Goal: Task Accomplishment & Management: Use online tool/utility

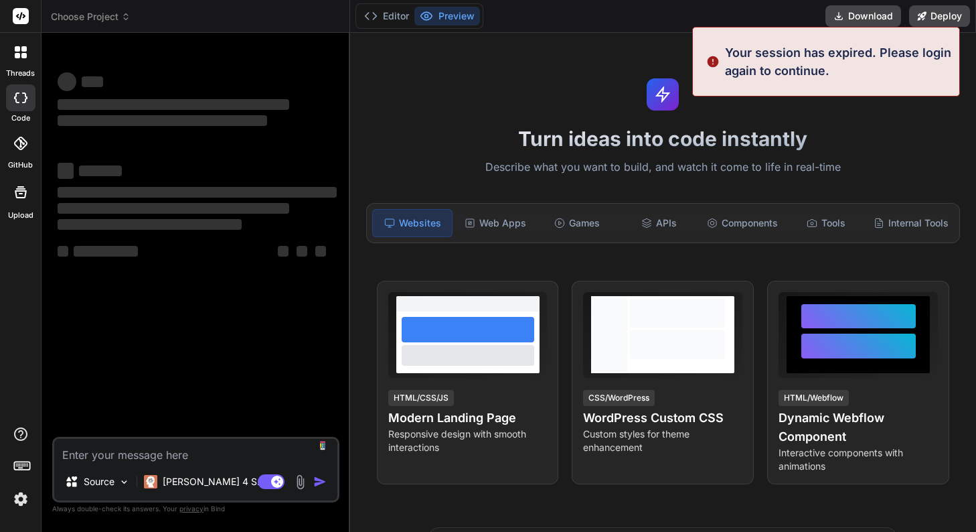
click at [19, 531] on icon "button" at bounding box center [11, 540] width 13 height 13
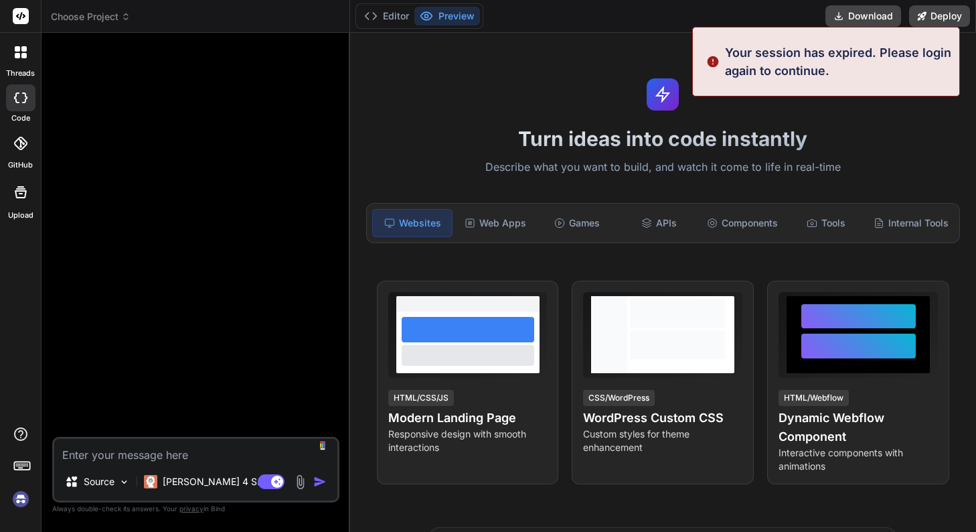
click at [504, 74] on div "Turn ideas into code instantly Describe what you want to build, and watch it co…" at bounding box center [663, 282] width 626 height 499
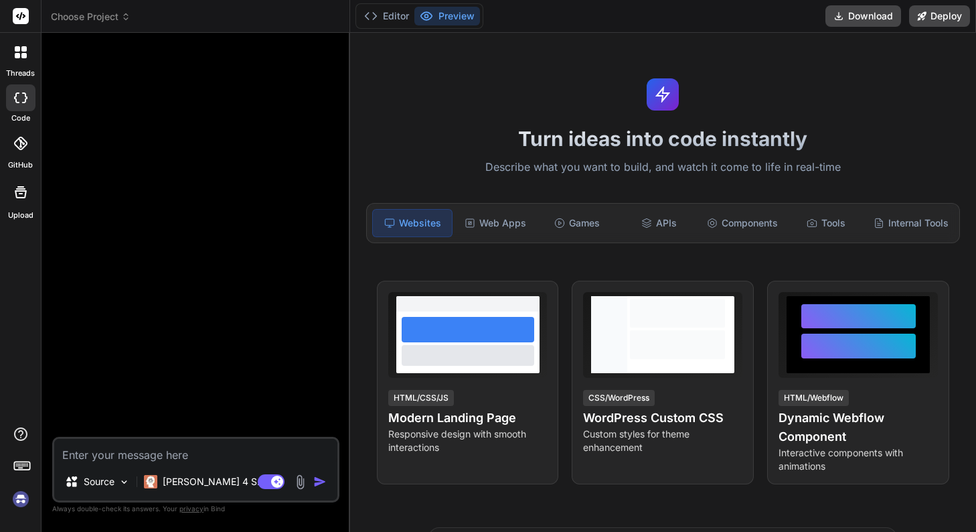
click at [15, 466] on icon at bounding box center [22, 464] width 19 height 19
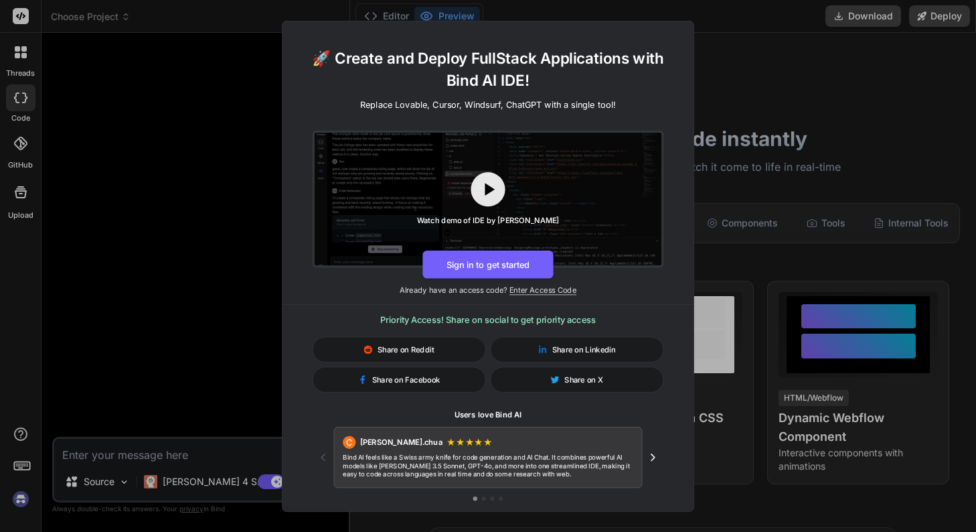
click at [15, 466] on div "🚀 Create and Deploy FullStack Applications with Bind AI IDE! Replace Lovable, C…" at bounding box center [488, 266] width 976 height 532
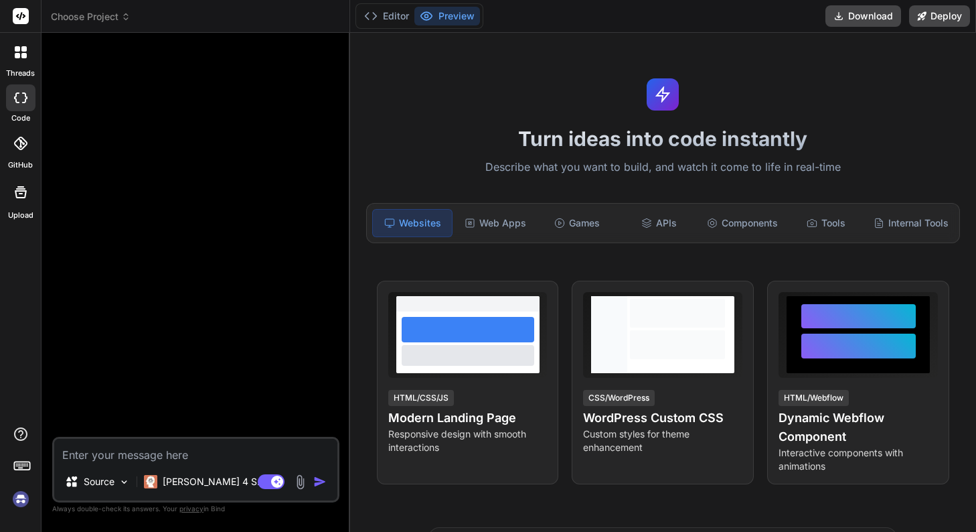
click at [20, 499] on img at bounding box center [20, 499] width 23 height 23
click at [190, 492] on div "Claude 4 S.." at bounding box center [203, 481] width 129 height 27
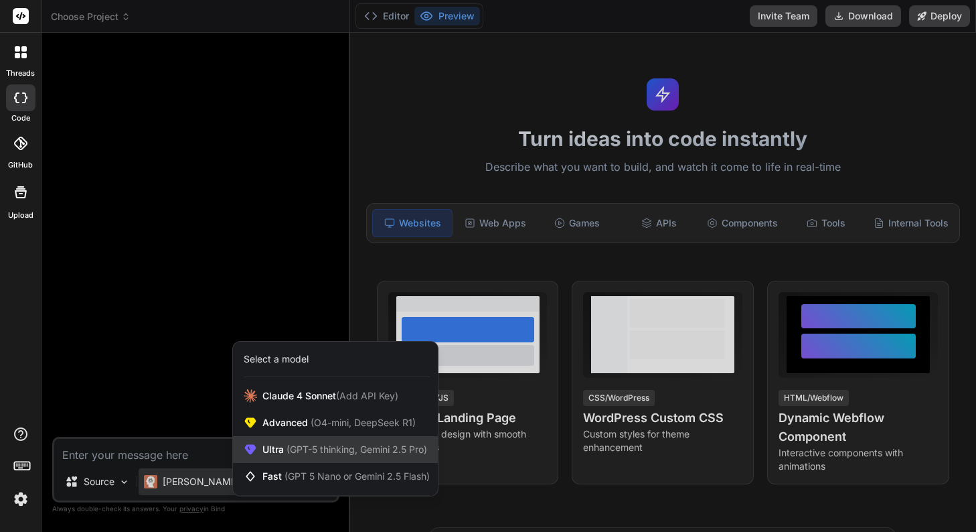
click at [263, 454] on span "Ultra (GPT-5 thinking, Gemini 2.5 Pro)" at bounding box center [345, 449] width 165 height 13
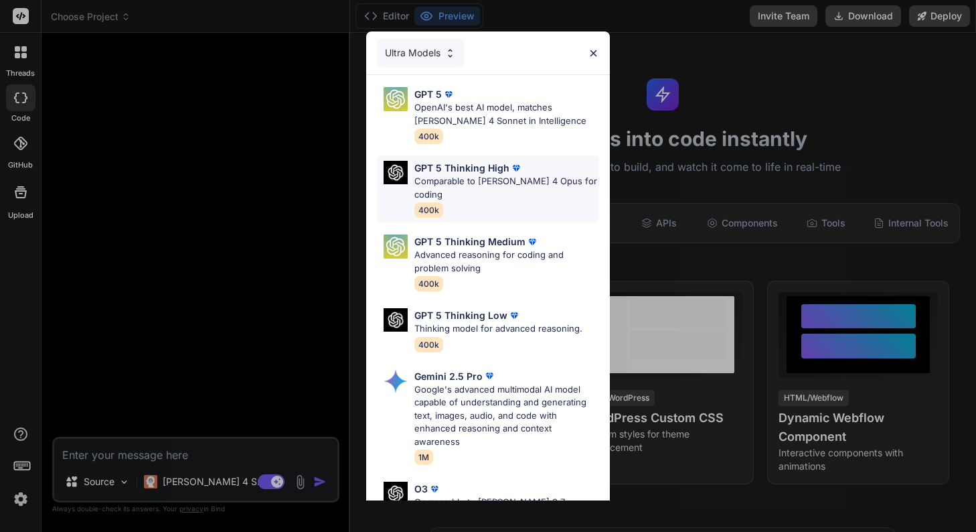
click at [435, 167] on p "GPT 5 Thinking High" at bounding box center [462, 168] width 95 height 14
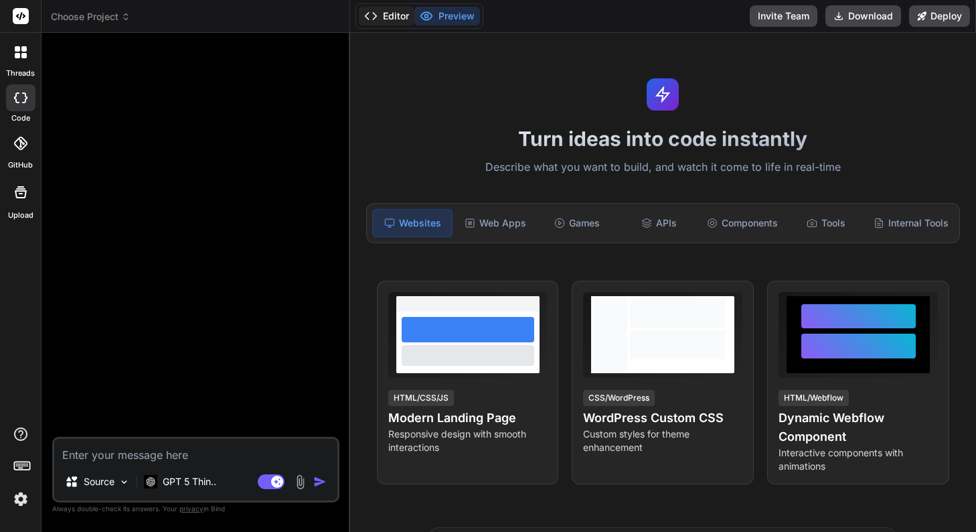
click at [382, 15] on button "Editor" at bounding box center [387, 16] width 56 height 19
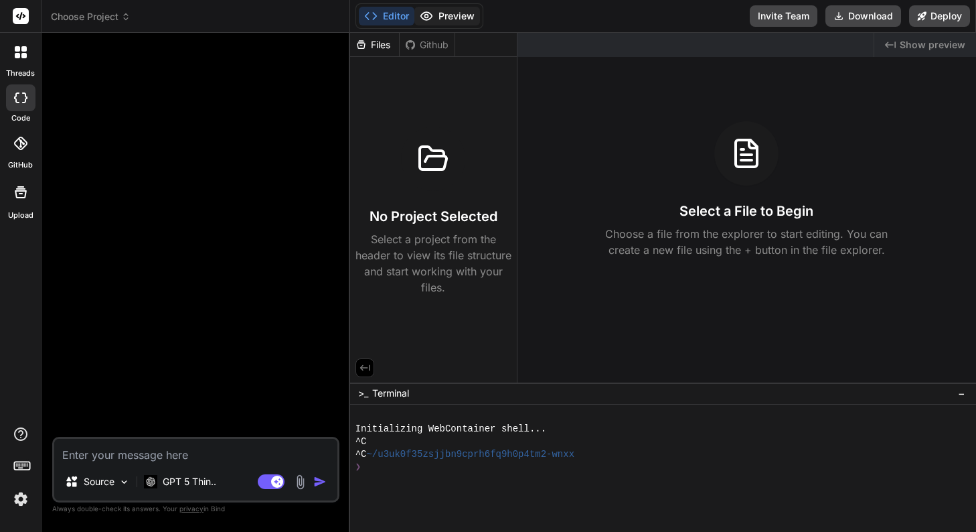
click at [438, 11] on button "Preview" at bounding box center [448, 16] width 66 height 19
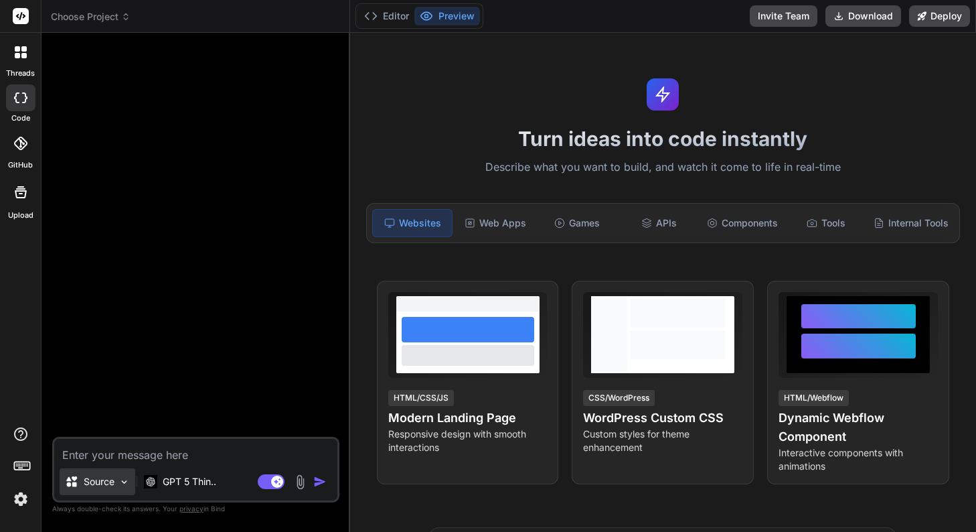
click at [98, 482] on p "Source" at bounding box center [99, 481] width 31 height 13
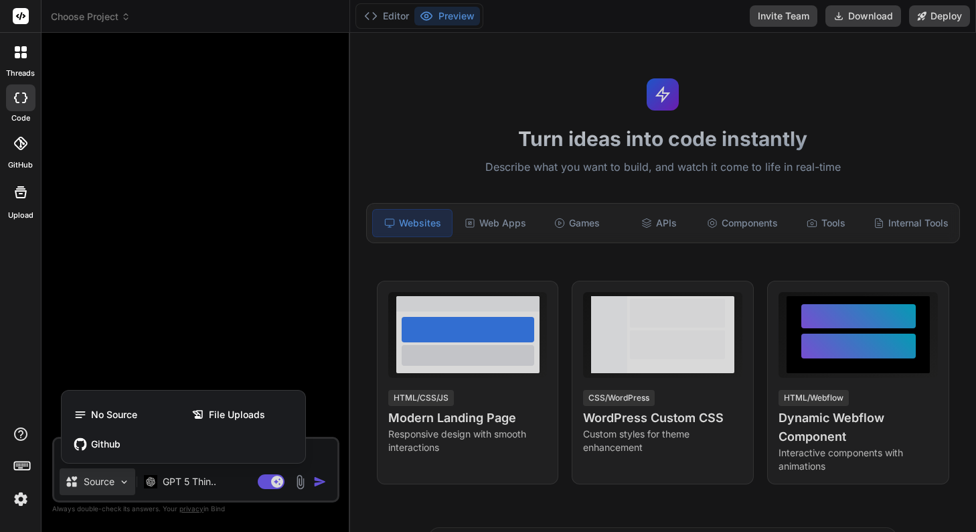
drag, startPoint x: 98, startPoint y: 482, endPoint x: 120, endPoint y: 483, distance: 21.5
click at [99, 482] on div at bounding box center [488, 266] width 976 height 532
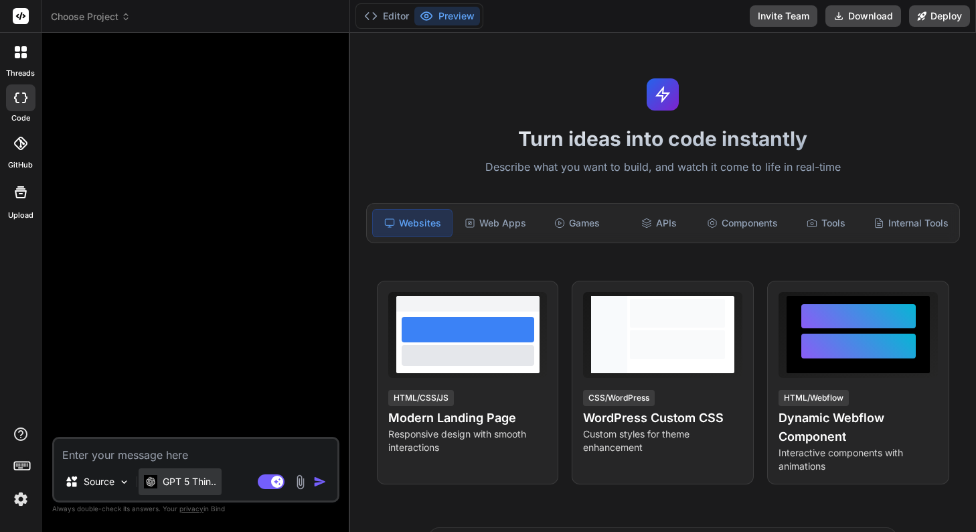
click at [176, 483] on p "GPT 5 Thin.." at bounding box center [190, 481] width 54 height 13
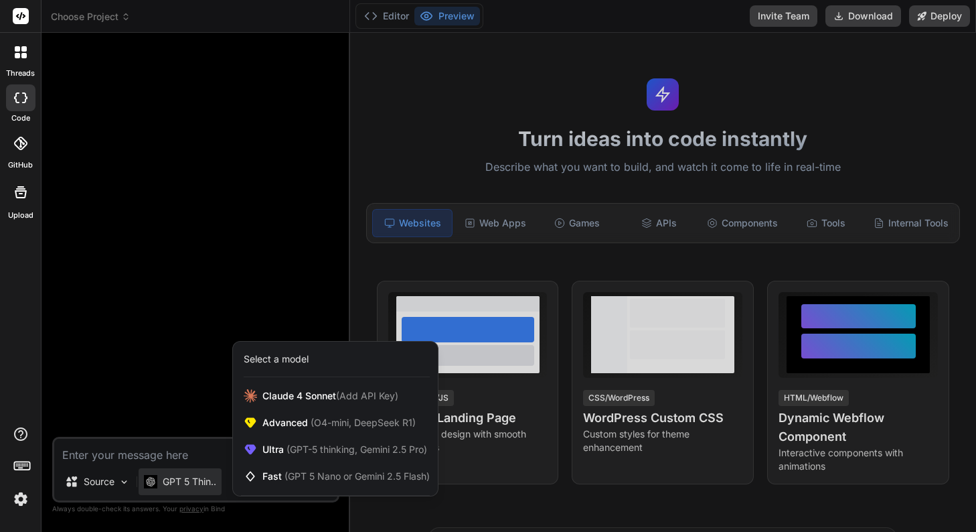
click at [176, 483] on div at bounding box center [488, 266] width 976 height 532
type textarea "x"
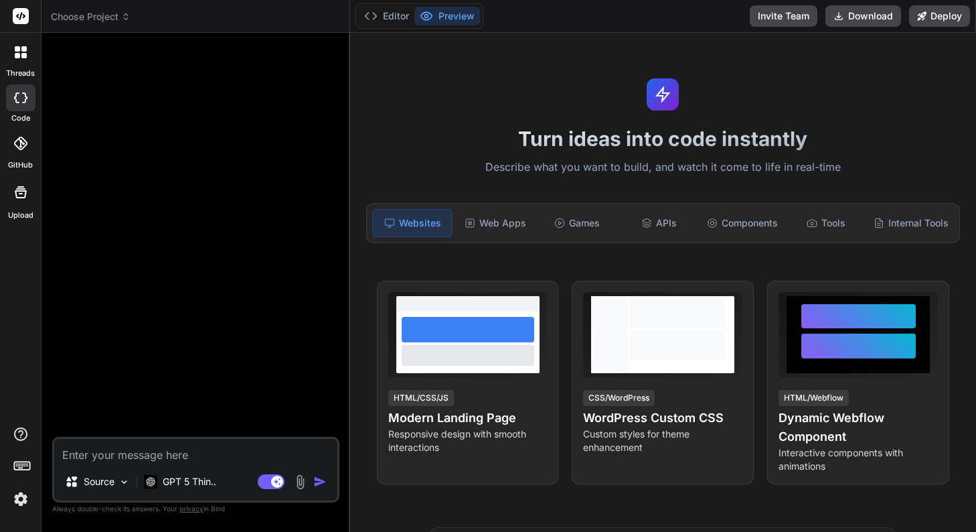
click at [170, 455] on textarea at bounding box center [195, 451] width 283 height 24
type textarea "s"
type textarea "x"
type textarea "さ"
type textarea "x"
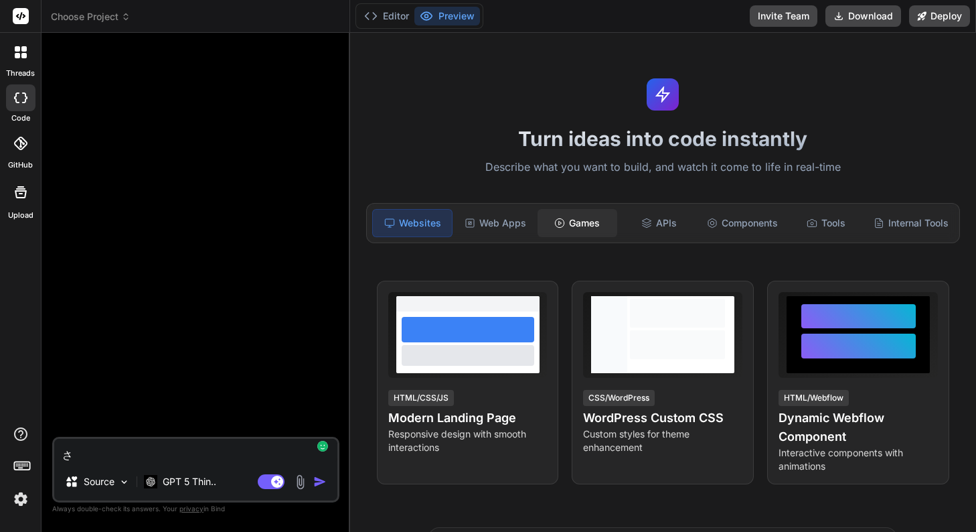
click at [573, 228] on div "Games" at bounding box center [578, 223] width 80 height 28
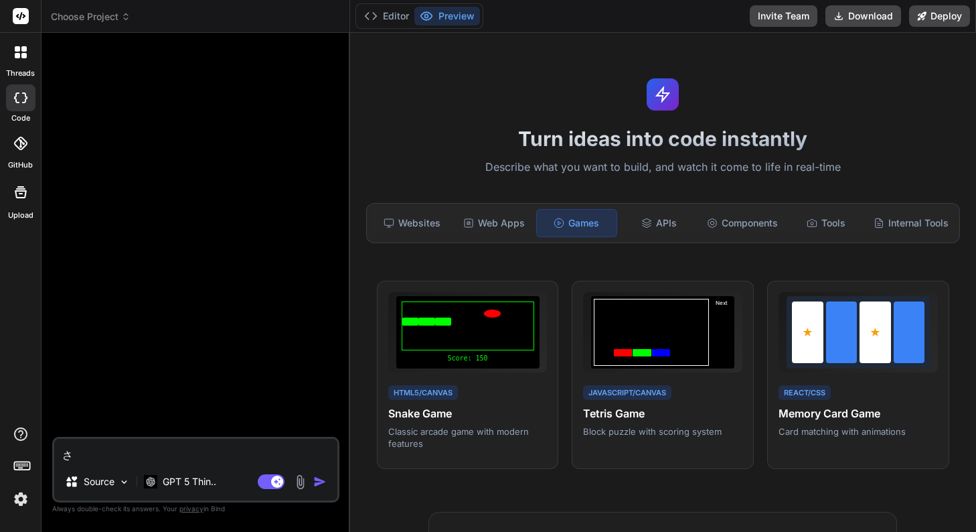
click at [178, 456] on textarea "さ" at bounding box center [195, 451] width 283 height 24
type textarea "さs"
type textarea "x"
type textarea "ささ"
type textarea "x"
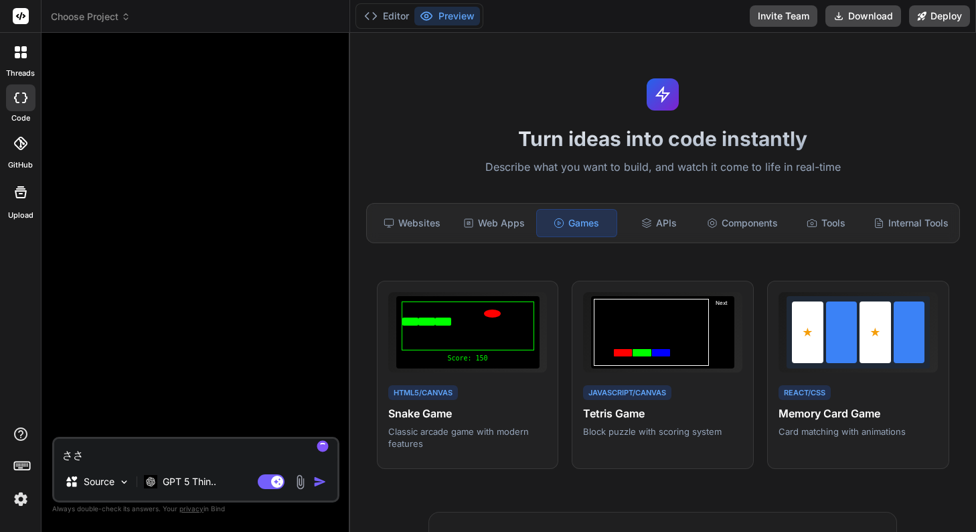
type textarea "さ"
type textarea "x"
type textarea "s"
type textarea "x"
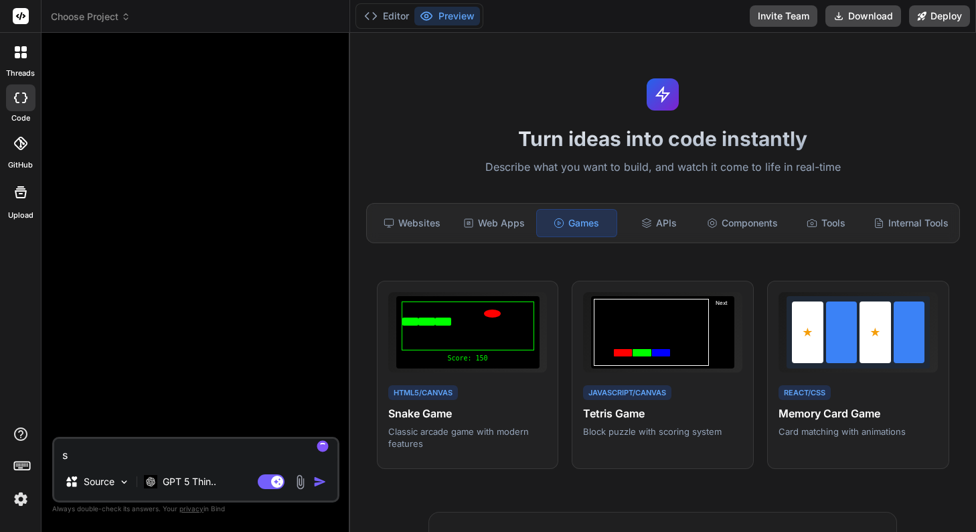
type textarea "さ"
type textarea "x"
type textarea "さい"
type textarea "x"
type textarea "さ"
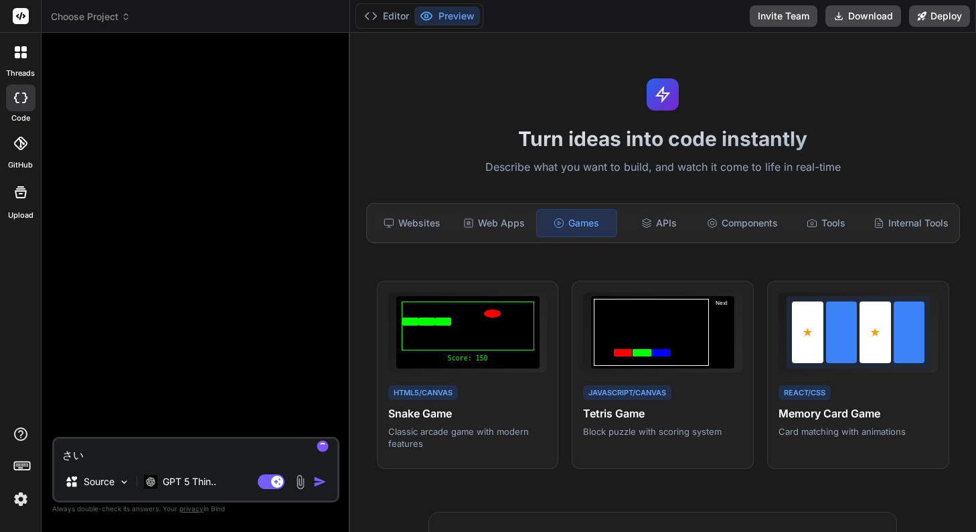
type textarea "x"
type textarea "お"
type textarea "x"
type textarea "おm"
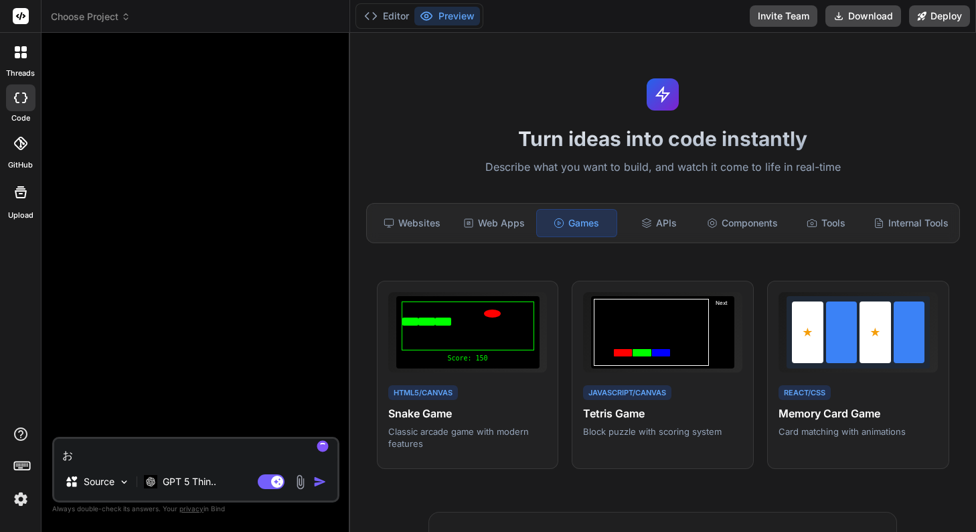
type textarea "x"
type textarea "おも"
type textarea "x"
type textarea "おもs"
type textarea "x"
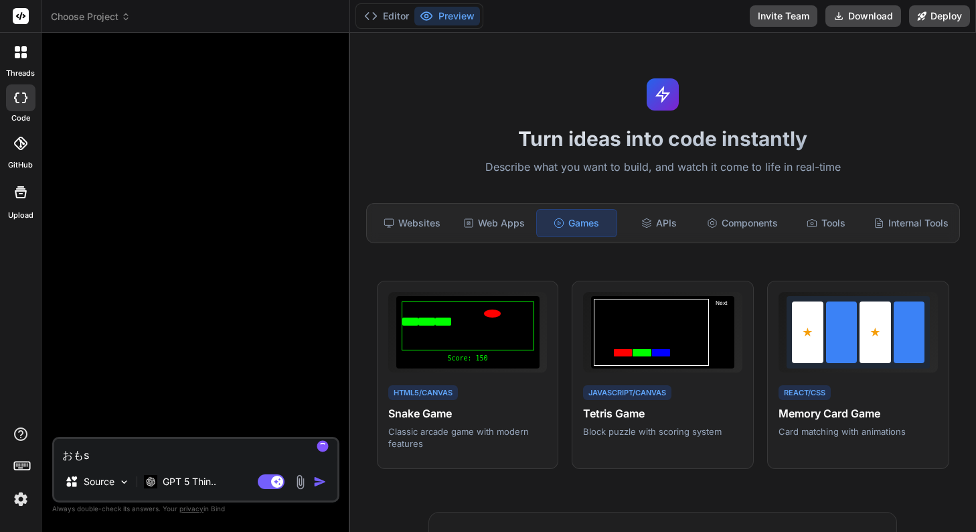
type textarea "おもし"
type textarea "x"
type textarea "おもしr"
type textarea "x"
type textarea "おもしろ"
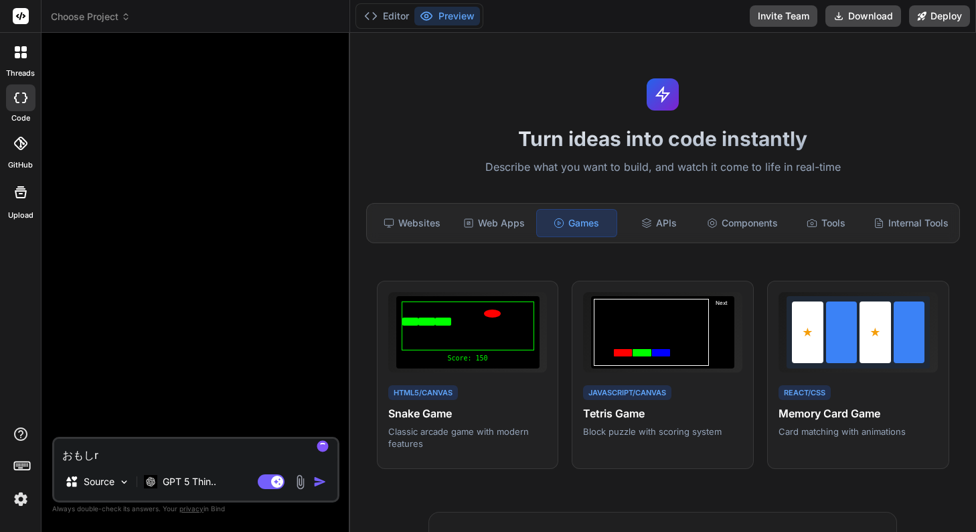
type textarea "x"
type textarea "面白い"
type textarea "x"
type textarea "面白いt"
type textarea "x"
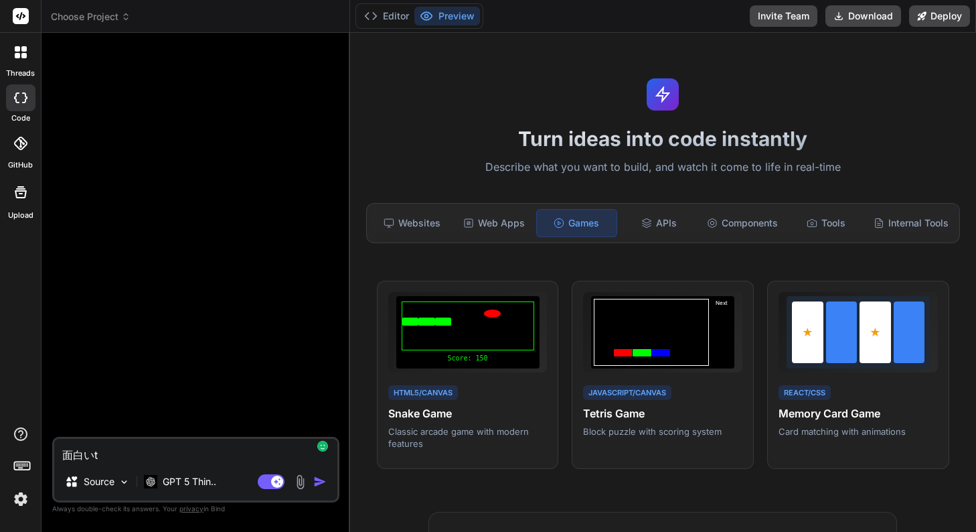
type textarea "面白いた"
type textarea "x"
type textarea "面白いたw"
type textarea "x"
type textarea "面白いタワ"
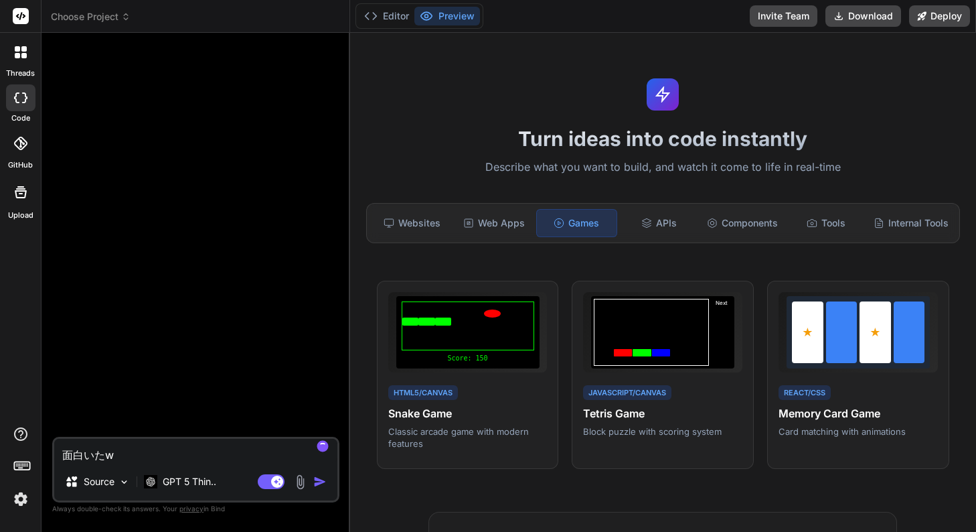
type textarea "x"
type textarea "面白いタワー"
type textarea "x"
type textarea "面白いタワーg"
type textarea "x"
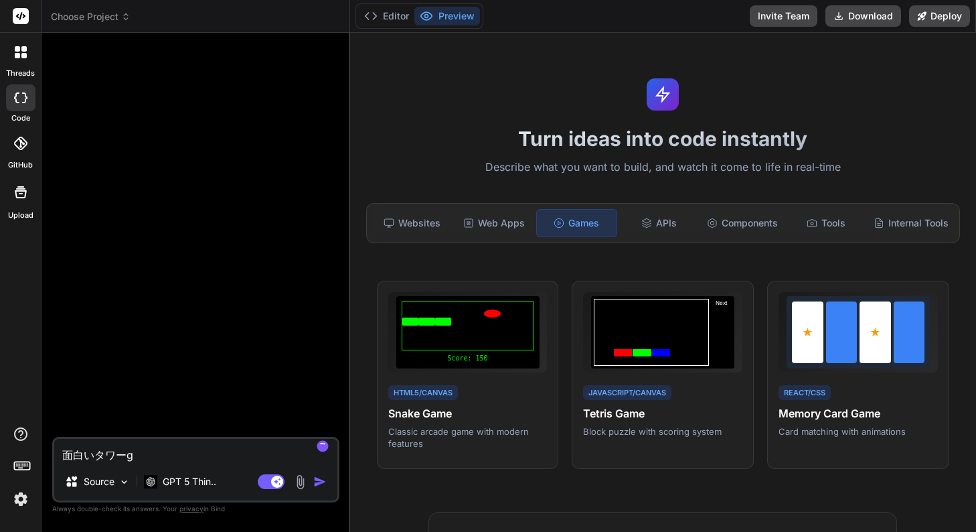
type textarea "面白いタワーげ"
type textarea "x"
type textarea "面白いタワーゲー"
type textarea "x"
type textarea "面白いタワーゲーm"
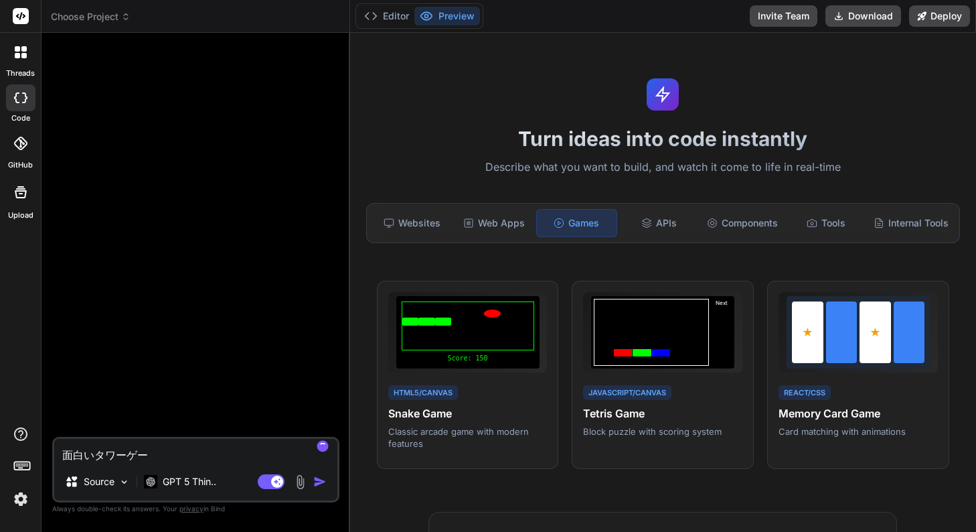
type textarea "x"
type textarea "面白いタワーゲーム"
type textarea "x"
type textarea "面白いタワーゲームt"
type textarea "x"
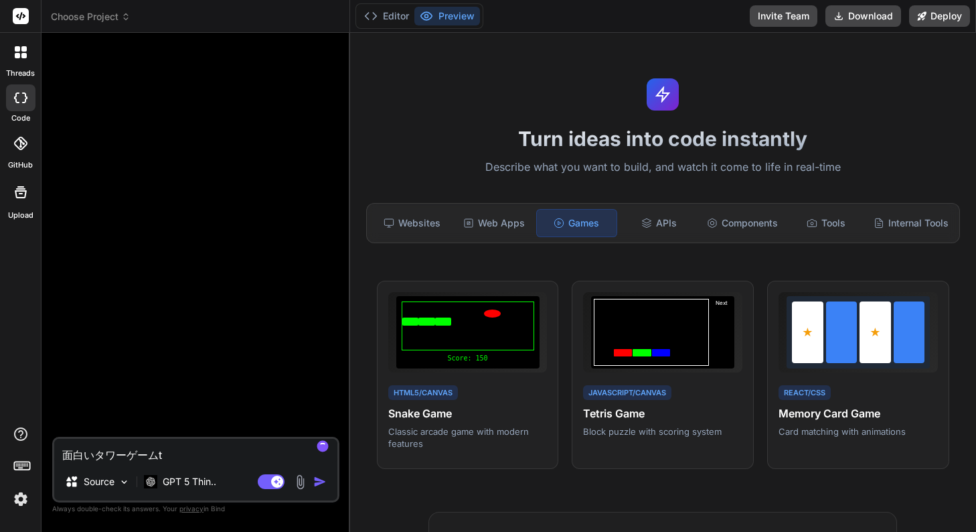
type textarea "面白いタワーゲームつ"
type textarea "x"
type textarea "面白いタワーゲームつk"
type textarea "x"
type textarea "面白いタワーゲームつく"
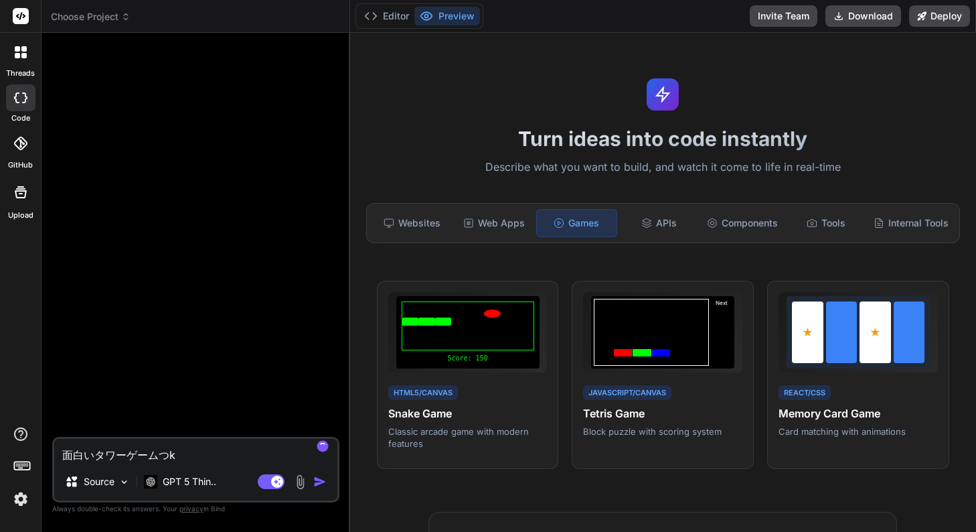
type textarea "x"
type textarea "面白いタワーゲームつくt"
type textarea "x"
type textarea "面白いタワーゲームつくっt"
type textarea "x"
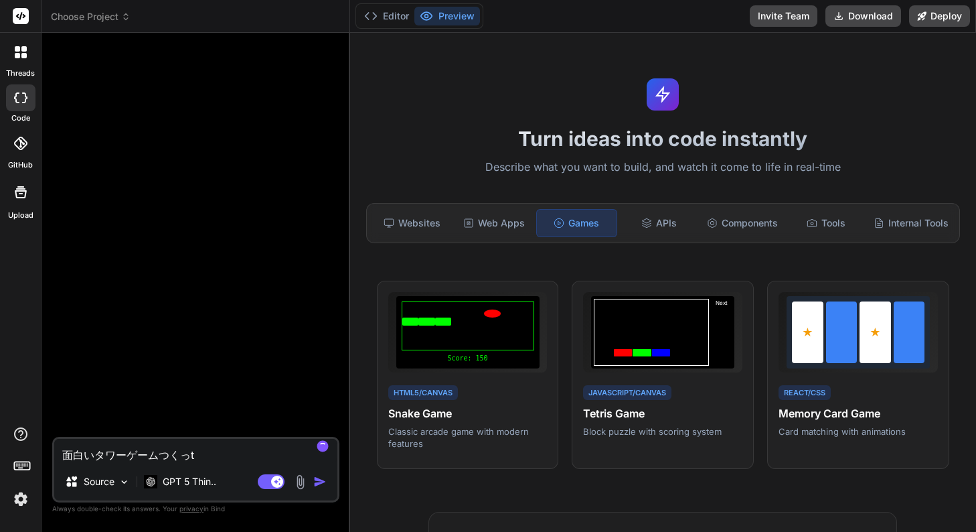
type textarea "面白いタワーゲーム作って"
type textarea "x"
type textarea "面白いタワーゲーム作って"
click at [317, 481] on img "button" at bounding box center [319, 481] width 13 height 13
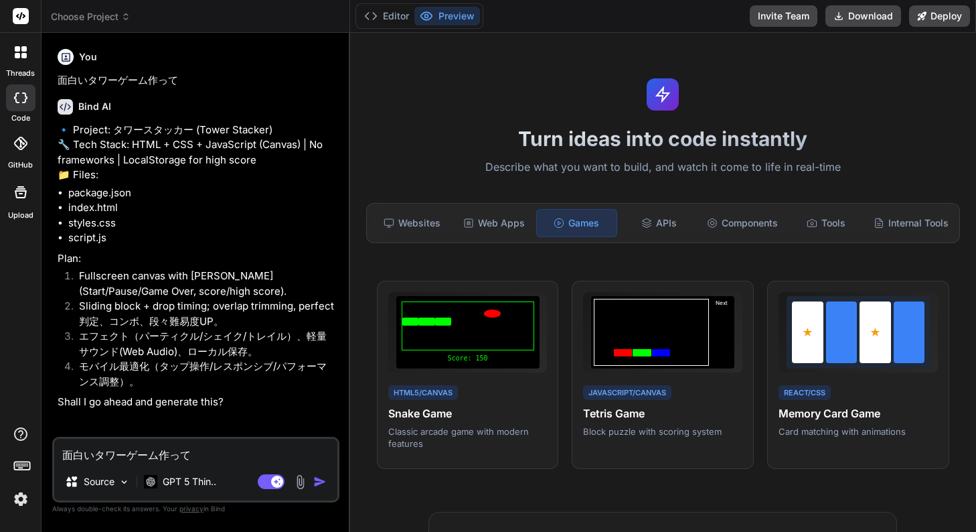
type textarea "x"
click at [189, 455] on textarea "面白いタワーゲーム作って" at bounding box center [195, 451] width 283 height 24
type textarea "G"
type textarea "x"
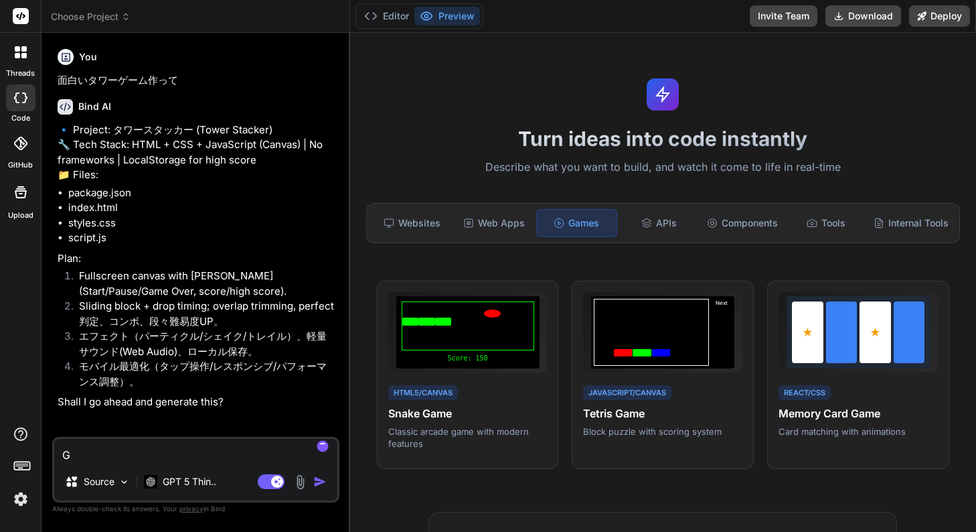
type textarea "Go"
type textarea "x"
type textarea "Go"
click at [318, 483] on img "button" at bounding box center [319, 481] width 13 height 13
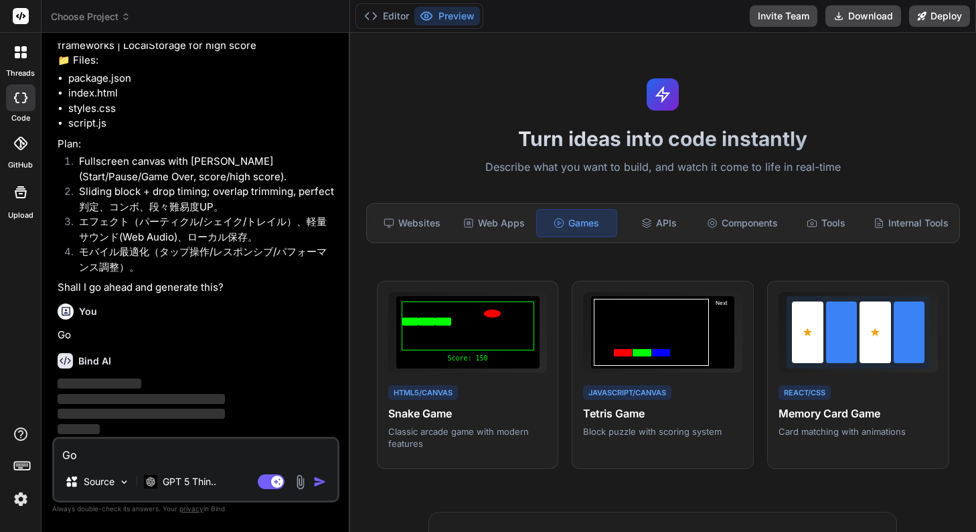
scroll to position [145, 0]
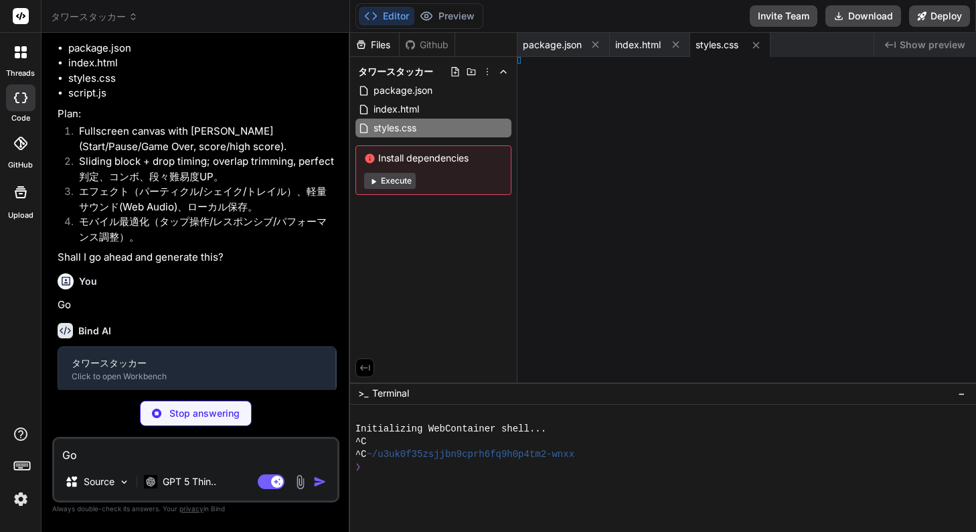
type textarea "x"
type textarea "/* Mobile tweaks */ @media (max-width: 480px) { .score { min-width: 84px; paddi…"
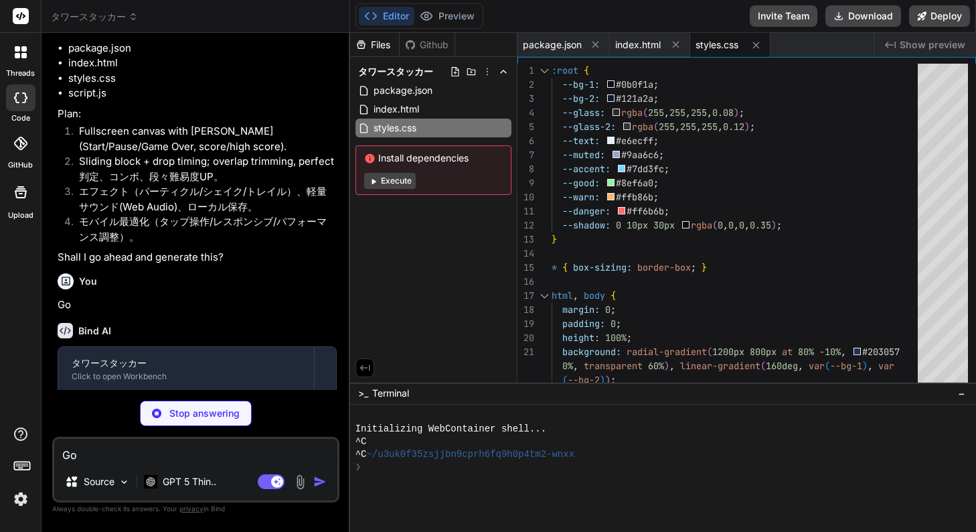
click at [407, 177] on button "Execute" at bounding box center [390, 181] width 52 height 16
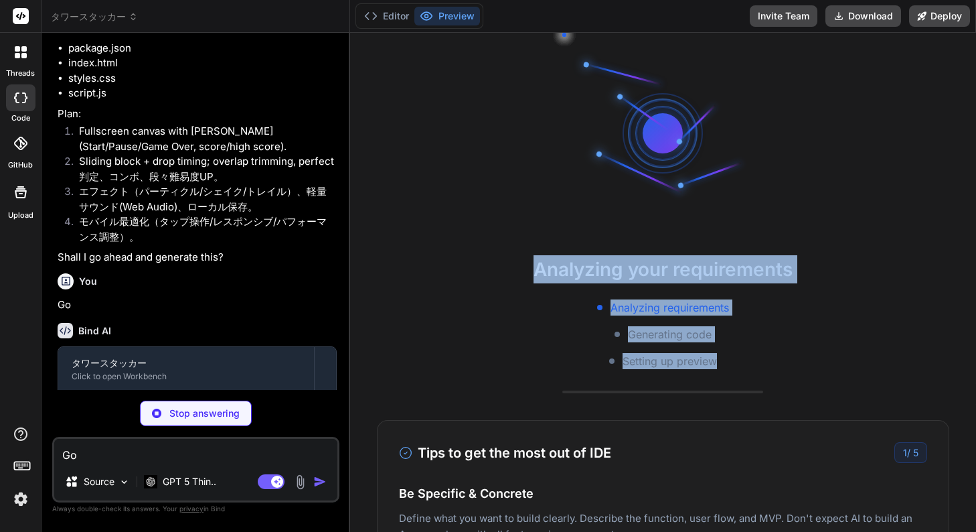
drag, startPoint x: 514, startPoint y: 256, endPoint x: 770, endPoint y: 370, distance: 280.3
click at [770, 370] on div "Analyzing your requirements Analyzing requirements Generating code Setting up p…" at bounding box center [663, 282] width 626 height 499
copy div "Analyzing your requirements Analyzing requirements Generating code Setting up p…"
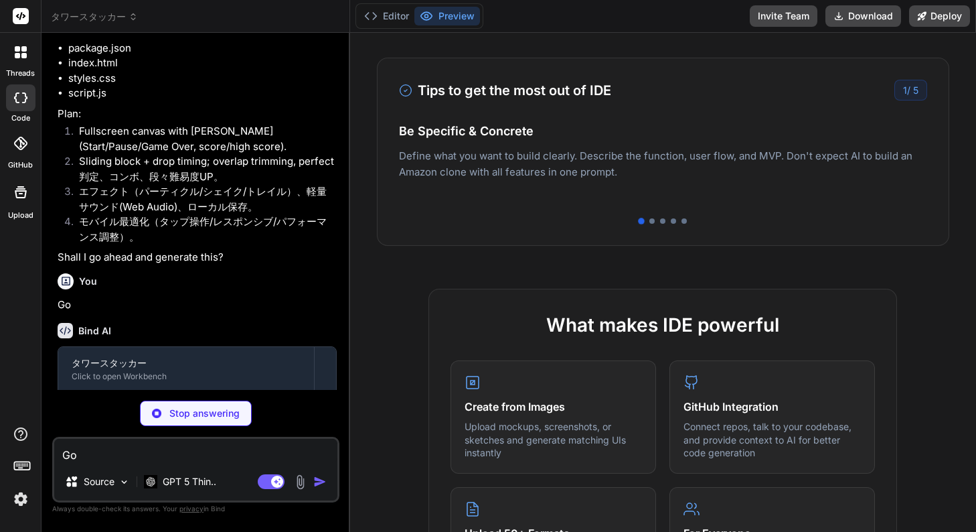
scroll to position [256, 0]
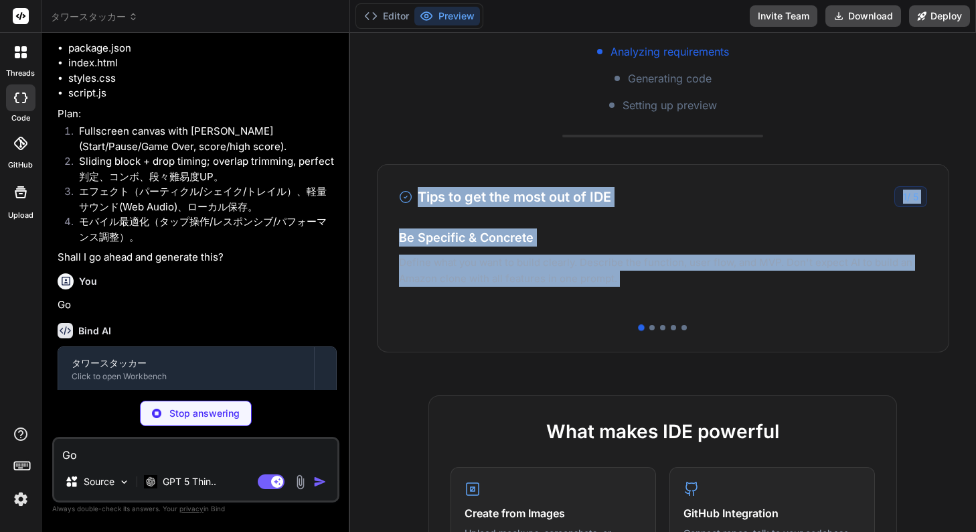
drag, startPoint x: 393, startPoint y: 195, endPoint x: 725, endPoint y: 316, distance: 353.6
click at [725, 316] on div "Tips to get the most out of IDE 1 / 5 Be Specific & Concrete Define what you wa…" at bounding box center [663, 258] width 573 height 188
copy div "Tips to get the most out of IDE 1 / 5 Be Specific & Concrete Define what you wa…"
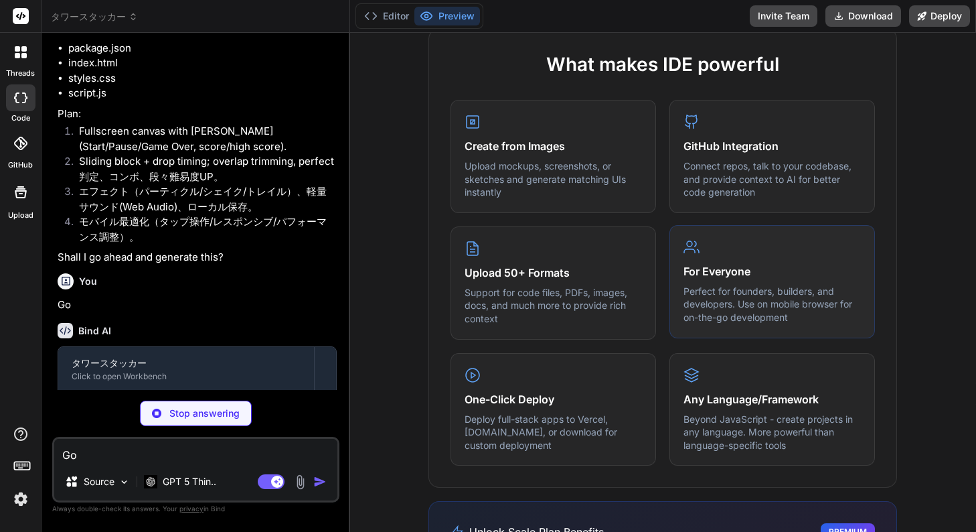
scroll to position [840, 0]
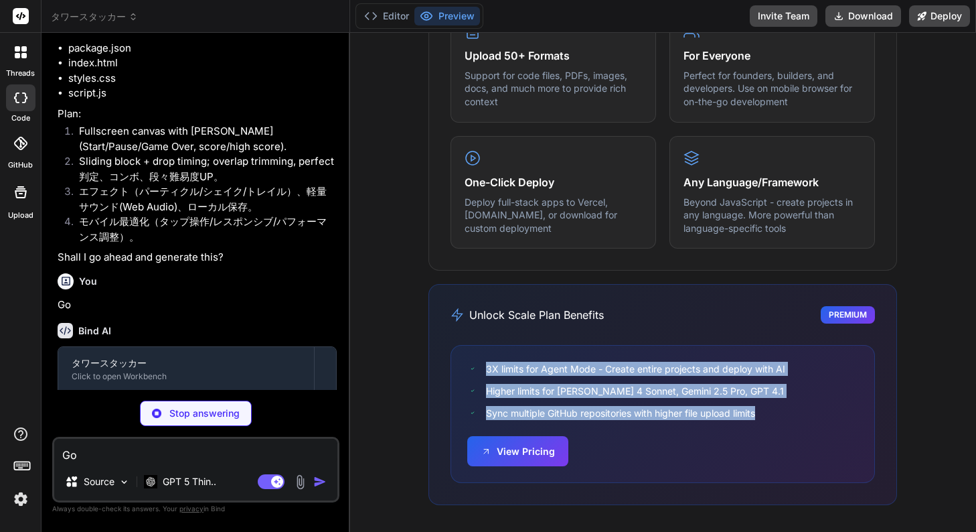
drag, startPoint x: 765, startPoint y: 415, endPoint x: 477, endPoint y: 364, distance: 292.5
click at [477, 364] on div "3X limits for Agent Mode - Create entire projects and deploy with AI Higher lim…" at bounding box center [662, 391] width 391 height 58
copy div "3X limits for Agent Mode - Create entire projects and deploy with AI Higher lim…"
click at [538, 452] on button "View Pricing" at bounding box center [517, 450] width 101 height 30
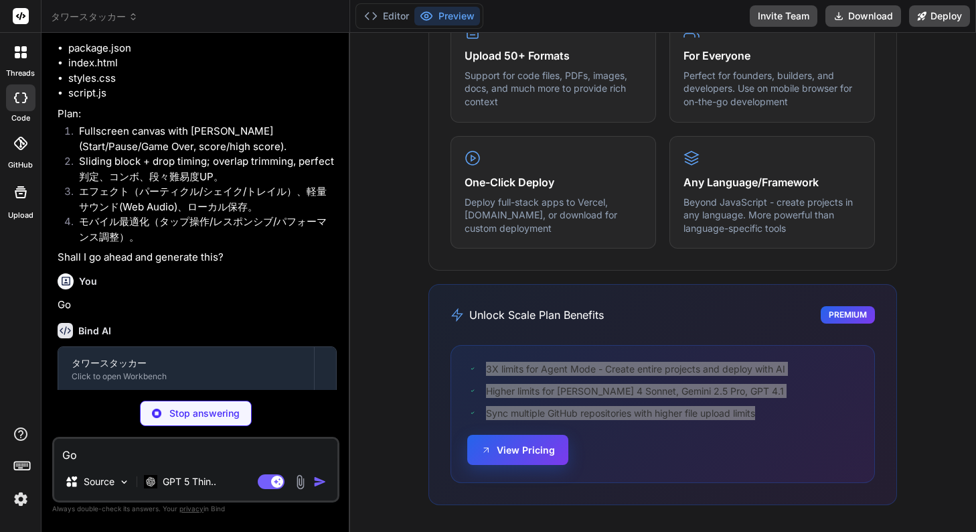
type textarea "x"
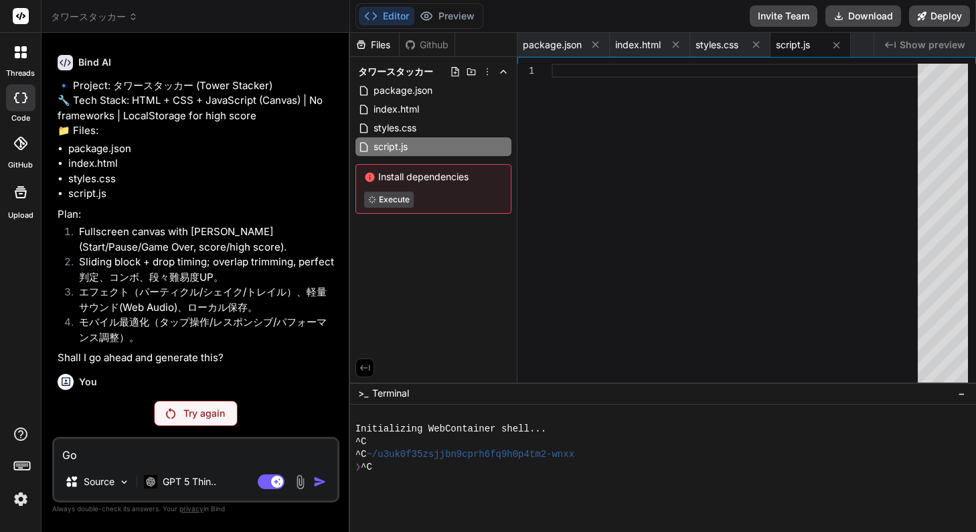
scroll to position [97, 0]
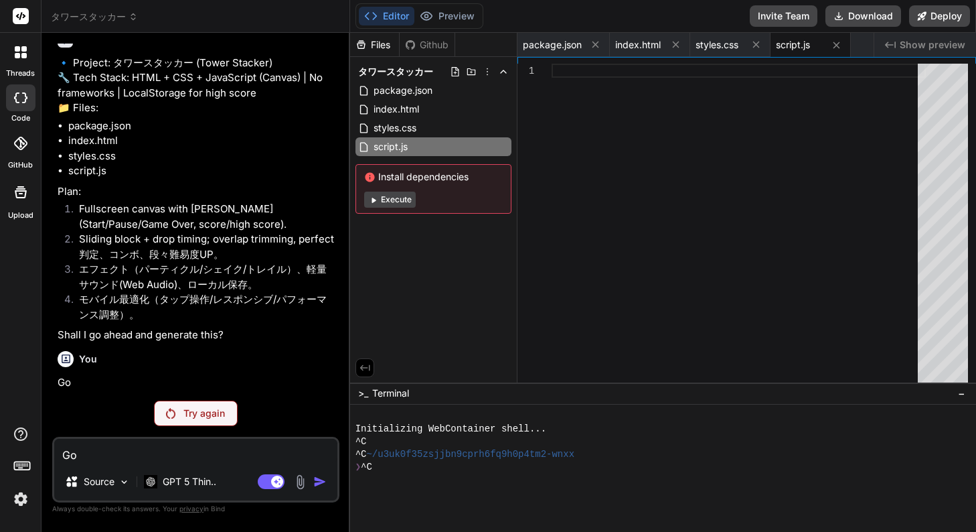
click at [190, 417] on p "Try again" at bounding box center [204, 412] width 42 height 13
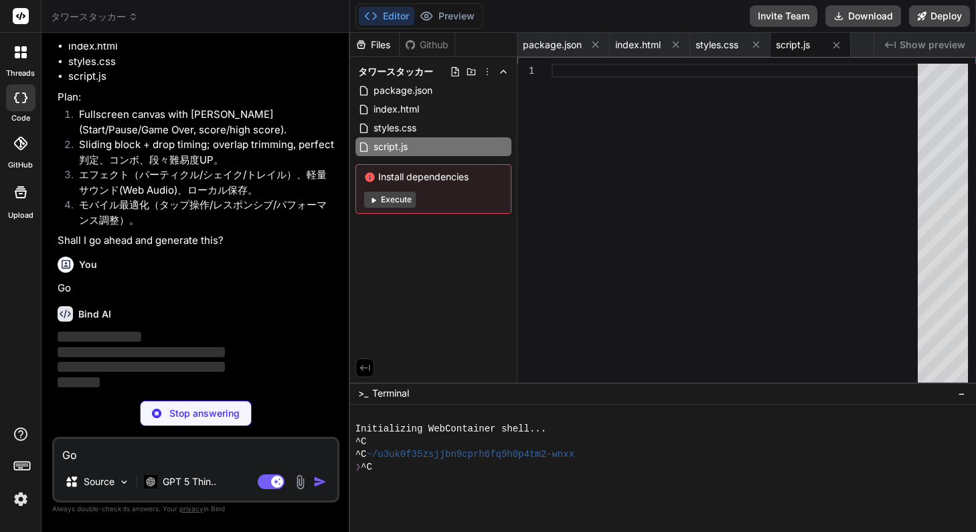
scroll to position [192, 0]
click at [405, 203] on button "Execute" at bounding box center [390, 200] width 52 height 16
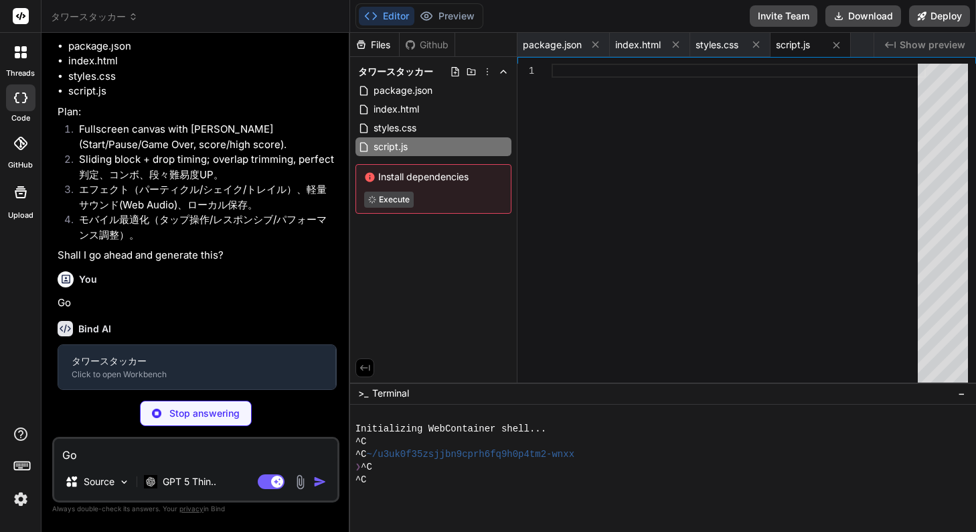
type textarea "x"
type textarea "update(dt); render(dt); requestAnimationFrame(loop); } // Start in READY state …"
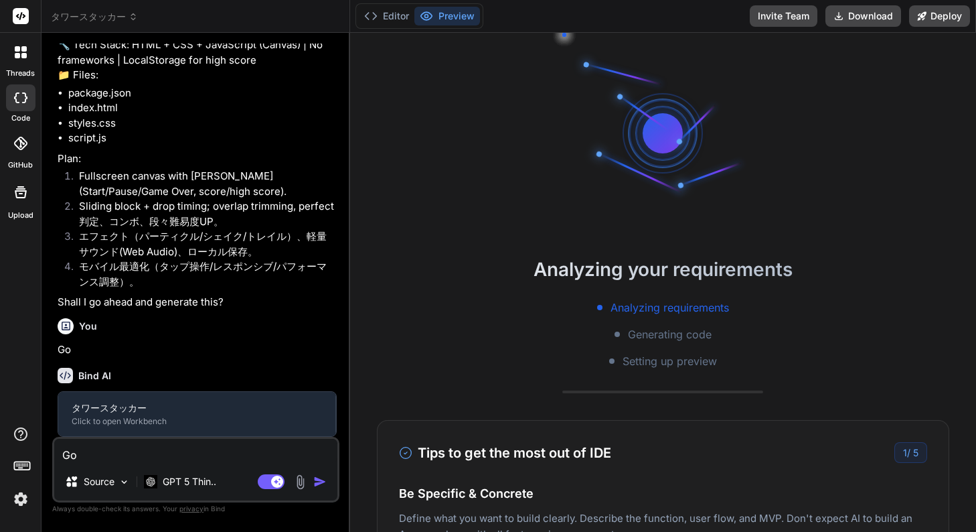
type textarea "x"
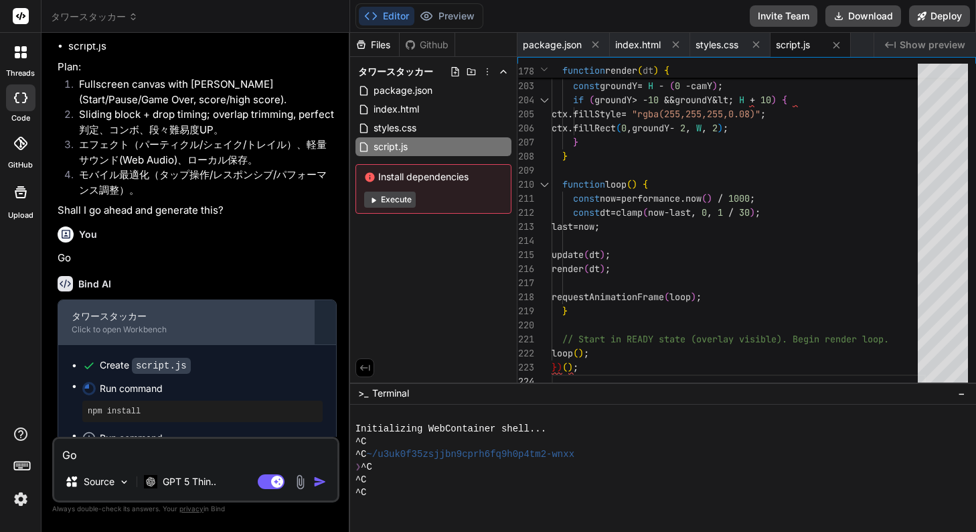
scroll to position [270, 0]
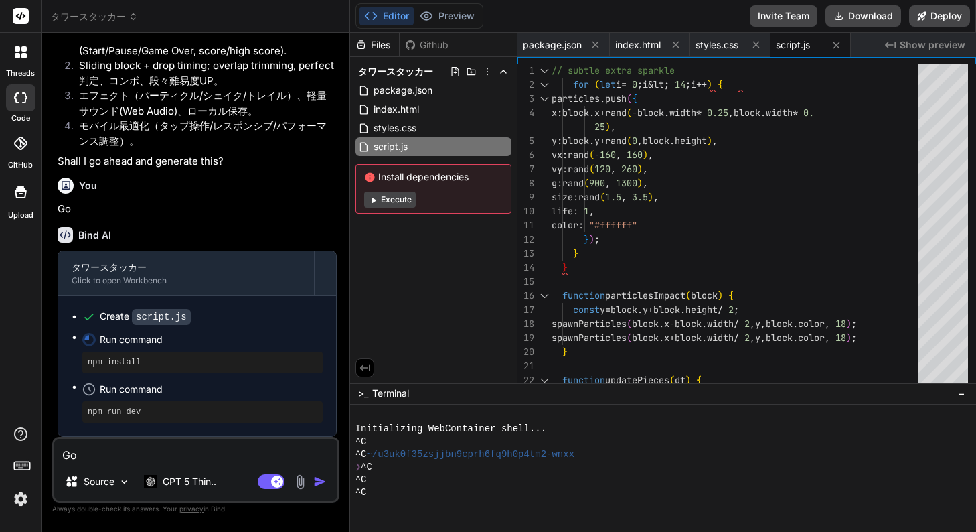
click at [128, 362] on pre "npm install" at bounding box center [203, 362] width 230 height 11
click at [121, 345] on span "Run command" at bounding box center [211, 339] width 223 height 13
click at [159, 394] on span "Run command" at bounding box center [211, 388] width 223 height 13
click at [404, 17] on button "Editor" at bounding box center [387, 16] width 56 height 19
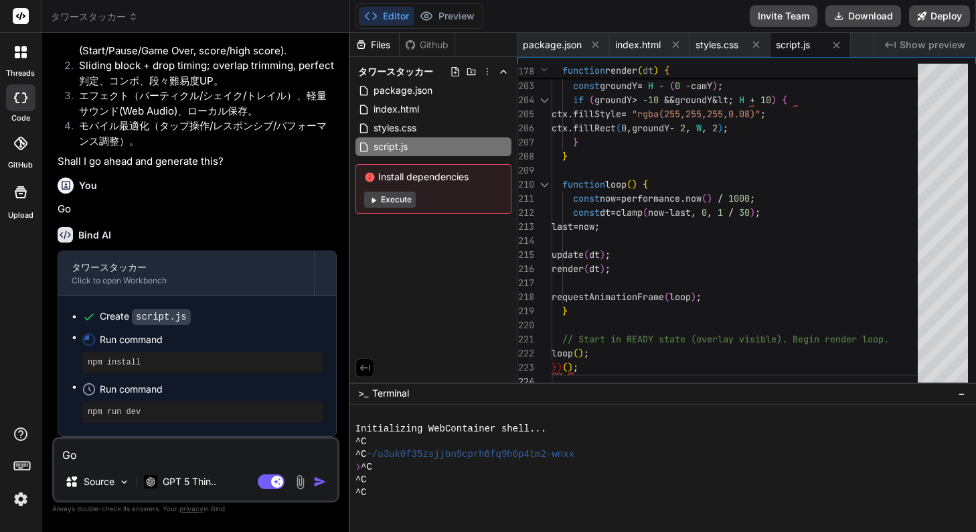
click at [792, 44] on span "script.js" at bounding box center [793, 44] width 34 height 13
click at [723, 46] on span "styles.css" at bounding box center [717, 44] width 43 height 13
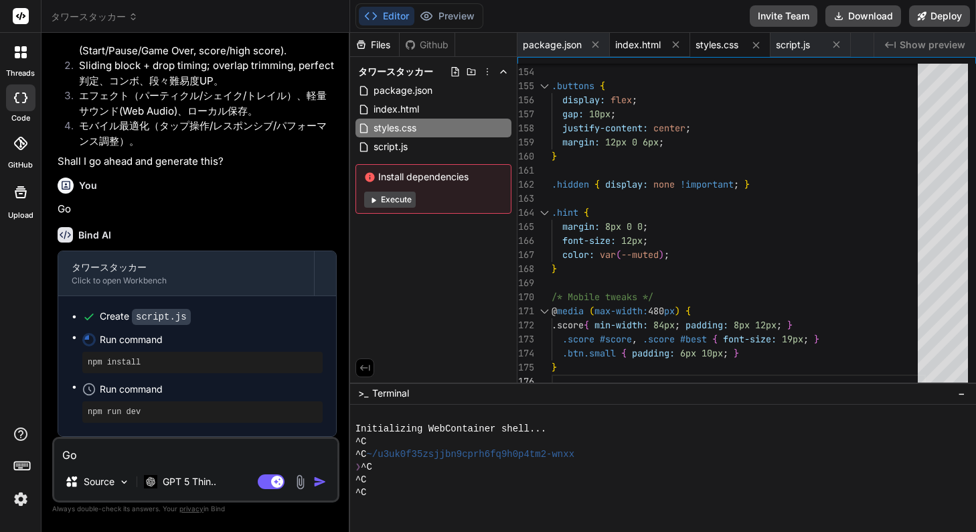
click at [656, 52] on div "index.html" at bounding box center [650, 45] width 80 height 24
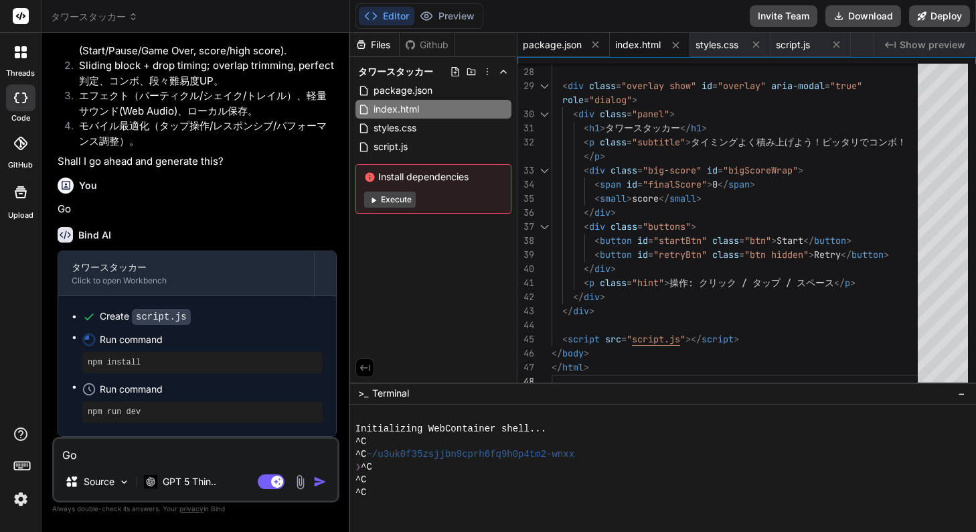
click at [556, 54] on div "package.json" at bounding box center [564, 45] width 92 height 24
type textarea "} }"
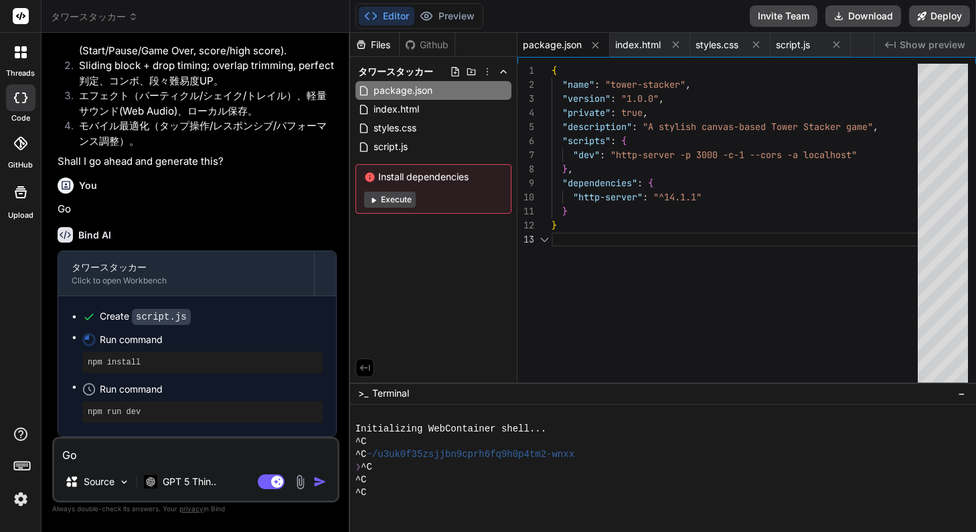
scroll to position [28, 0]
click at [208, 363] on pre "npm install" at bounding box center [203, 362] width 230 height 11
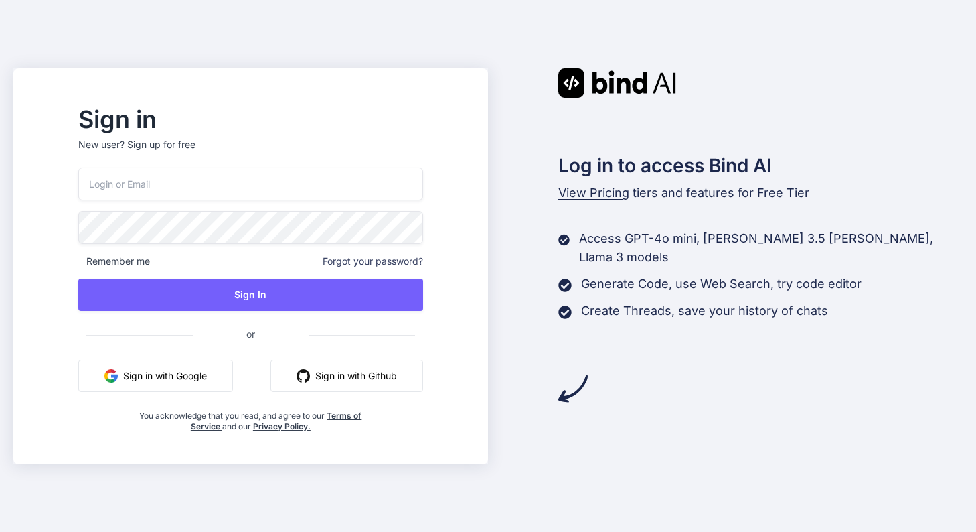
click at [228, 363] on button "Sign in with Google" at bounding box center [155, 376] width 155 height 32
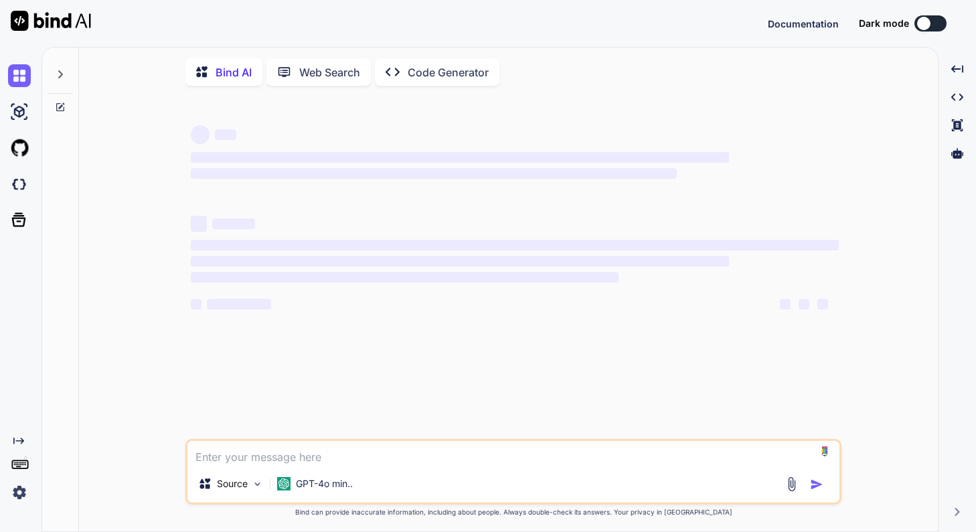
click at [15, 531] on \(Stroke\) "button" at bounding box center [11, 539] width 7 height 7
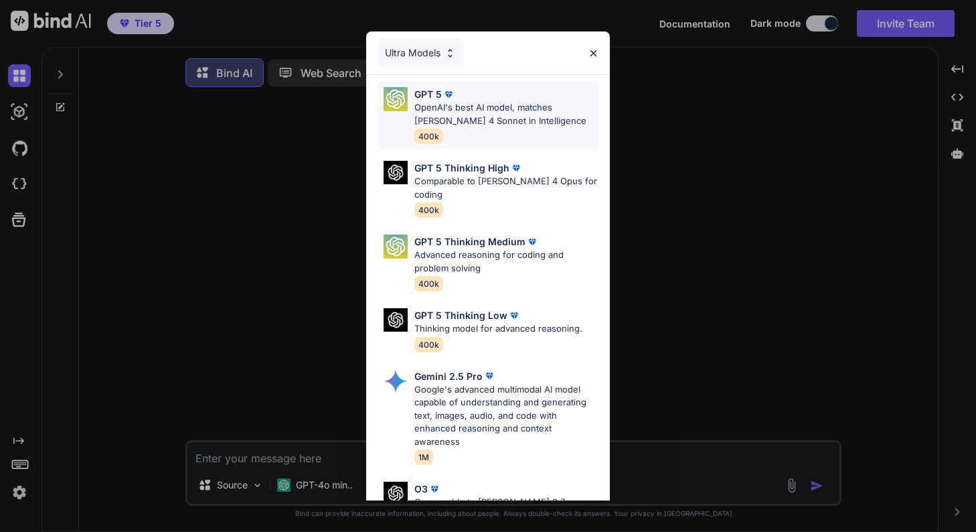
click at [453, 113] on p "OpenAI's best AI model, matches [PERSON_NAME] 4 Sonnet in Intelligence" at bounding box center [507, 114] width 185 height 26
type textarea "x"
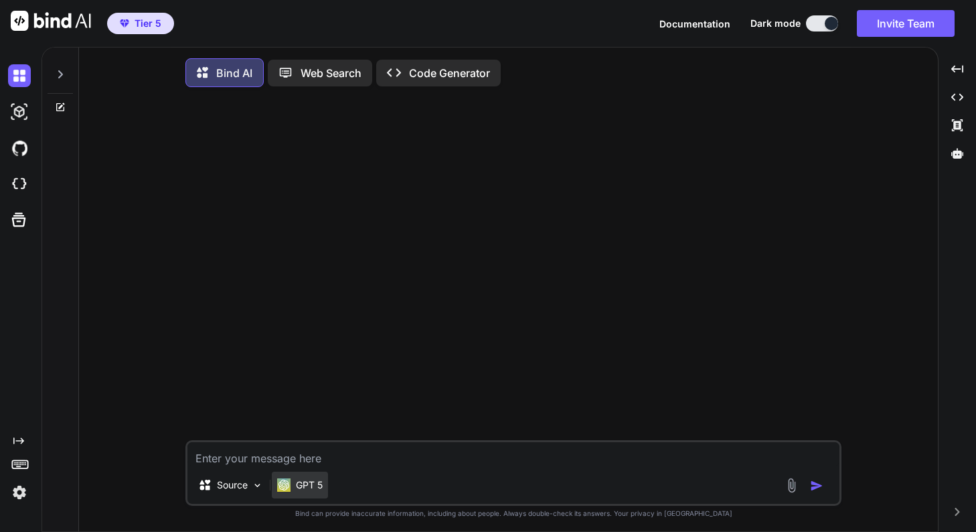
click at [305, 490] on p "GPT 5" at bounding box center [309, 484] width 27 height 13
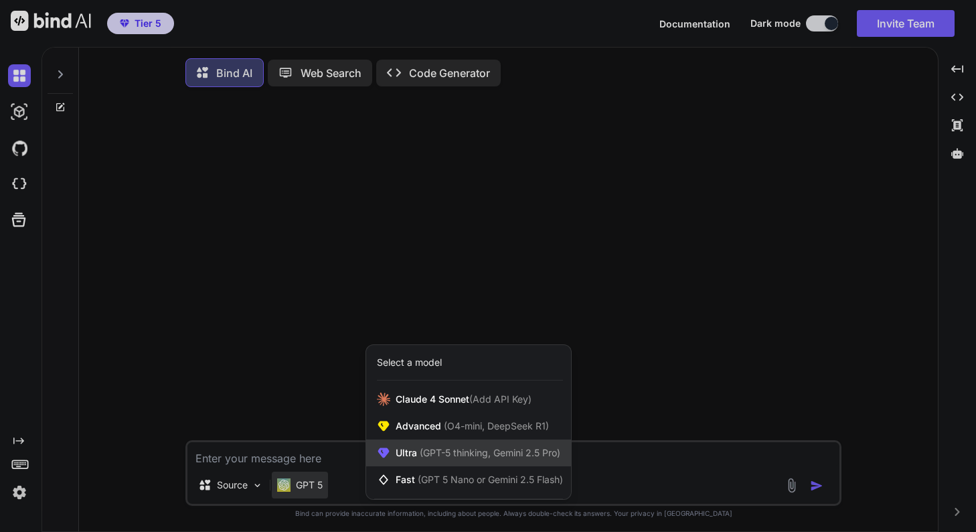
click at [409, 459] on span "Ultra (GPT-5 thinking, Gemini 2.5 Pro)" at bounding box center [478, 452] width 165 height 13
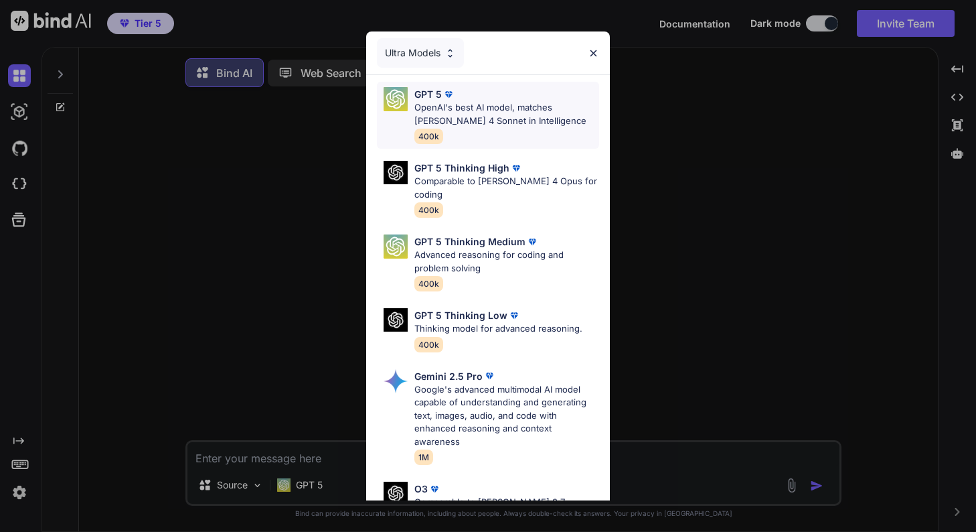
click at [461, 106] on p "OpenAI's best AI model, matches [PERSON_NAME] 4 Sonnet in Intelligence" at bounding box center [507, 114] width 185 height 26
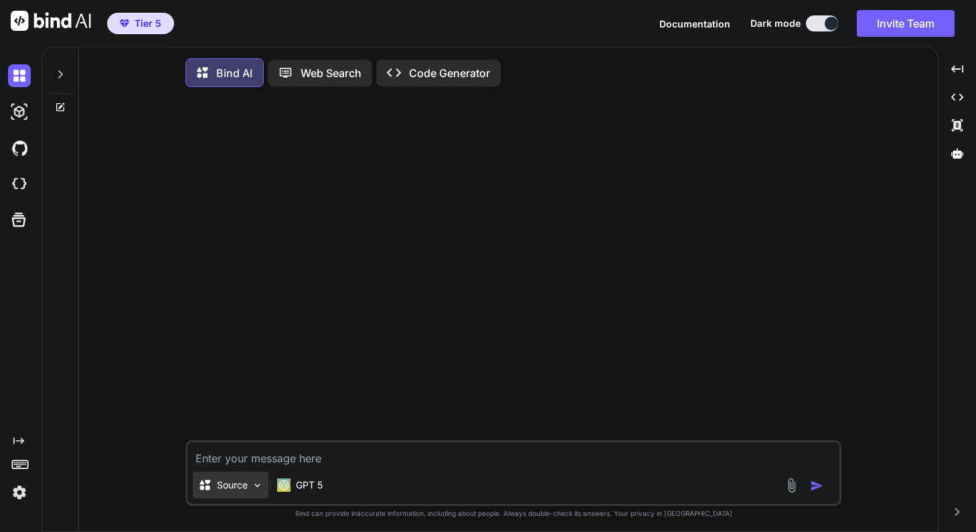
click at [206, 488] on icon at bounding box center [204, 484] width 13 height 13
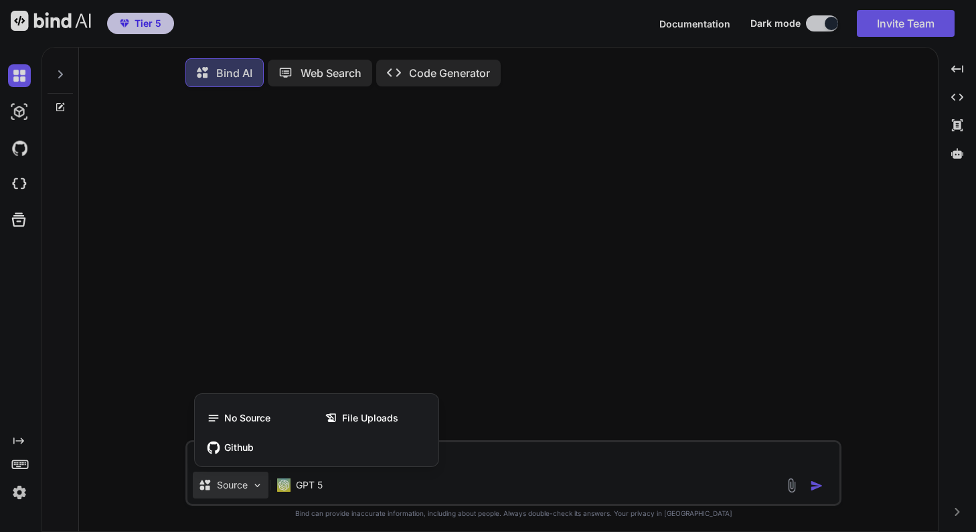
click at [206, 488] on div at bounding box center [488, 266] width 976 height 532
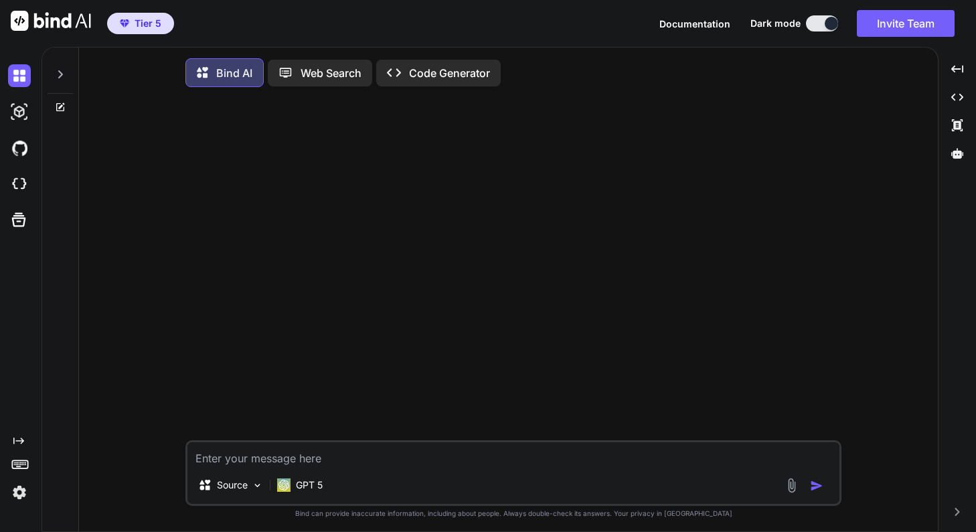
click at [22, 491] on img at bounding box center [19, 492] width 23 height 23
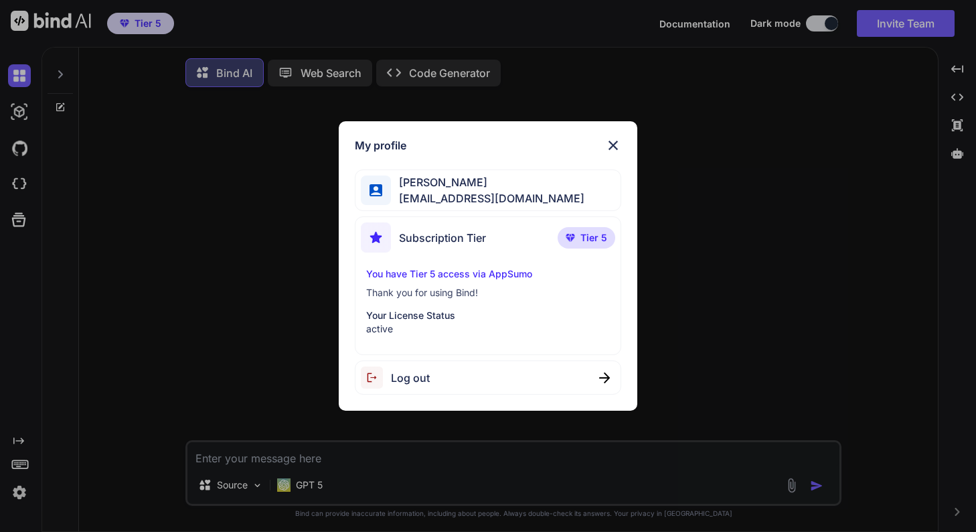
click at [438, 283] on div "You have Tier 5 access via AppSumo Thank you for using Bind! Your License Statu…" at bounding box center [488, 301] width 254 height 68
click at [439, 272] on p "You have Tier 5 access via AppSumo" at bounding box center [488, 273] width 244 height 13
click at [29, 459] on div "My profile [PERSON_NAME] [PERSON_NAME][EMAIL_ADDRESS][DOMAIN_NAME] Subscription…" at bounding box center [488, 266] width 976 height 532
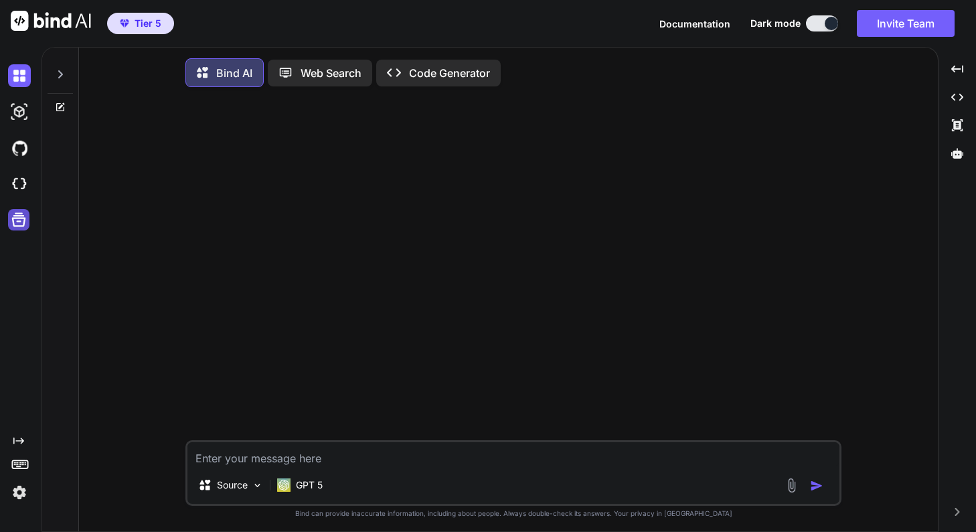
click at [19, 209] on div at bounding box center [18, 219] width 21 height 21
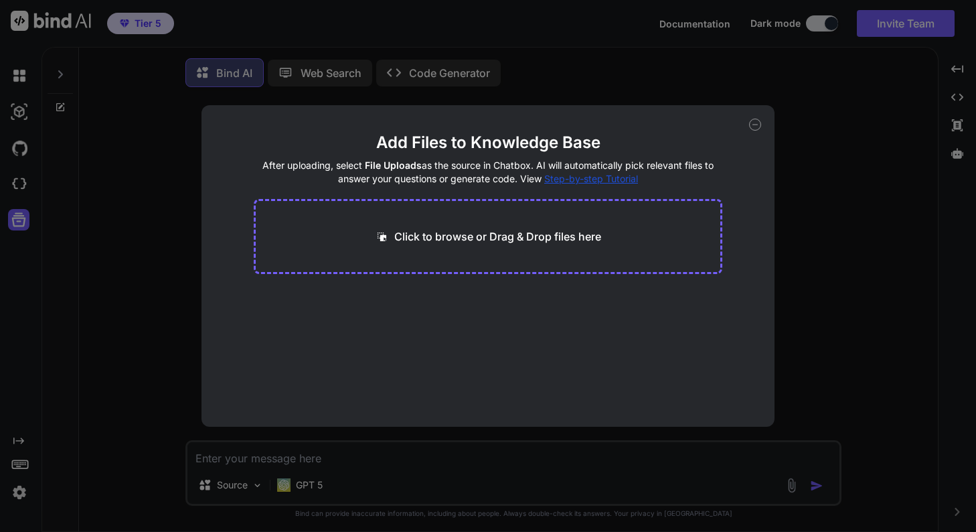
click at [19, 210] on div "Add Files to Knowledge Base After uploading, select File Uploads as the source …" at bounding box center [488, 266] width 976 height 532
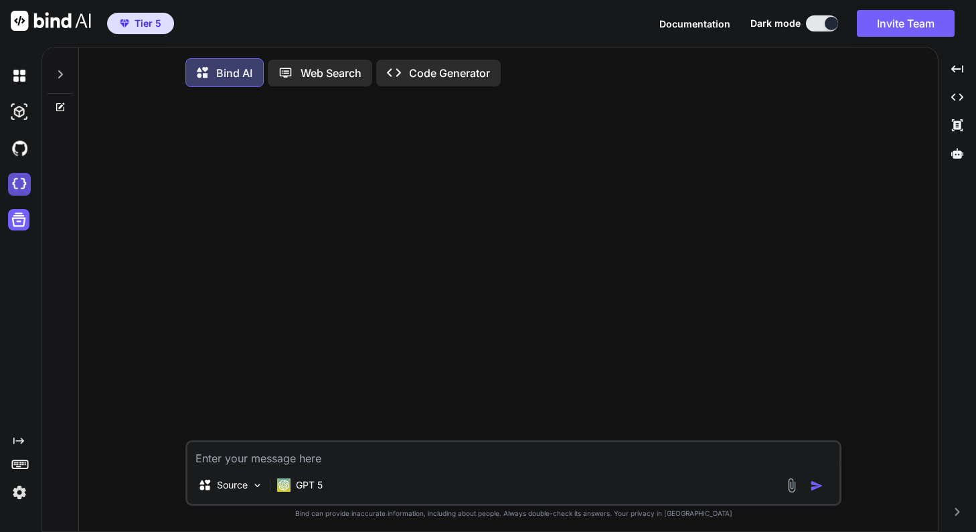
click at [21, 183] on img at bounding box center [19, 184] width 23 height 23
click at [284, 463] on textarea at bounding box center [514, 454] width 652 height 24
type textarea "c"
type textarea "どれぐらいのことができるの？検索はできる？"
click at [812, 488] on img "button" at bounding box center [816, 485] width 13 height 13
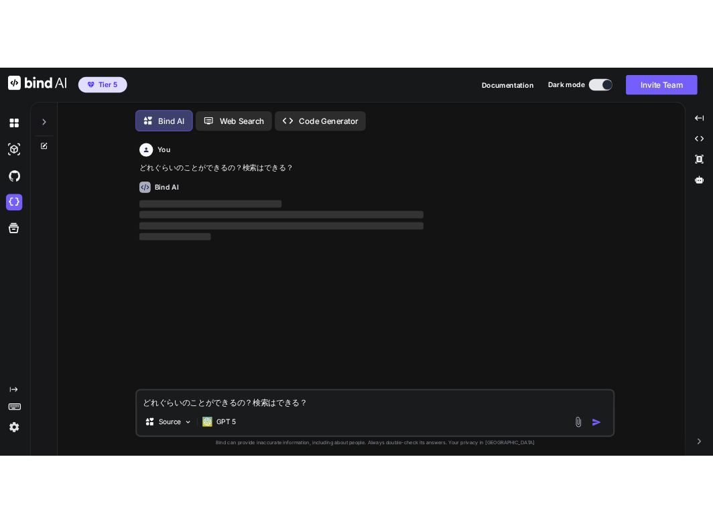
scroll to position [7, 0]
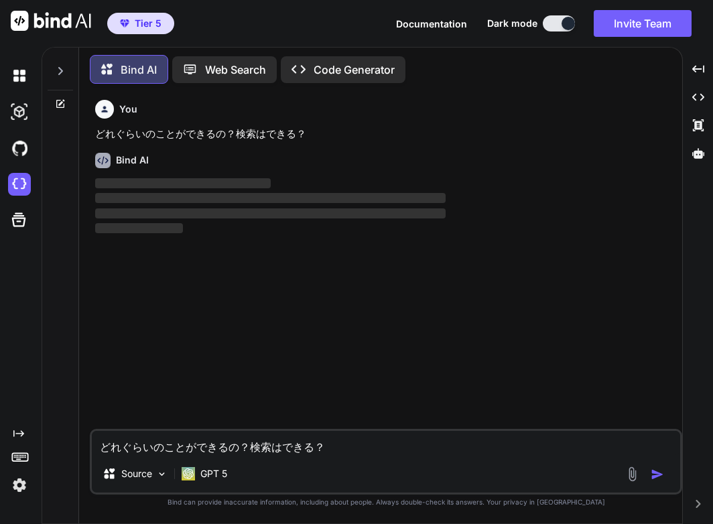
click at [228, 71] on p "Web Search" at bounding box center [235, 70] width 61 height 16
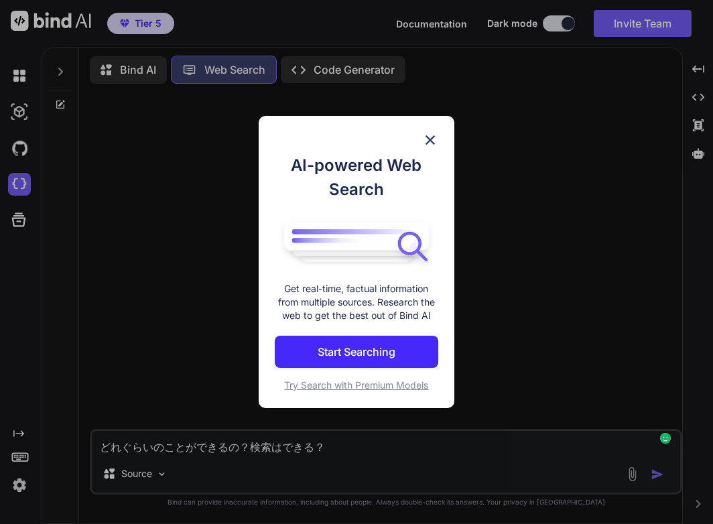
click at [369, 356] on p "Start Searching" at bounding box center [356, 352] width 78 height 16
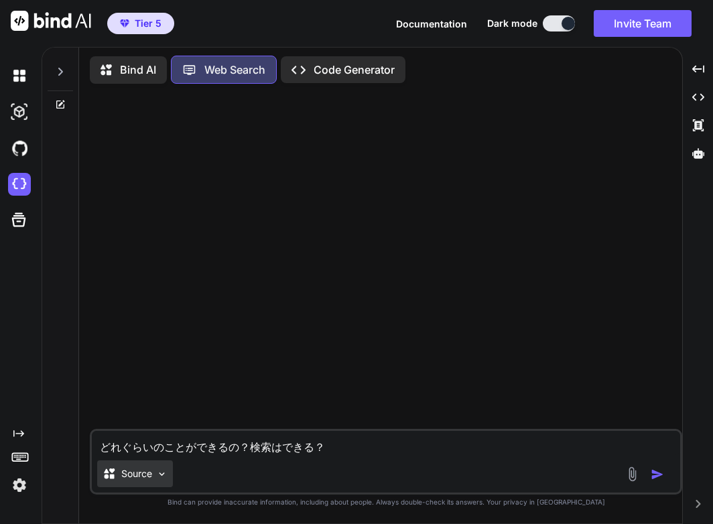
click at [161, 471] on img at bounding box center [161, 473] width 11 height 11
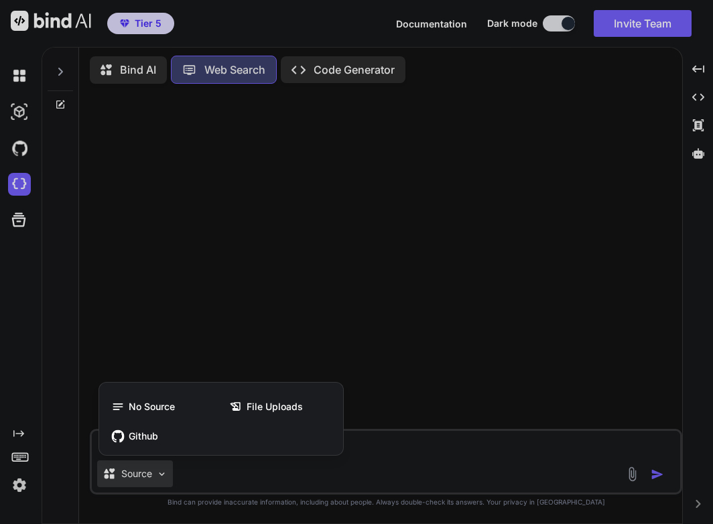
click at [293, 221] on div at bounding box center [356, 262] width 713 height 524
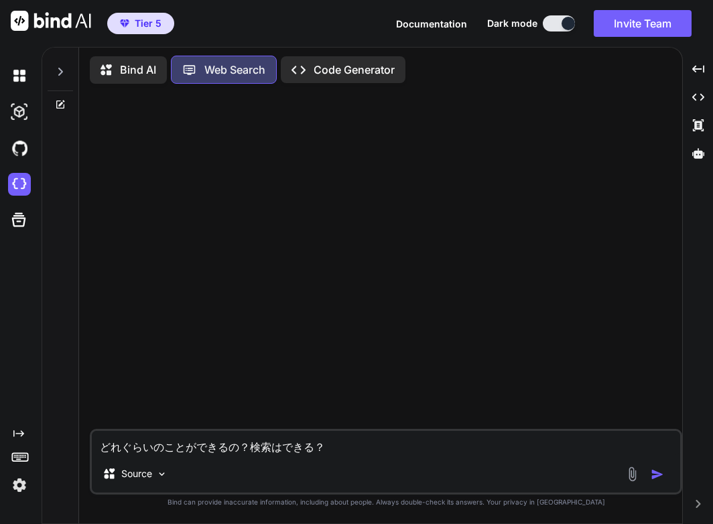
click at [354, 453] on textarea "どれぐらいのことができるの？検索はできる？" at bounding box center [386, 443] width 588 height 24
click at [654, 481] on div at bounding box center [646, 473] width 45 height 15
click at [654, 477] on img "button" at bounding box center [656, 473] width 13 height 13
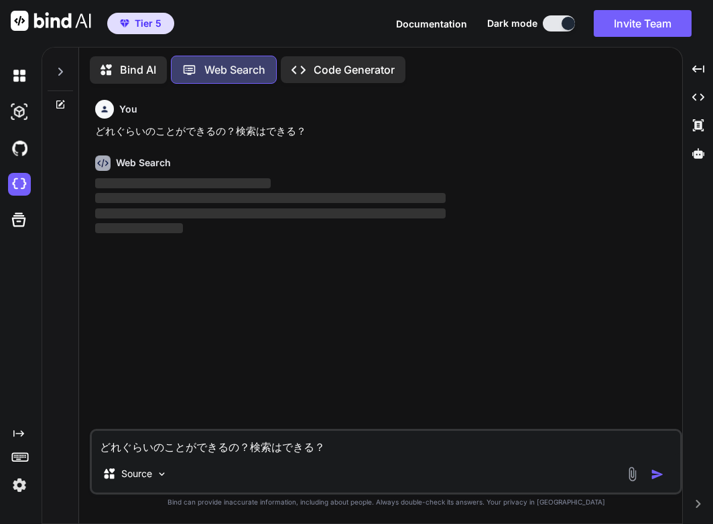
click at [396, 443] on textarea "どれぐらいのことができるの？検索はできる？" at bounding box center [386, 443] width 588 height 24
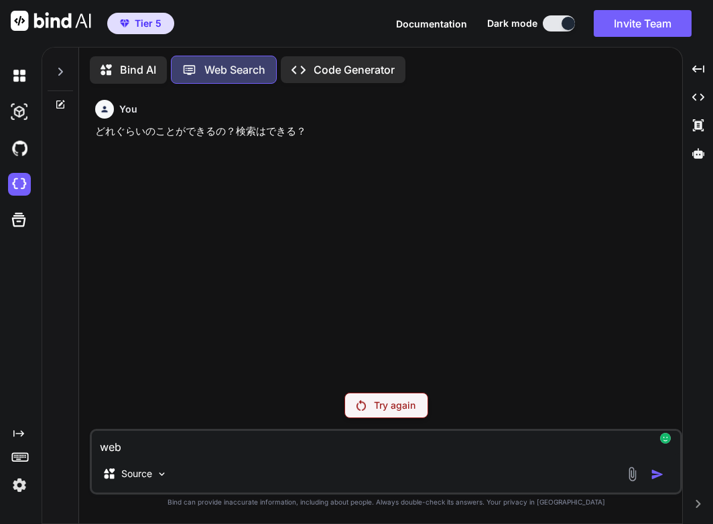
type textarea "web"
click at [398, 412] on div "Try again" at bounding box center [386, 404] width 84 height 25
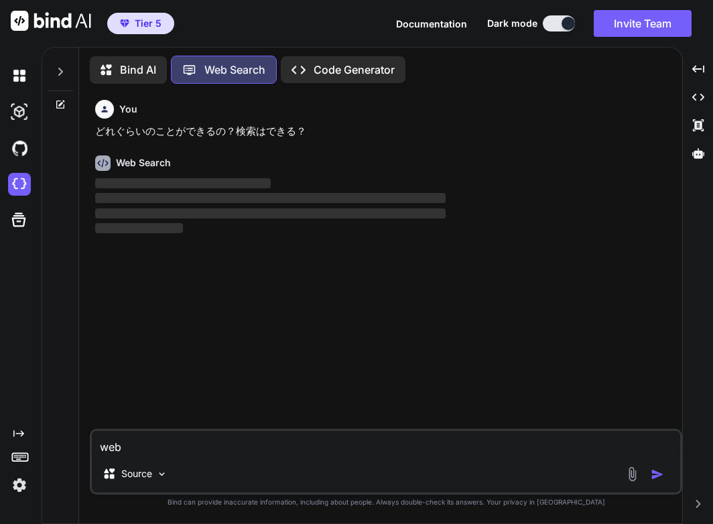
click at [245, 448] on textarea "web" at bounding box center [386, 443] width 588 height 24
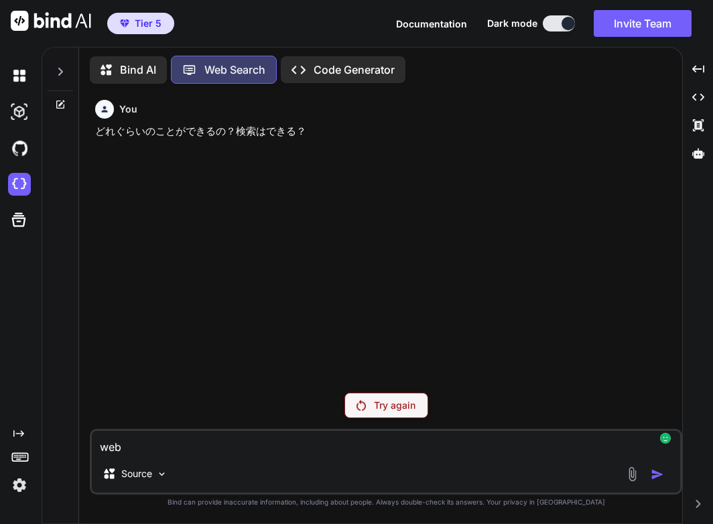
click at [130, 77] on div "Bind AI" at bounding box center [128, 69] width 77 height 27
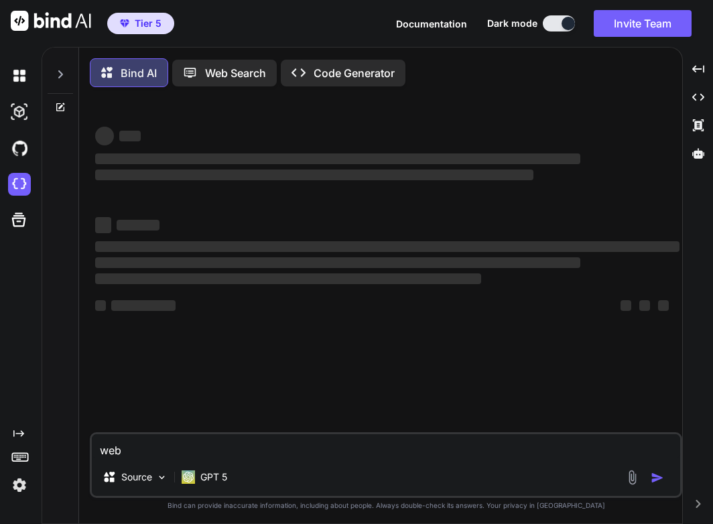
click at [130, 77] on p "Bind AI" at bounding box center [139, 73] width 36 height 16
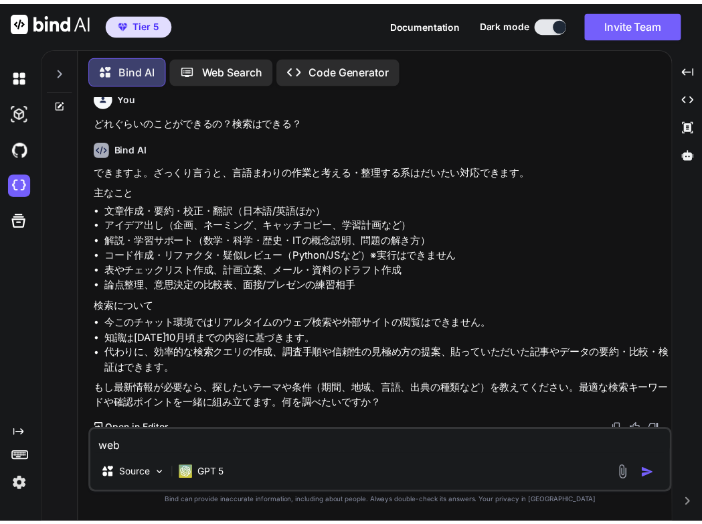
scroll to position [19, 0]
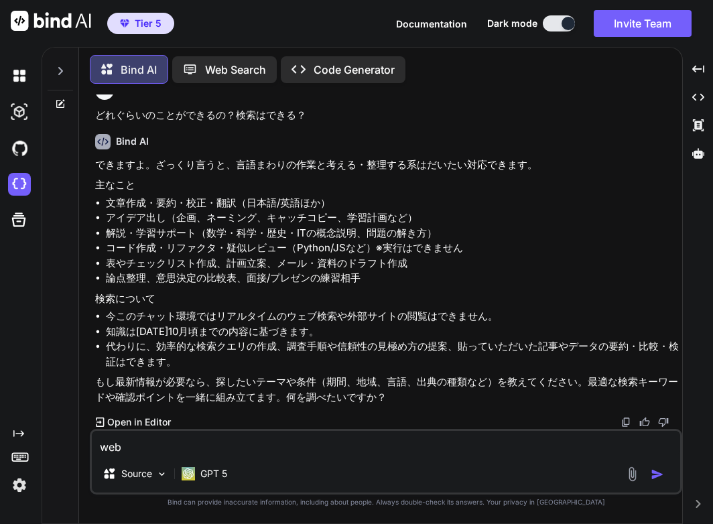
click at [234, 65] on p "Web Search" at bounding box center [235, 70] width 61 height 16
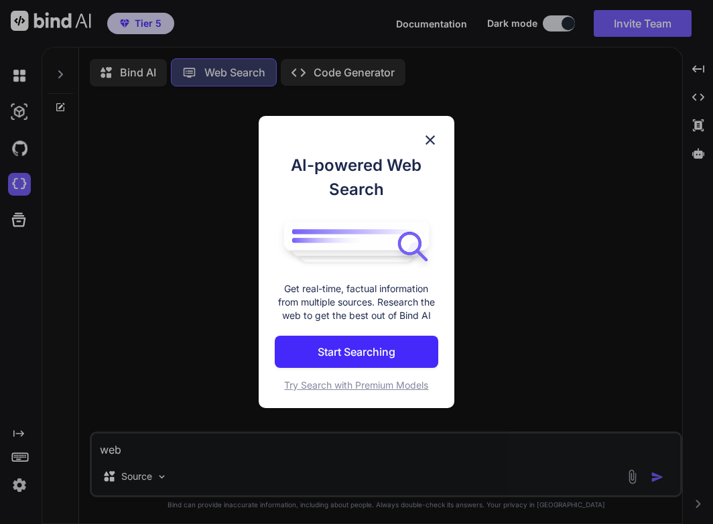
scroll to position [6, 0]
click at [340, 350] on p "Start Searching" at bounding box center [356, 352] width 78 height 16
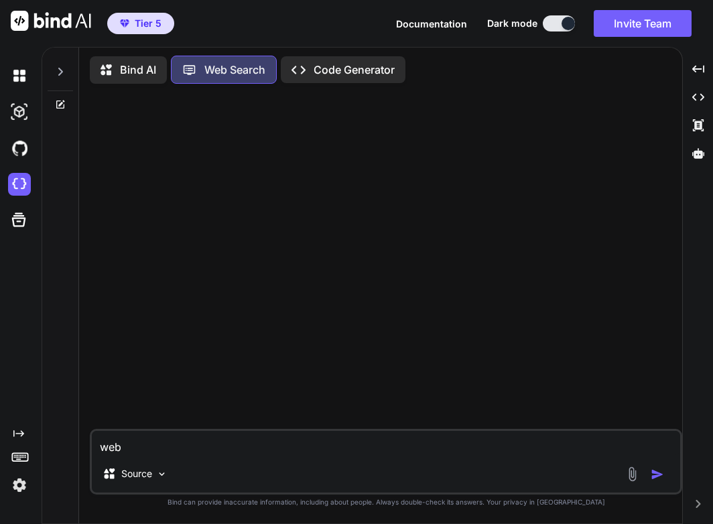
click at [206, 73] on p "Web Search" at bounding box center [234, 70] width 61 height 16
click at [275, 442] on textarea "web" at bounding box center [386, 443] width 588 height 24
type textarea "w"
type textarea "検索は何ができるの？"
click at [648, 472] on div at bounding box center [646, 473] width 45 height 15
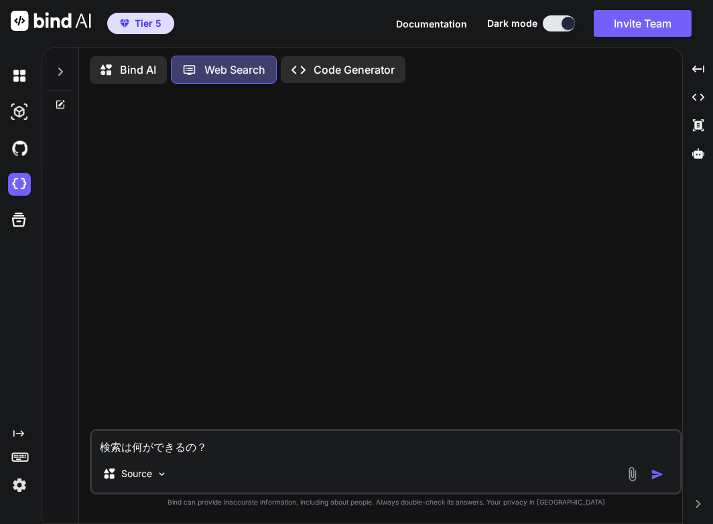
click at [651, 473] on img "button" at bounding box center [656, 473] width 13 height 13
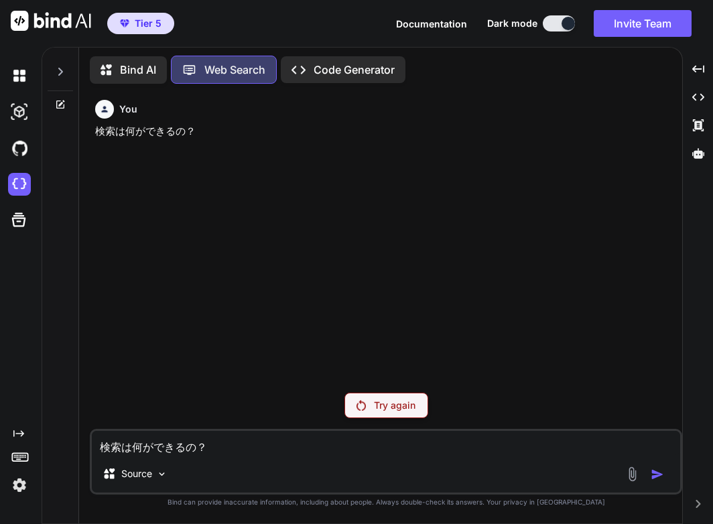
click at [386, 411] on p "Try again" at bounding box center [395, 404] width 42 height 13
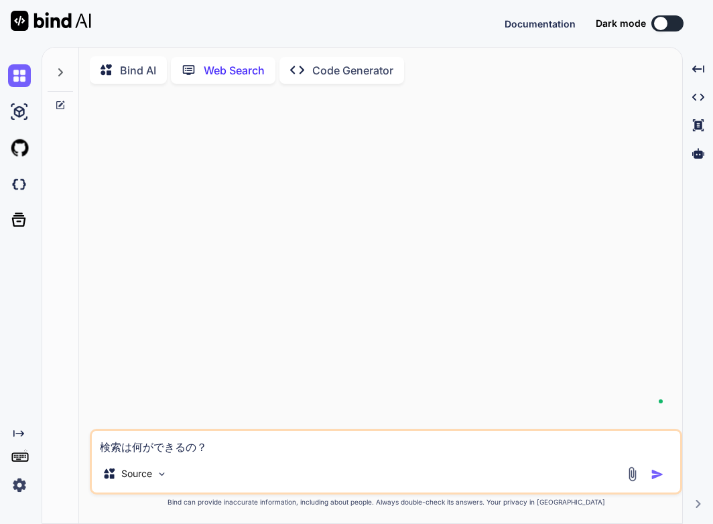
scroll to position [5, 0]
click at [58, 102] on icon at bounding box center [61, 103] width 6 height 6
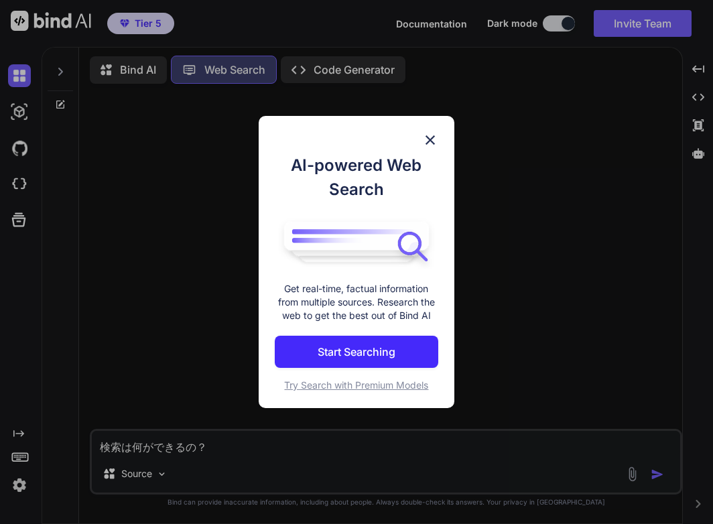
type textarea "x"
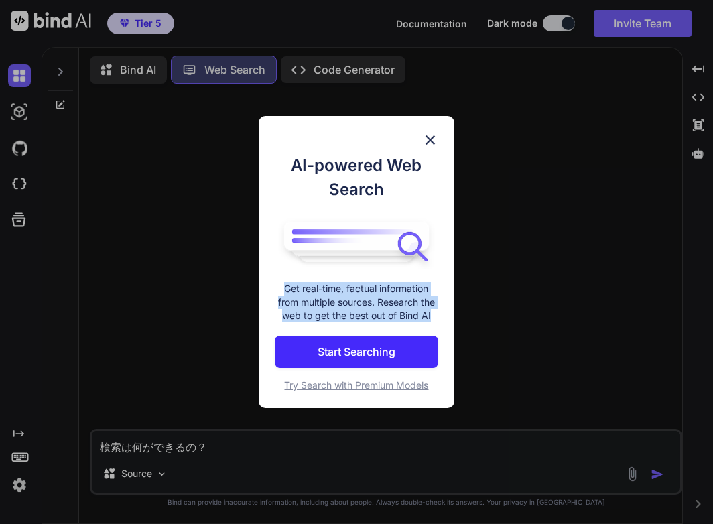
drag, startPoint x: 277, startPoint y: 284, endPoint x: 437, endPoint y: 315, distance: 163.0
click at [437, 315] on p "Get real-time, factual information from multiple sources. Research the web to g…" at bounding box center [357, 302] width 164 height 40
copy p "Get real-time, factual information from multiple sources. Research the web to g…"
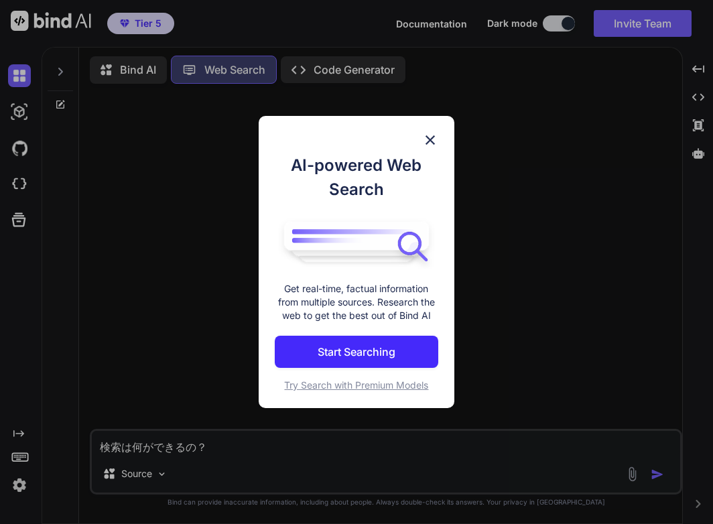
click at [363, 385] on span "Try Search with Premium Models" at bounding box center [356, 384] width 144 height 11
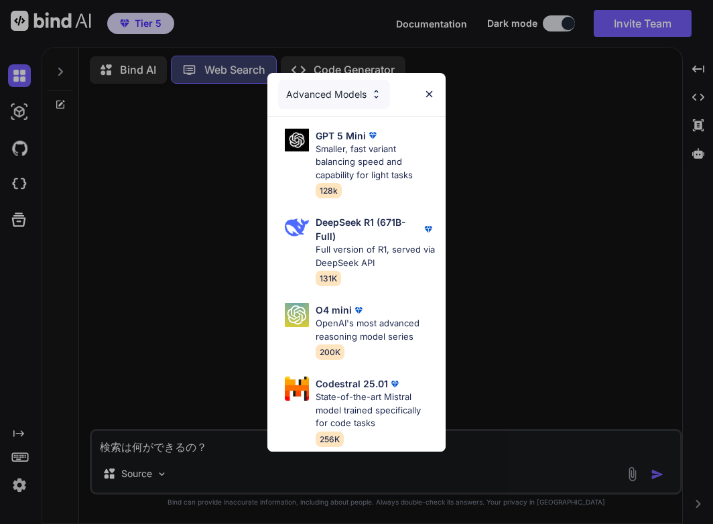
click at [349, 94] on div "Advanced Models" at bounding box center [334, 94] width 112 height 29
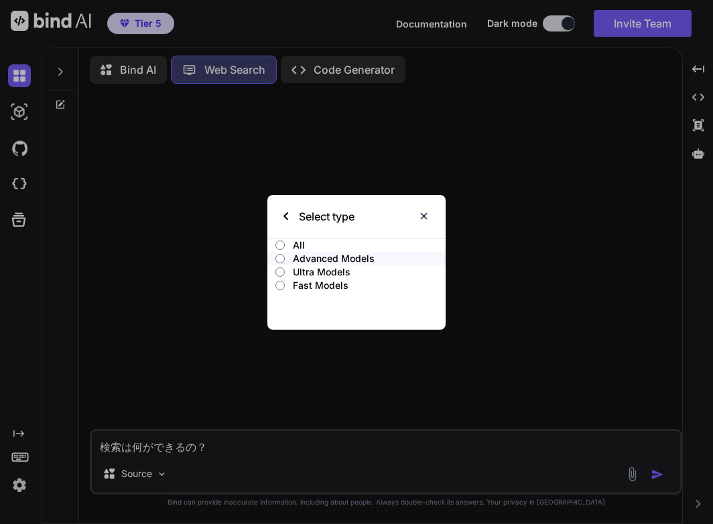
click at [329, 271] on p "Ultra Models" at bounding box center [369, 271] width 153 height 13
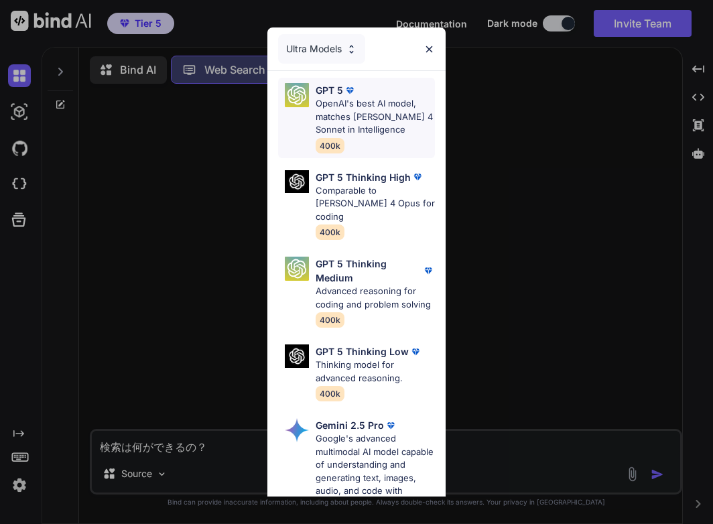
click at [339, 122] on p "OpenAI's best AI model, matches [PERSON_NAME] 4 Sonnet in Intelligence" at bounding box center [374, 117] width 119 height 40
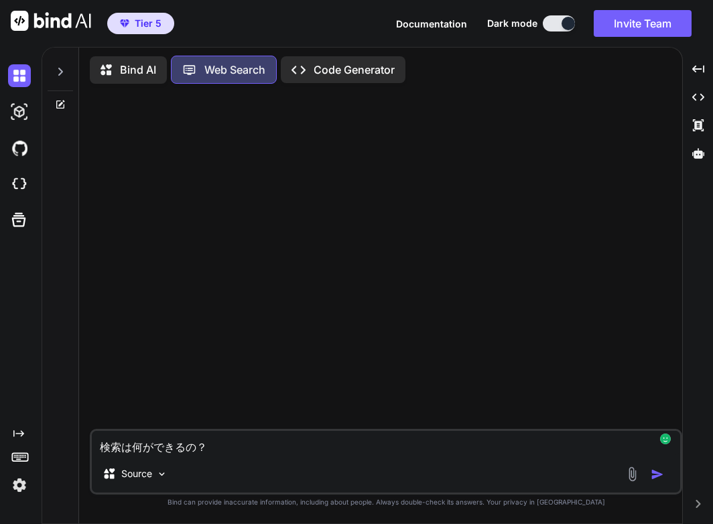
click at [236, 453] on textarea "検索は何ができるの？" at bounding box center [386, 443] width 588 height 24
click at [652, 476] on img "button" at bounding box center [656, 473] width 13 height 13
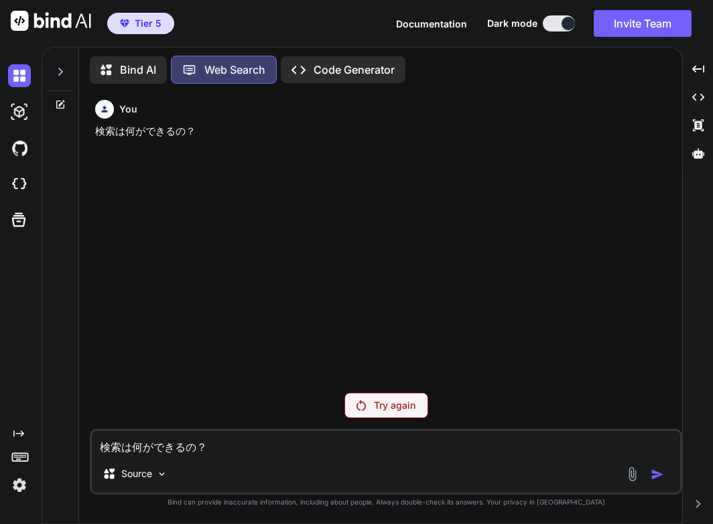
click at [410, 408] on p "Try again" at bounding box center [395, 404] width 42 height 13
click at [196, 460] on div "Source" at bounding box center [386, 476] width 588 height 32
click at [198, 454] on textarea "検索は何ができるの？" at bounding box center [386, 443] width 588 height 24
type textarea "今日の天気は？"
click at [648, 473] on div at bounding box center [646, 473] width 45 height 15
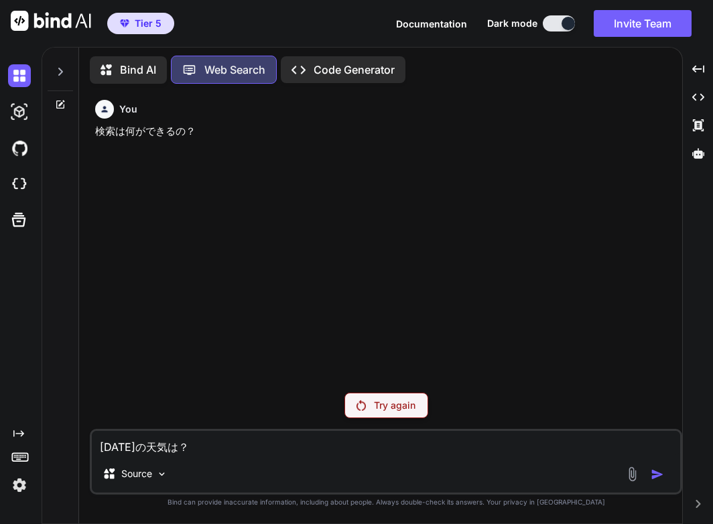
click at [650, 473] on div at bounding box center [646, 473] width 45 height 15
click at [387, 439] on textarea "今日の天気は？" at bounding box center [386, 443] width 588 height 24
click at [384, 413] on div "Try again" at bounding box center [386, 404] width 84 height 25
click at [376, 273] on div "You 検索は何ができるの？" at bounding box center [386, 237] width 589 height 287
click at [372, 404] on div "Try again" at bounding box center [386, 404] width 84 height 25
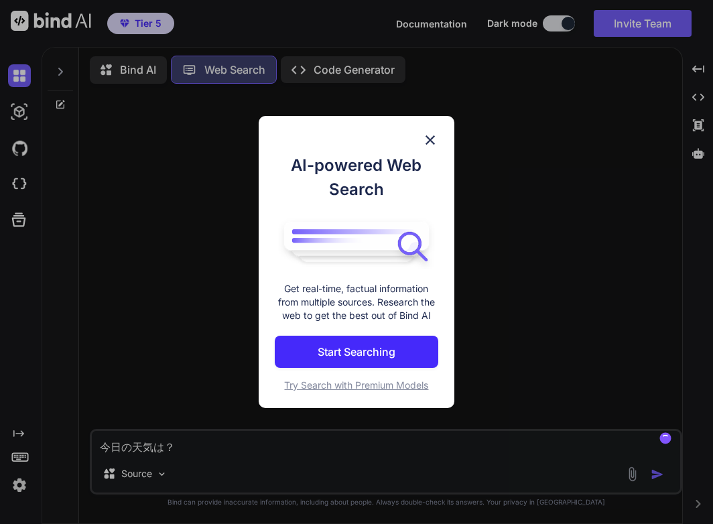
scroll to position [6, 0]
click at [350, 379] on p "Try Search with Premium Models" at bounding box center [357, 384] width 164 height 13
click at [357, 385] on span "Try Search with Premium Models" at bounding box center [356, 384] width 144 height 11
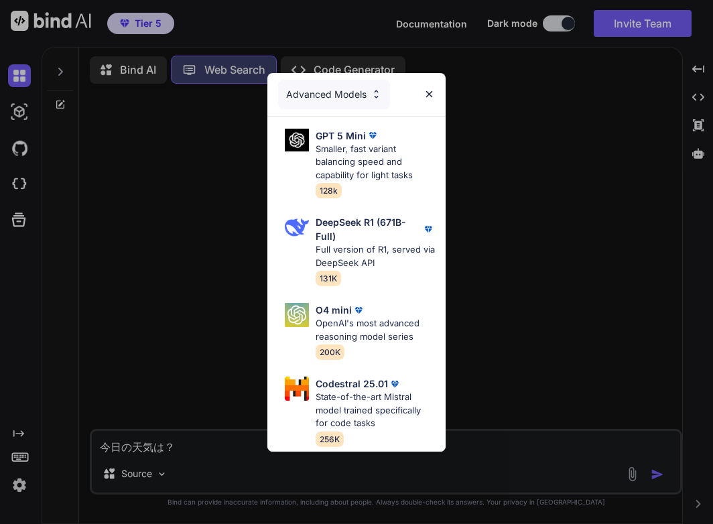
click at [358, 92] on div "Advanced Models" at bounding box center [334, 94] width 112 height 29
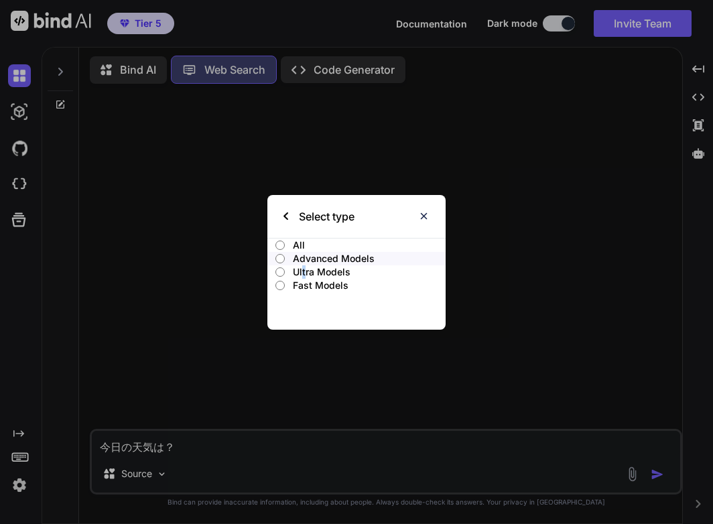
click at [303, 267] on p "Ultra Models" at bounding box center [369, 271] width 153 height 13
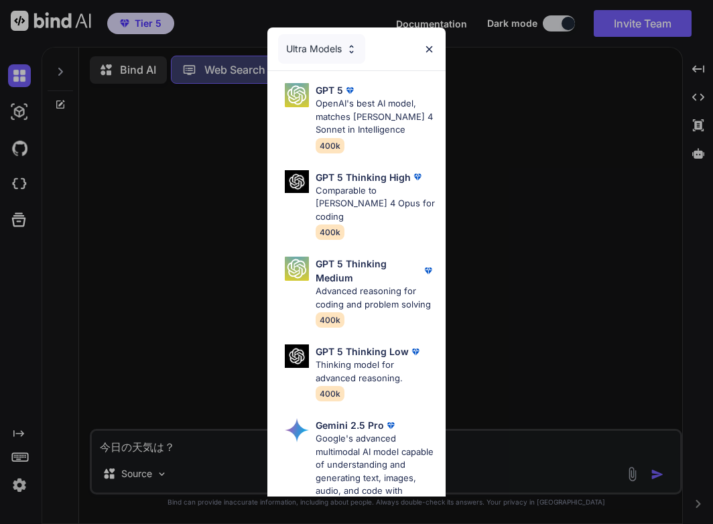
click at [303, 267] on img at bounding box center [297, 268] width 24 height 24
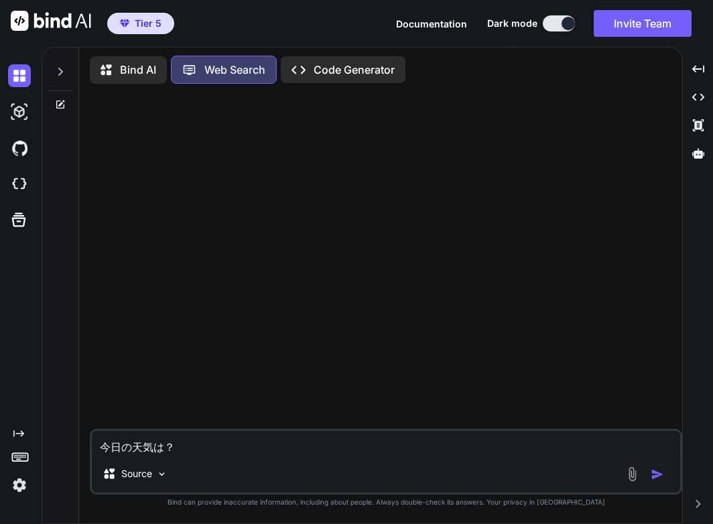
click at [342, 70] on p "Code Generator" at bounding box center [353, 70] width 81 height 16
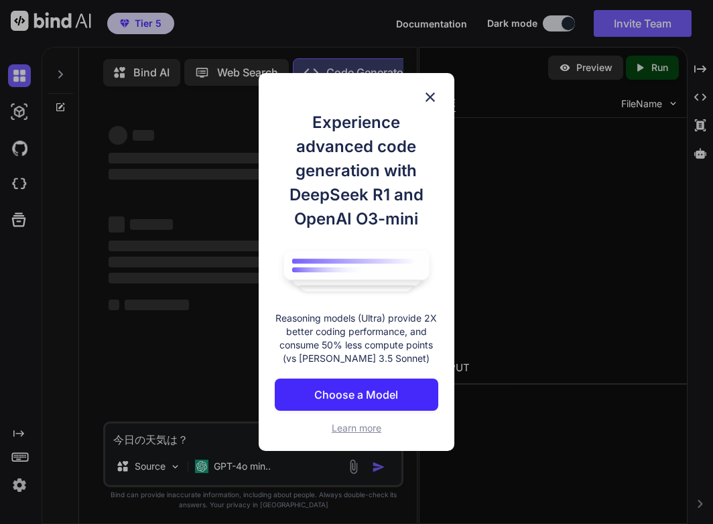
click at [222, 80] on div "Experience advanced code generation with DeepSeek R1 and OpenAI O3-mini Reasoni…" at bounding box center [356, 262] width 713 height 524
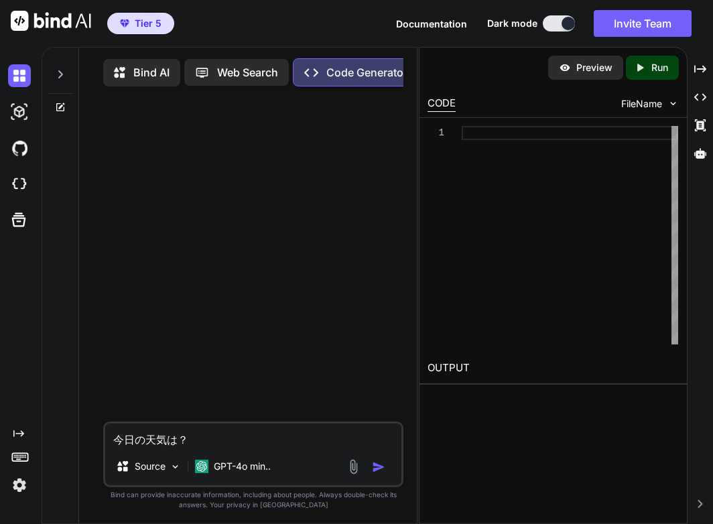
click at [238, 66] on p "Web Search" at bounding box center [247, 72] width 61 height 16
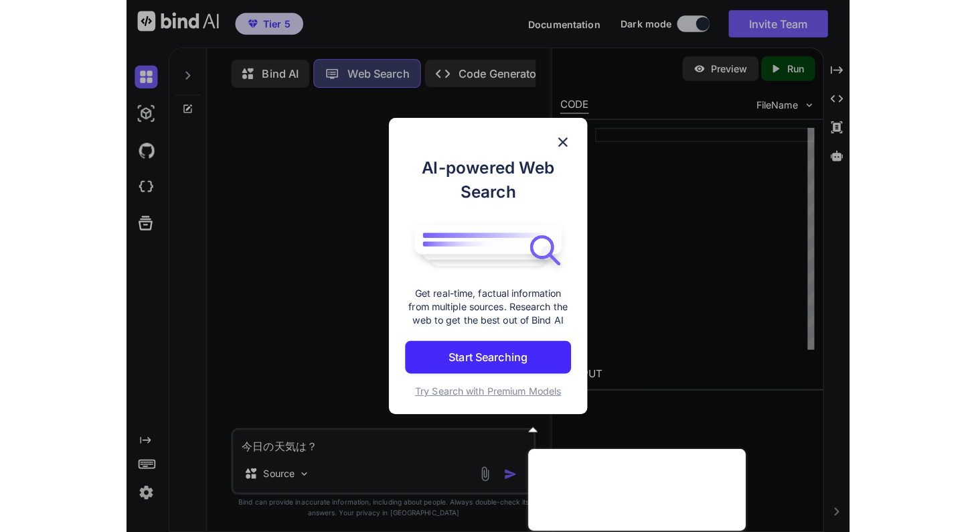
scroll to position [6, 0]
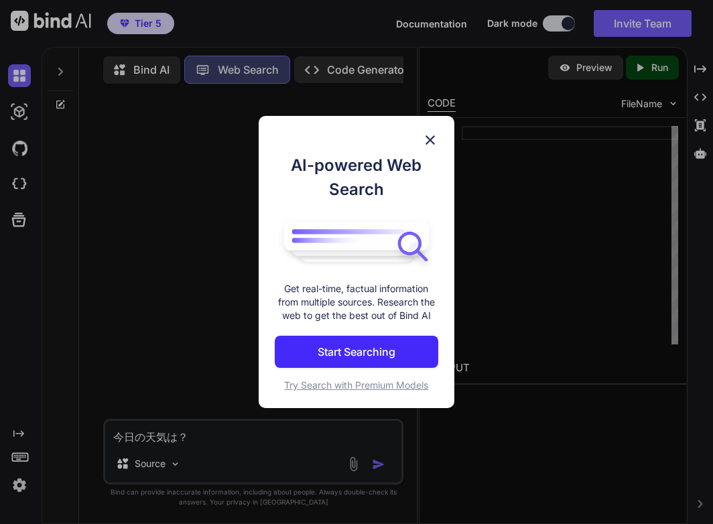
click at [340, 388] on span "Try Search with Premium Models" at bounding box center [356, 384] width 144 height 11
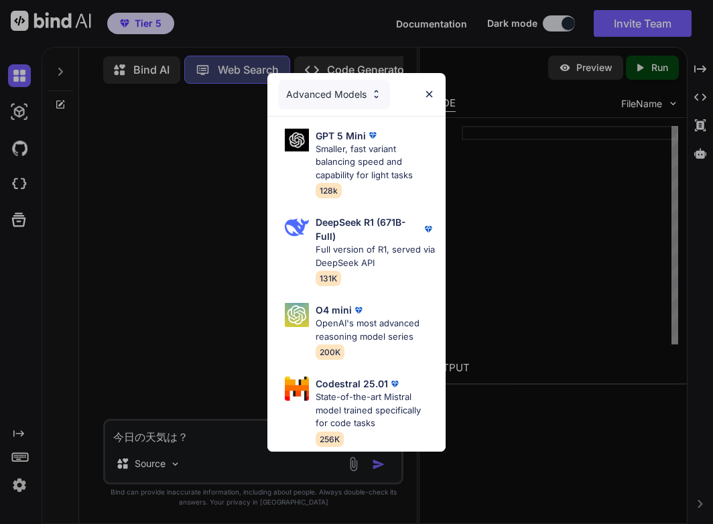
click at [357, 90] on div "Advanced Models" at bounding box center [334, 94] width 112 height 29
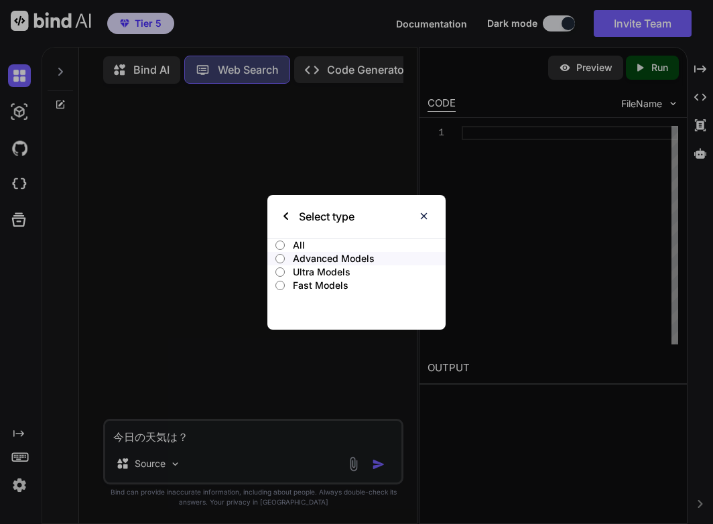
click at [302, 269] on p "Ultra Models" at bounding box center [369, 271] width 153 height 13
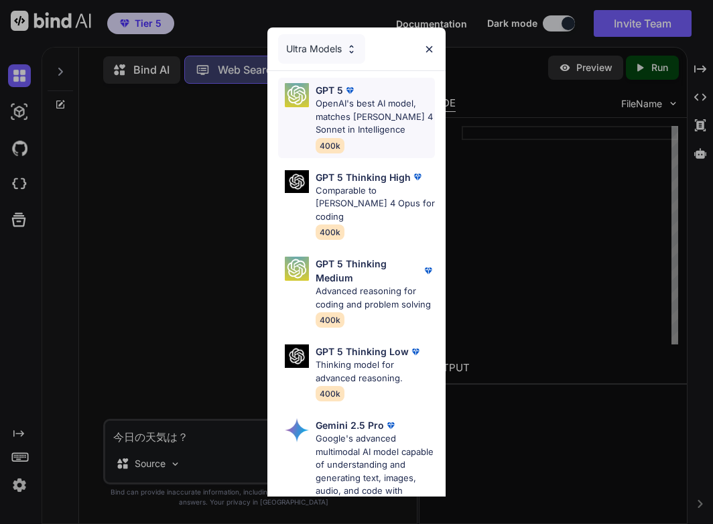
click at [339, 129] on p "OpenAI's best AI model, matches Claude 4 Sonnet in Intelligence" at bounding box center [374, 117] width 119 height 40
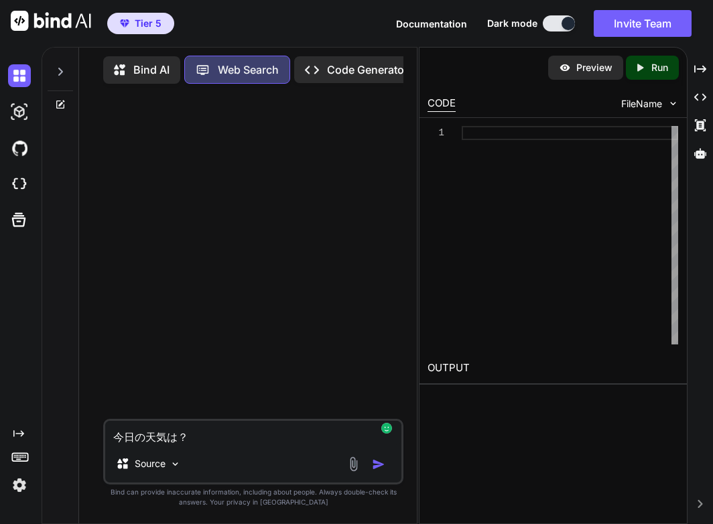
click at [242, 439] on textarea "今日の天気は？" at bounding box center [253, 433] width 296 height 24
click at [380, 467] on img "button" at bounding box center [378, 463] width 13 height 13
type textarea "x"
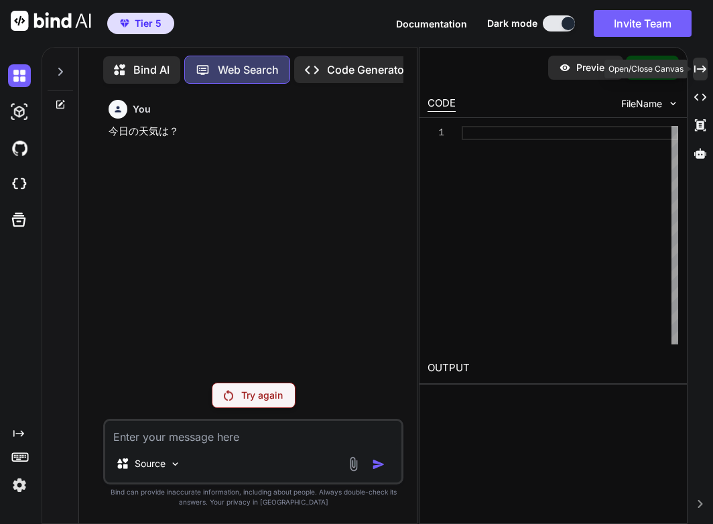
click at [695, 72] on icon "Created with Pixso." at bounding box center [700, 69] width 12 height 12
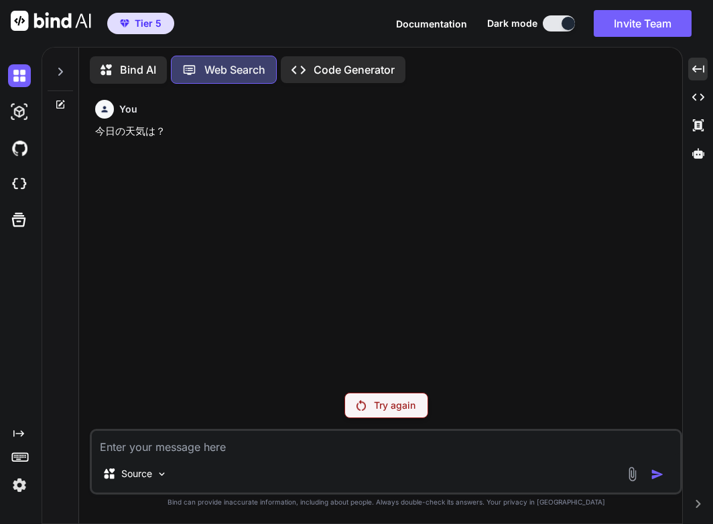
click at [431, 149] on div "You 今日の天気は？" at bounding box center [386, 237] width 589 height 287
click at [185, 122] on div "You 今日の天気は？" at bounding box center [387, 120] width 584 height 40
click at [21, 477] on img at bounding box center [19, 484] width 23 height 23
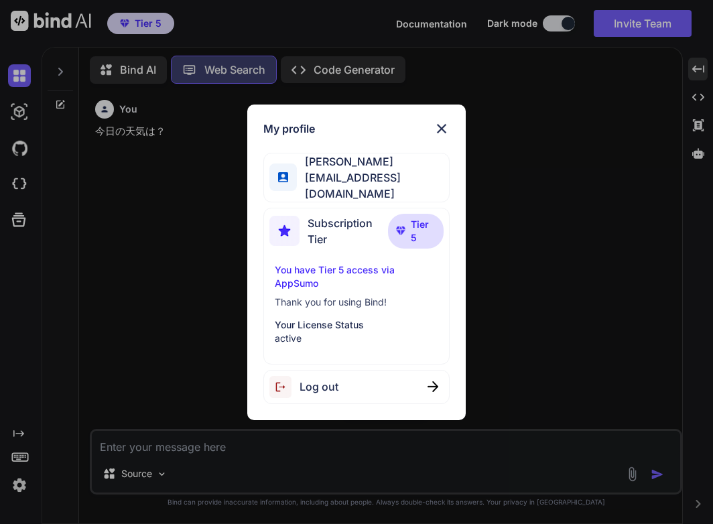
click at [568, 265] on div "My profile [PERSON_NAME] [PERSON_NAME][EMAIL_ADDRESS][DOMAIN_NAME] Subscription…" at bounding box center [356, 262] width 713 height 524
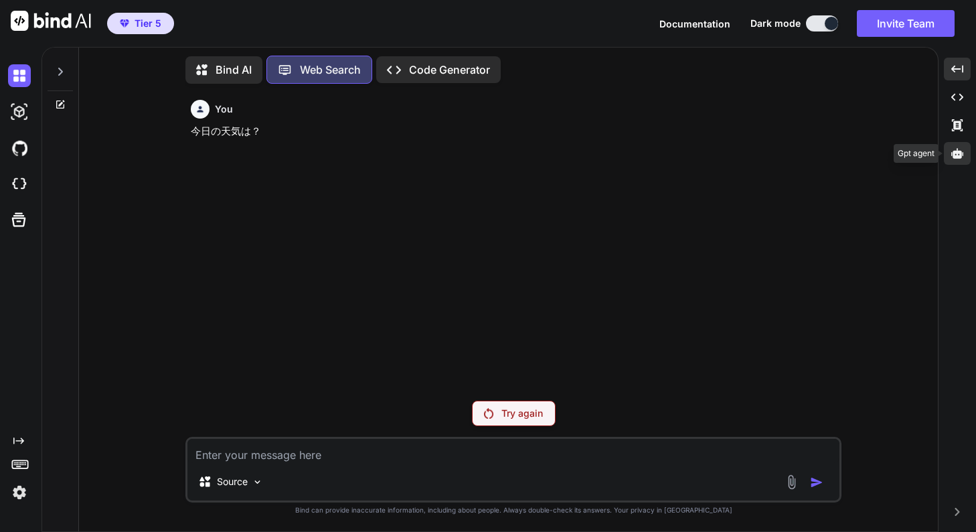
click at [712, 156] on div at bounding box center [957, 153] width 27 height 23
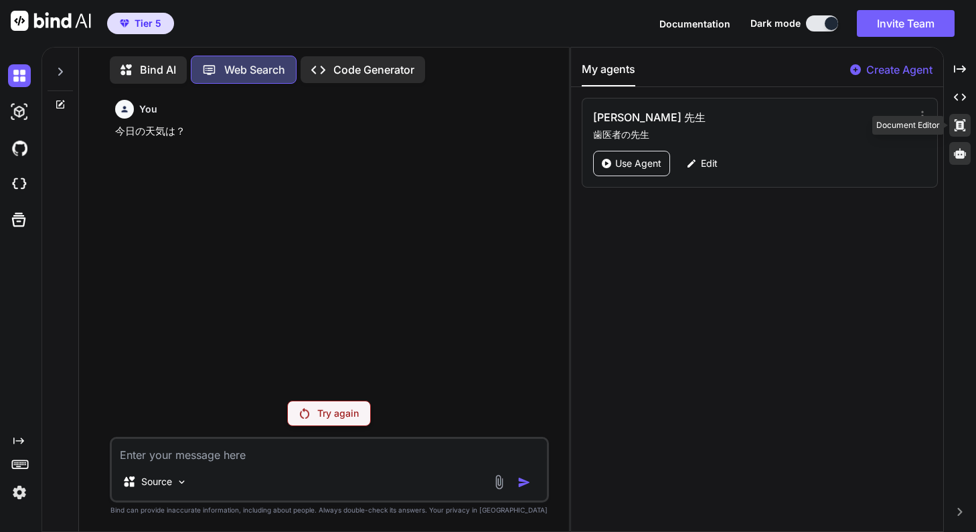
click at [712, 119] on div "Created with Pixso." at bounding box center [960, 125] width 21 height 23
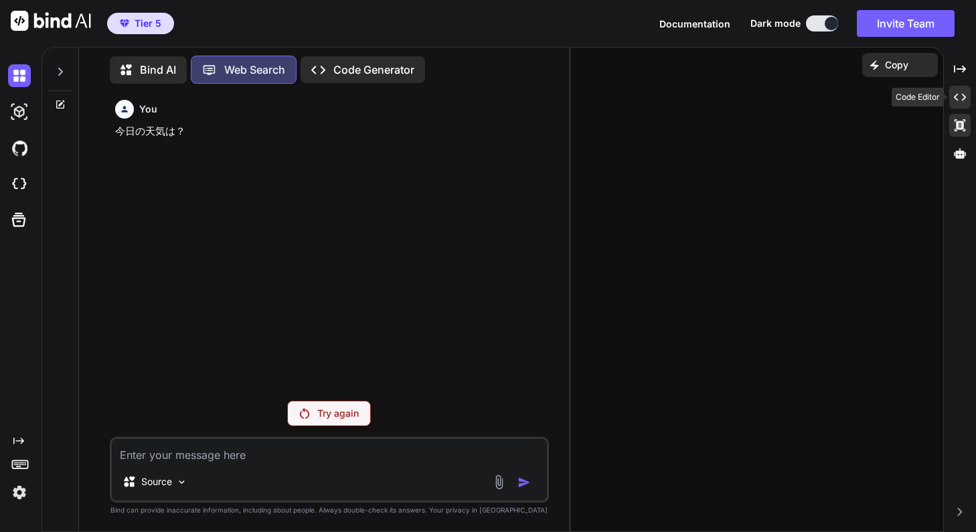
click at [712, 91] on icon "Created with Pixso." at bounding box center [960, 97] width 12 height 12
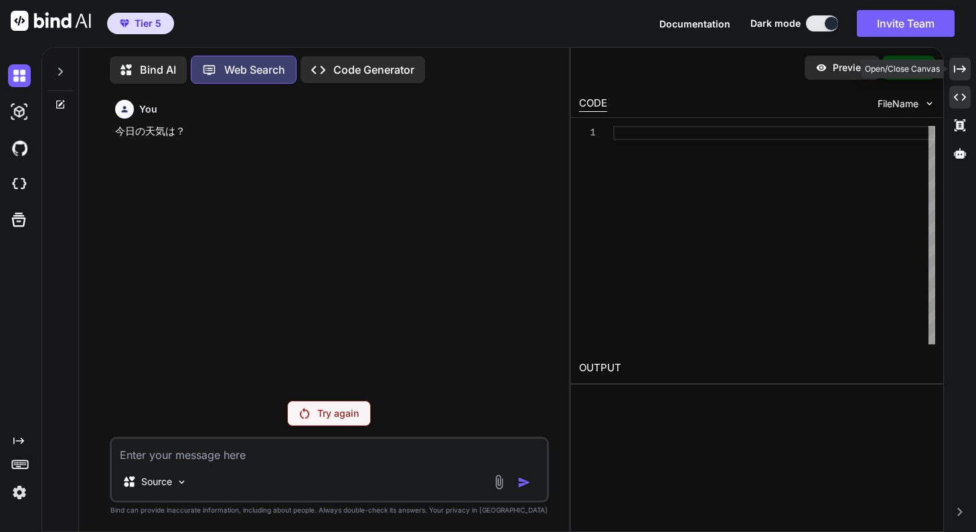
click at [712, 66] on icon "Created with Pixso." at bounding box center [960, 69] width 12 height 12
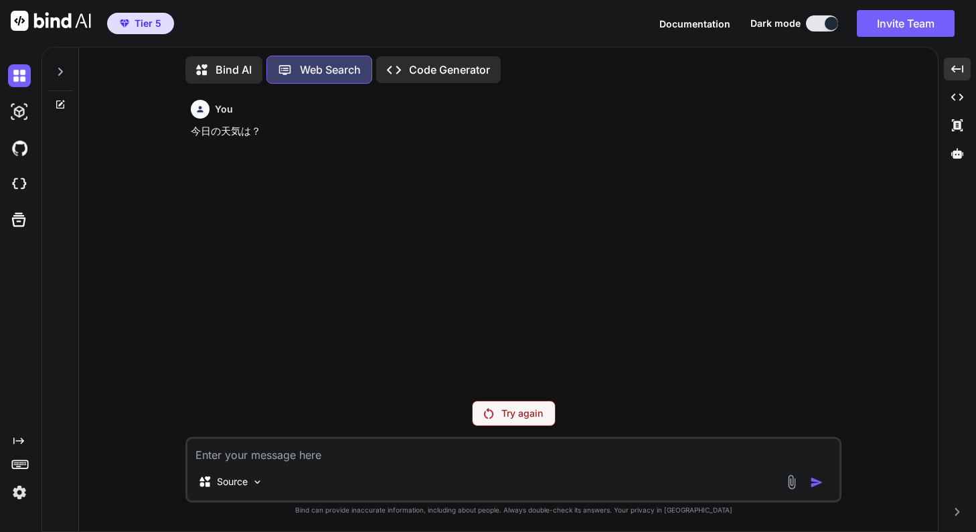
click at [526, 405] on div "Try again" at bounding box center [514, 412] width 84 height 25
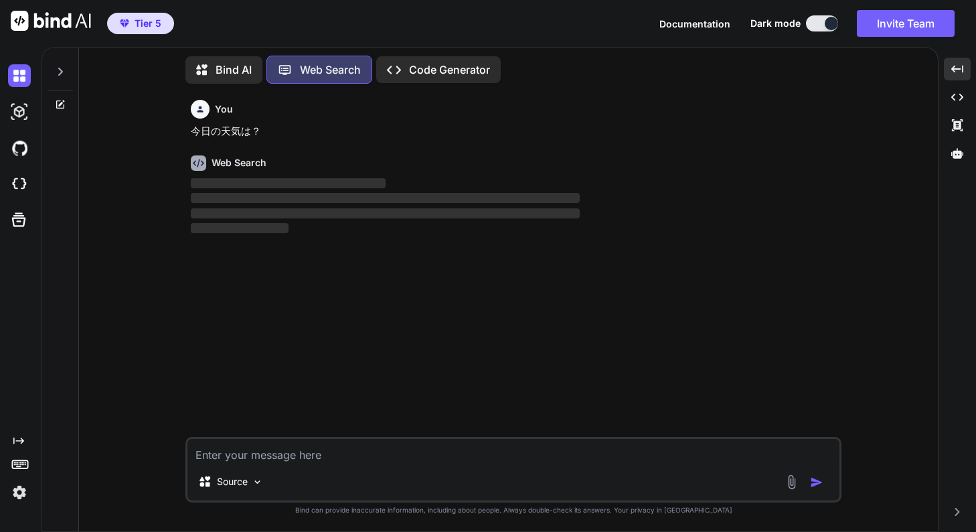
type textarea "x"
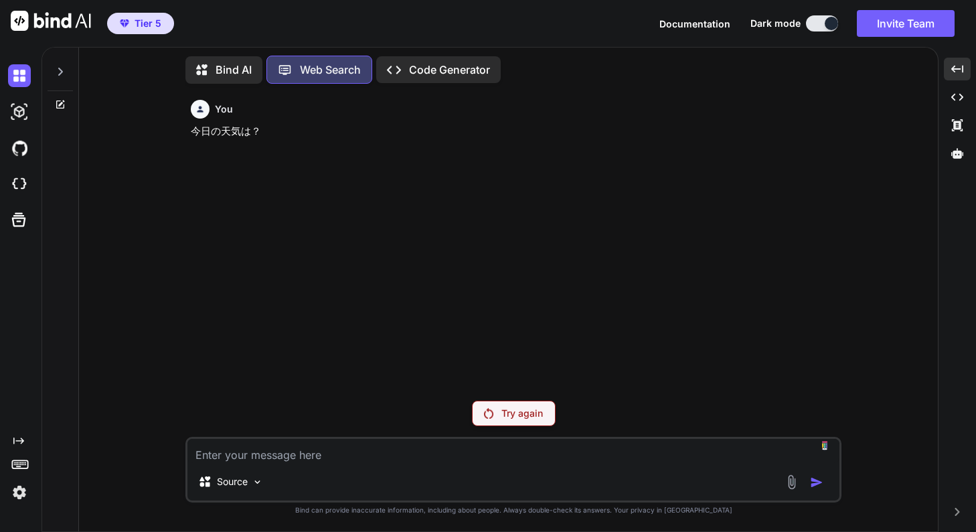
click at [321, 447] on textarea at bounding box center [514, 451] width 652 height 24
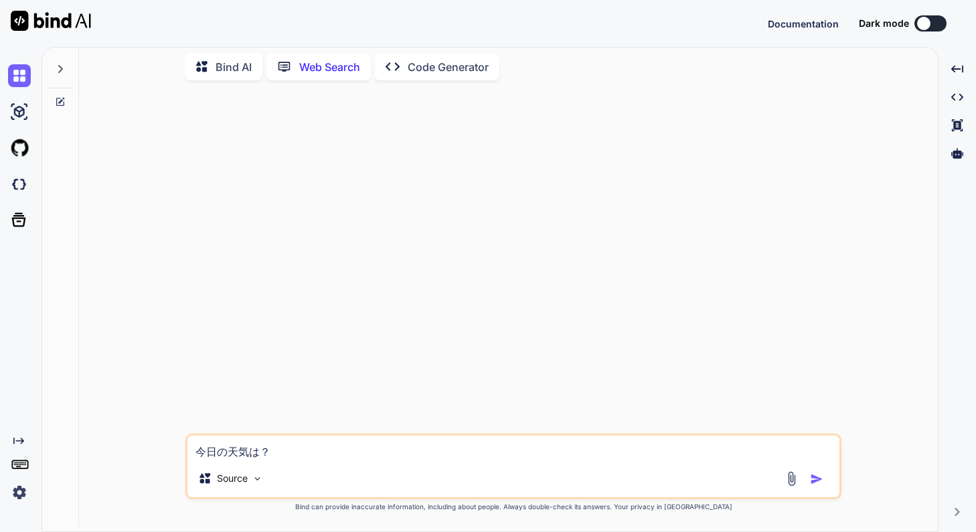
click at [311, 445] on textarea "今日の天気は？" at bounding box center [514, 447] width 652 height 24
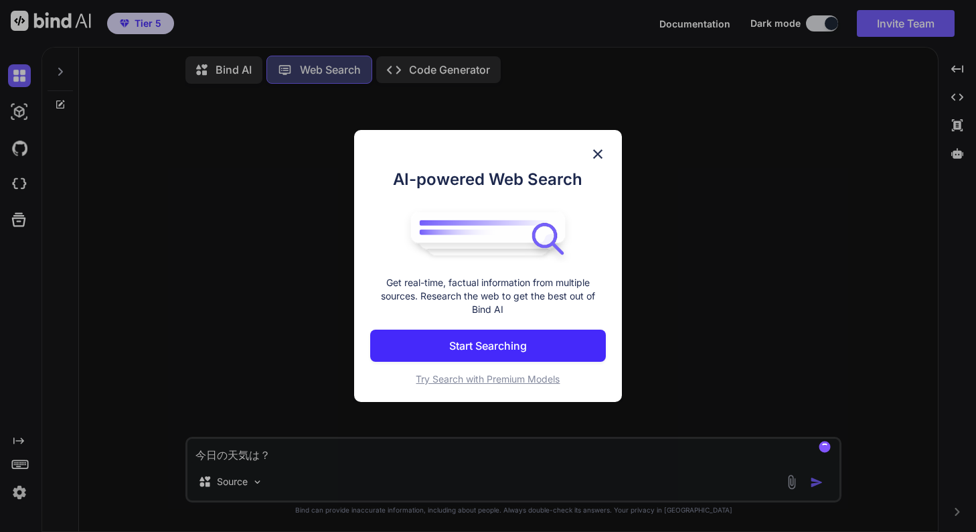
type textarea "x"
paste textarea "What's the weather like [DATE]?"
type textarea "What's the weather like [DATE]?"
click at [516, 342] on p "Start Searching" at bounding box center [488, 346] width 78 height 16
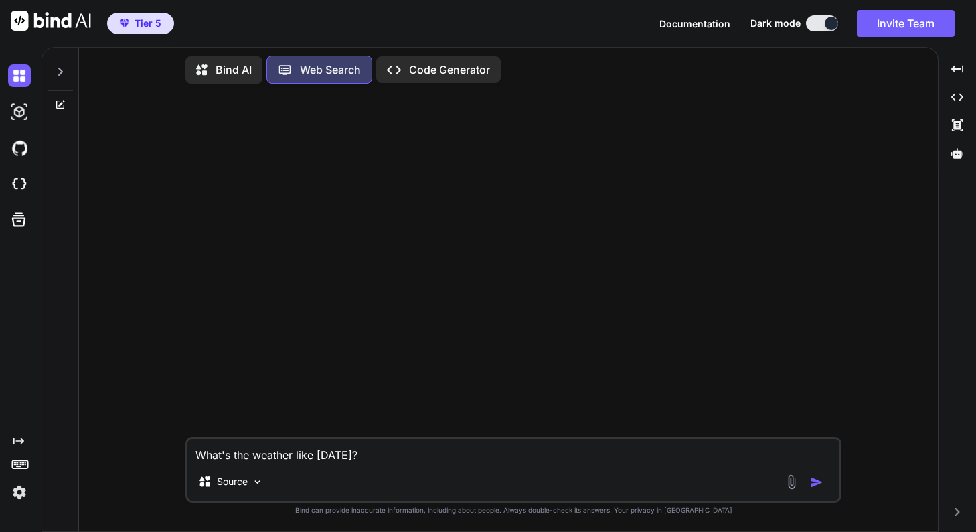
click at [816, 482] on img "button" at bounding box center [816, 481] width 13 height 13
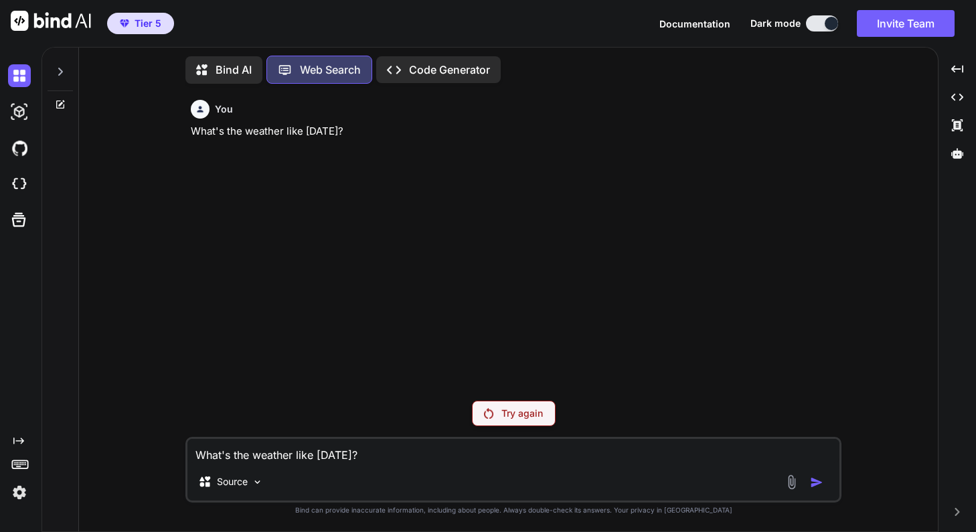
click at [31, 20] on img at bounding box center [51, 21] width 80 height 20
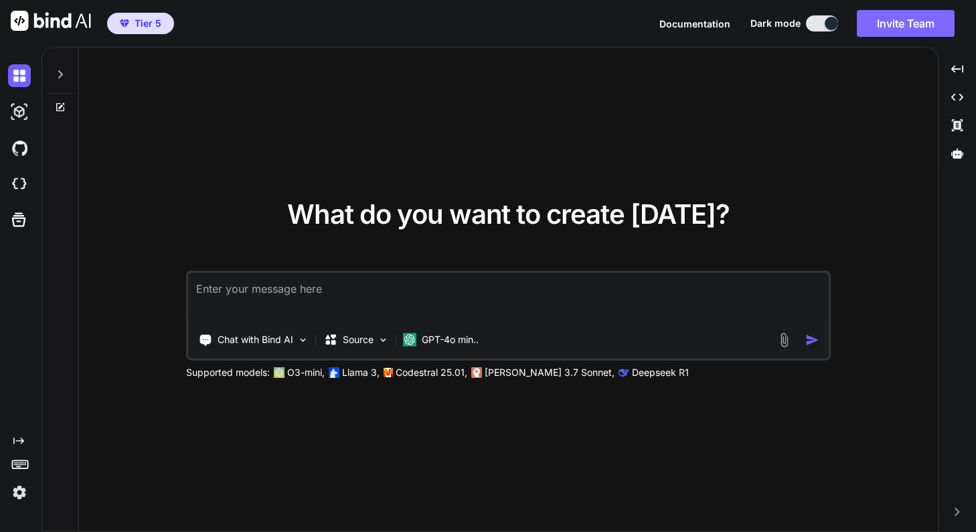
click at [876, 23] on button "Invite Team" at bounding box center [906, 23] width 98 height 27
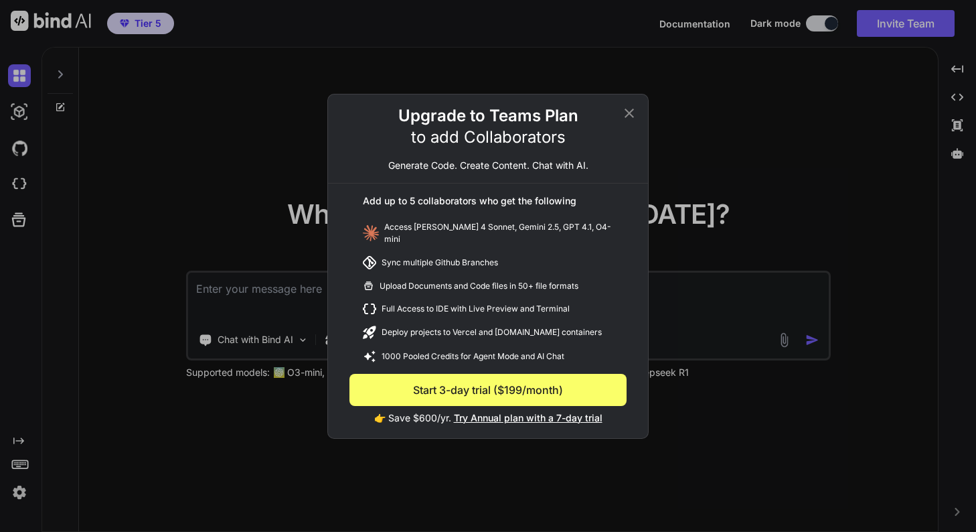
click at [635, 117] on icon at bounding box center [629, 113] width 16 height 16
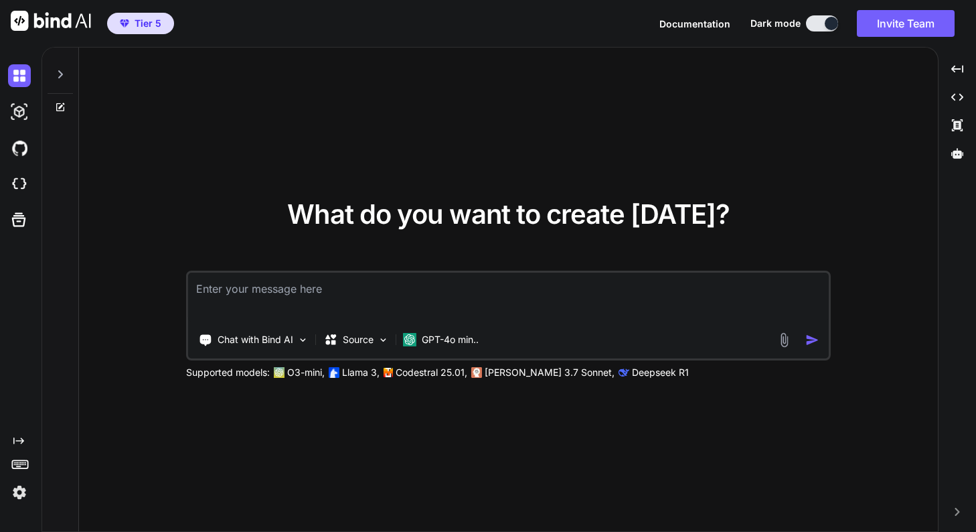
drag, startPoint x: 39, startPoint y: 267, endPoint x: 36, endPoint y: 283, distance: 15.6
click at [34, 273] on div "Created with Pixso." at bounding box center [21, 289] width 42 height 485
click at [17, 489] on img at bounding box center [19, 492] width 23 height 23
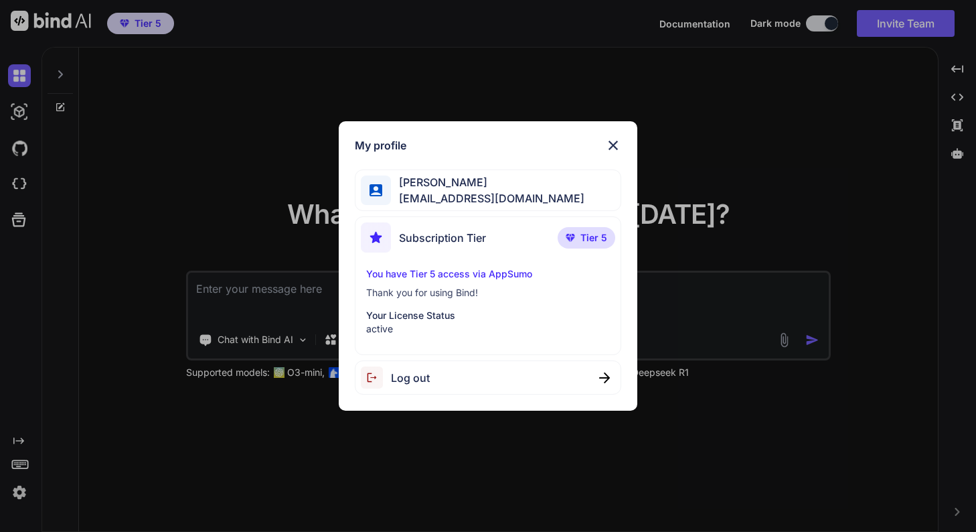
click at [19, 479] on div "My profile Seiichi Miyanohara miyanohara@nbi.academy Subscription Tier Tier 5 Y…" at bounding box center [488, 266] width 976 height 532
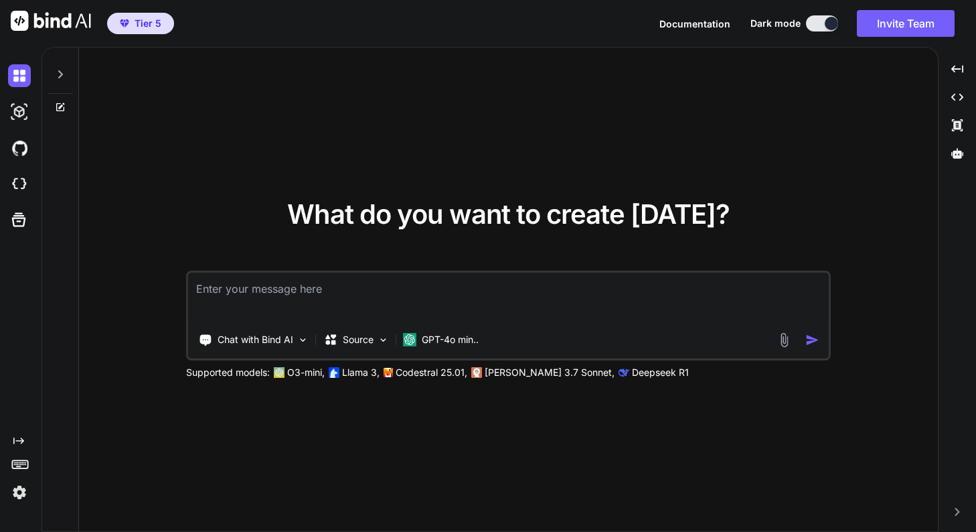
click at [21, 466] on icon at bounding box center [20, 463] width 19 height 19
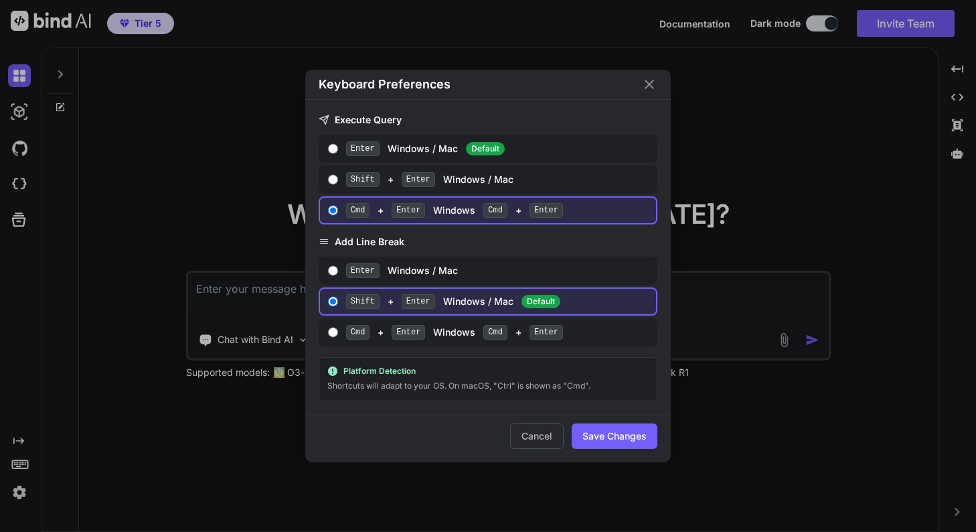
click at [648, 84] on icon "Close" at bounding box center [649, 84] width 9 height 9
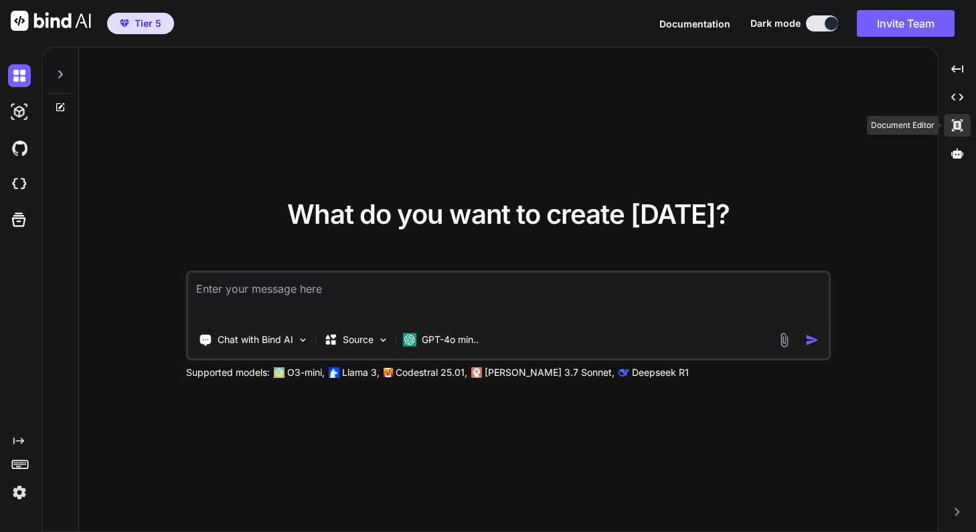
click at [948, 124] on div "Created with Pixso." at bounding box center [957, 125] width 27 height 23
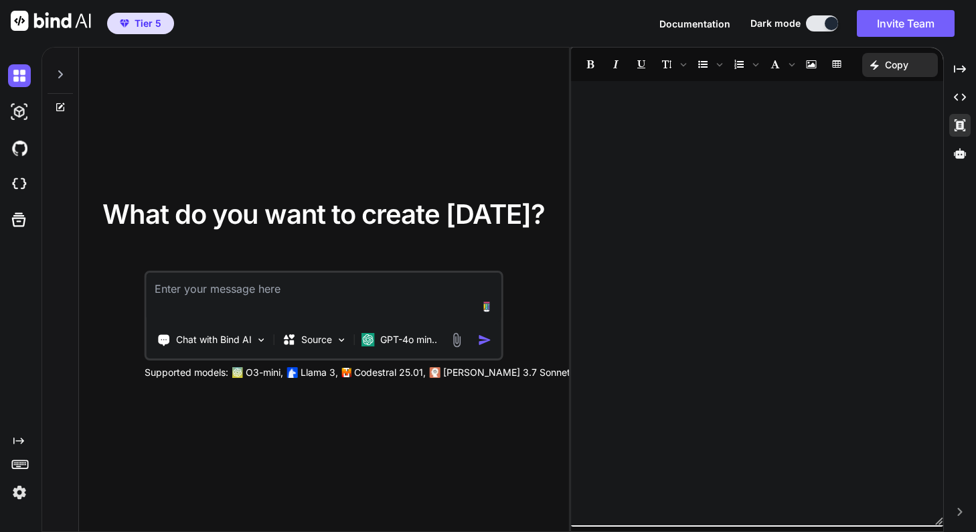
click at [351, 310] on textarea at bounding box center [324, 298] width 355 height 50
click at [293, 297] on textarea at bounding box center [324, 298] width 355 height 50
click at [233, 352] on div "Chat with Bind AI" at bounding box center [212, 339] width 121 height 27
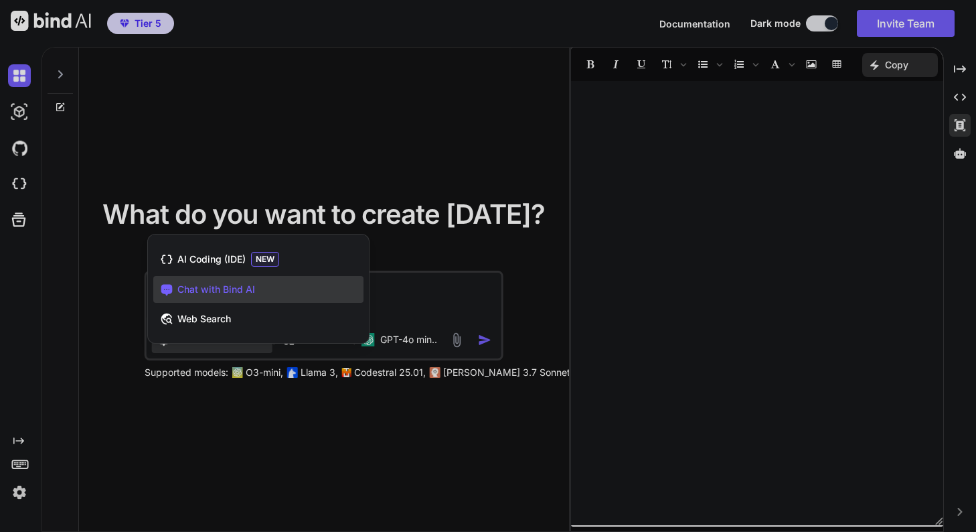
click at [421, 301] on div at bounding box center [488, 266] width 976 height 532
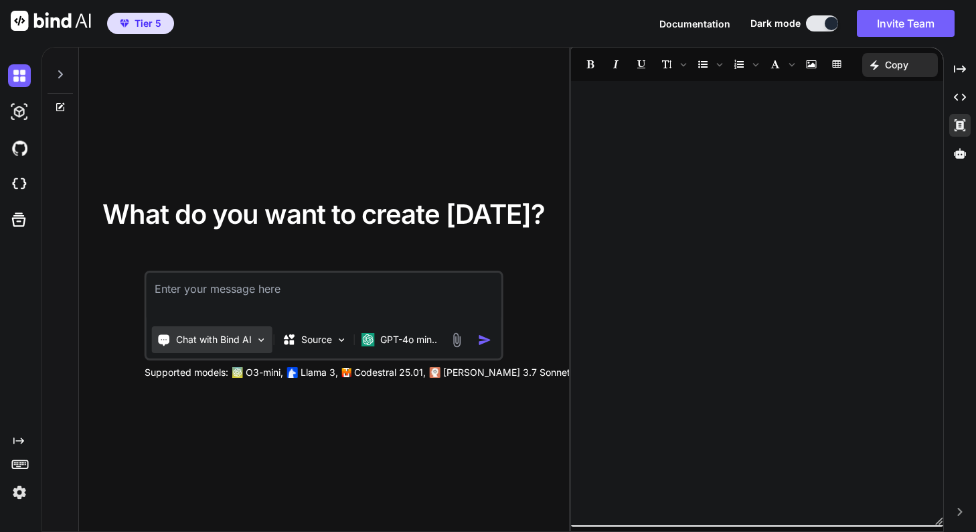
click at [171, 341] on div "Chat with Bind AI" at bounding box center [204, 339] width 94 height 13
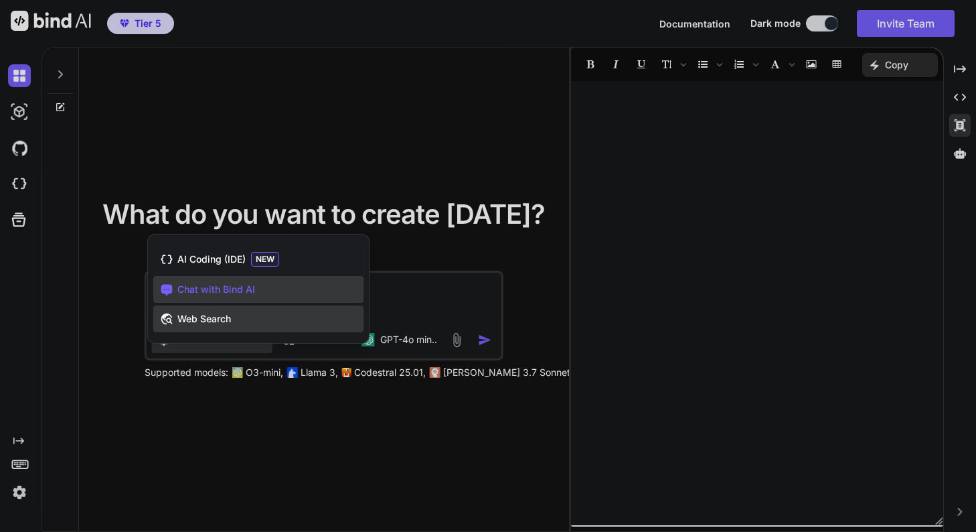
click at [181, 318] on span "Web Search" at bounding box center [204, 318] width 54 height 13
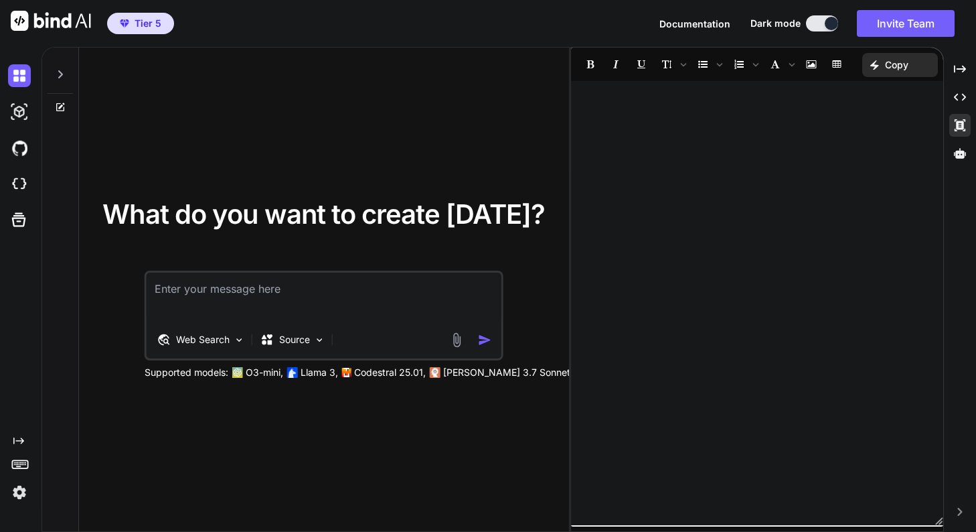
click at [272, 288] on textarea at bounding box center [324, 298] width 355 height 50
paste textarea "Popular pet food"
type textarea "Popular pet food"
click at [480, 344] on img "button" at bounding box center [485, 340] width 14 height 14
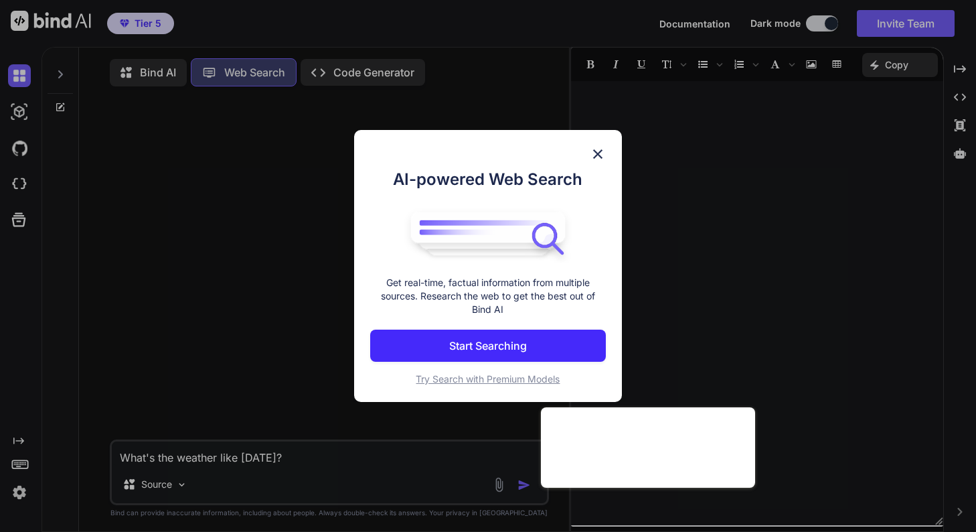
scroll to position [6, 0]
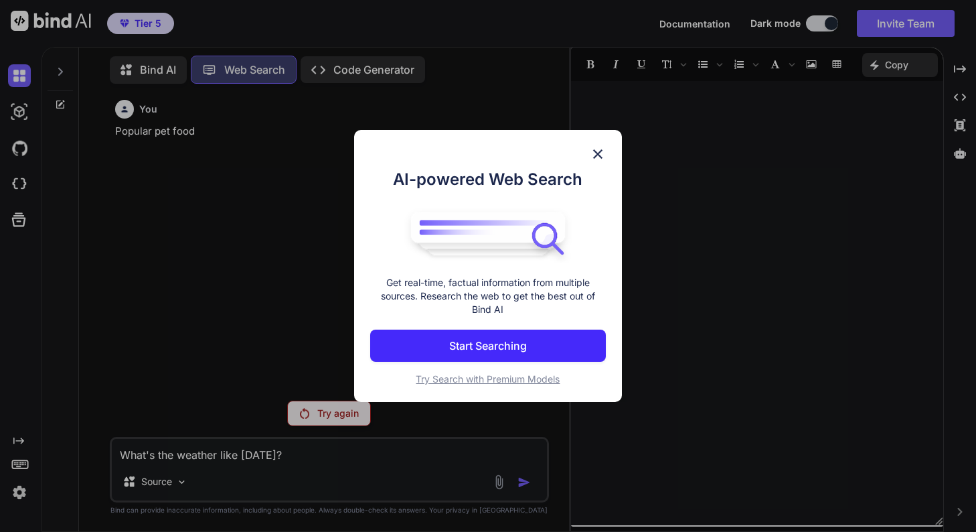
click at [601, 150] on img at bounding box center [598, 154] width 16 height 16
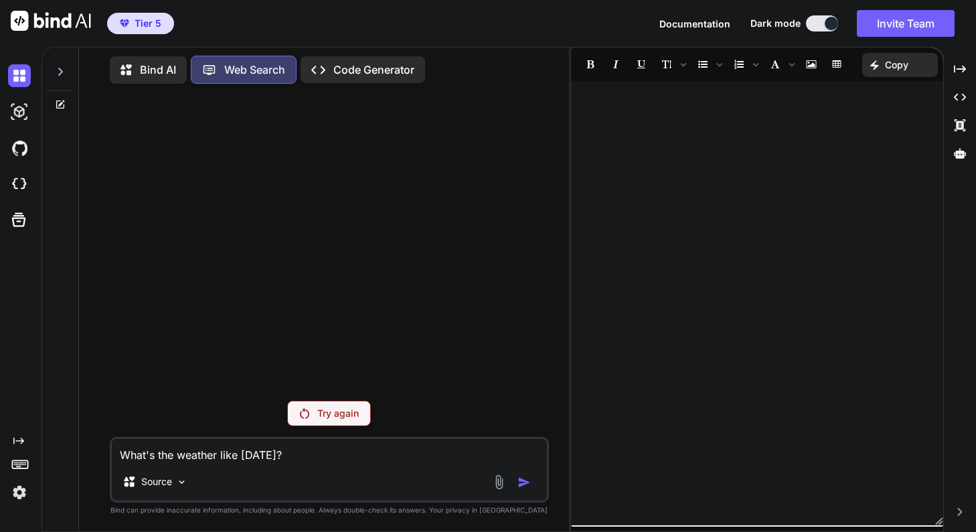
click at [964, 520] on div "Created with Pixso. Created with Pixso. Created with Pixso. Created with Pixso." at bounding box center [960, 295] width 21 height 474
click at [965, 512] on div "Created with Pixso." at bounding box center [960, 512] width 21 height 8
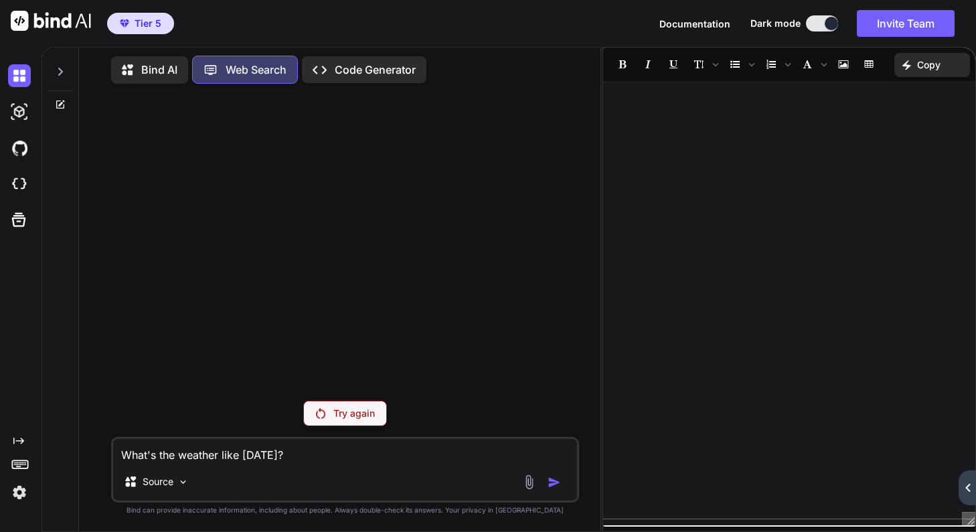
click at [970, 484] on icon at bounding box center [968, 487] width 5 height 8
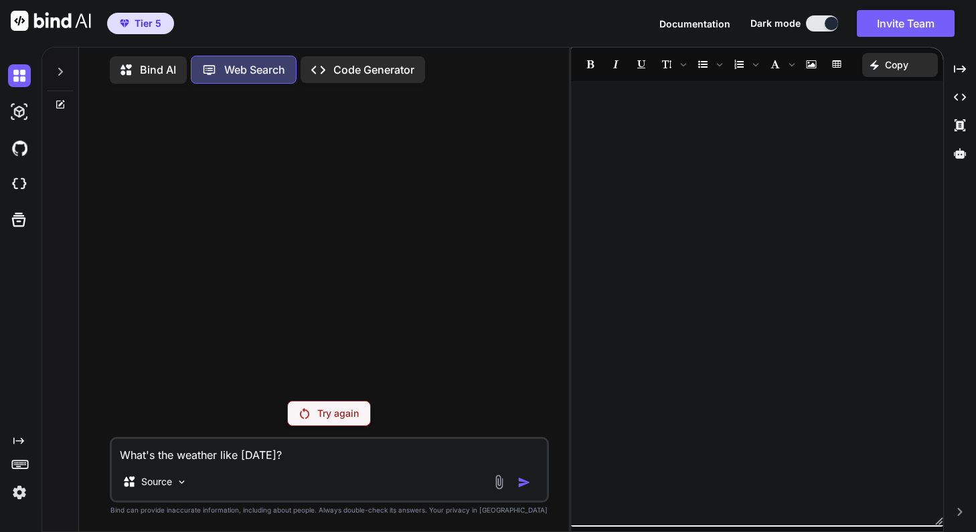
click at [672, 136] on div at bounding box center [757, 303] width 372 height 431
click at [11, 488] on img at bounding box center [19, 492] width 23 height 23
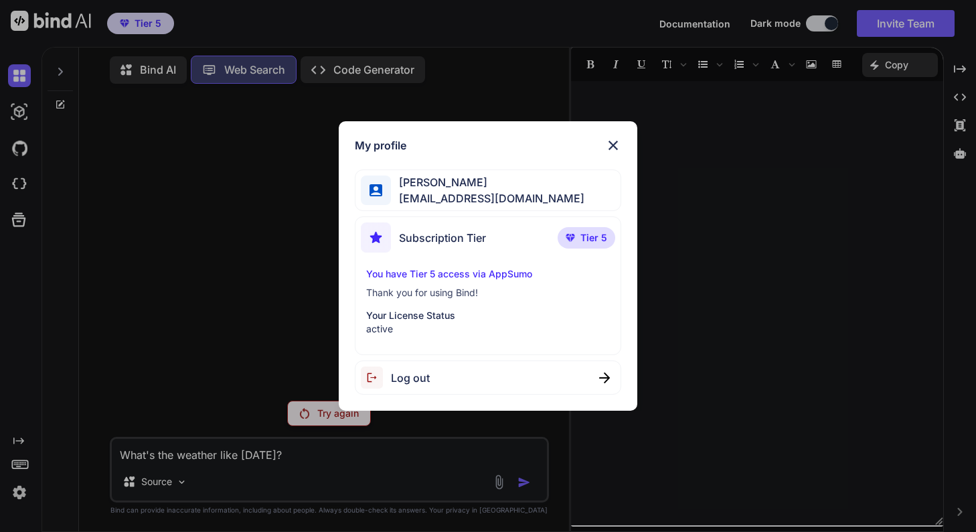
click at [620, 142] on img at bounding box center [613, 145] width 16 height 16
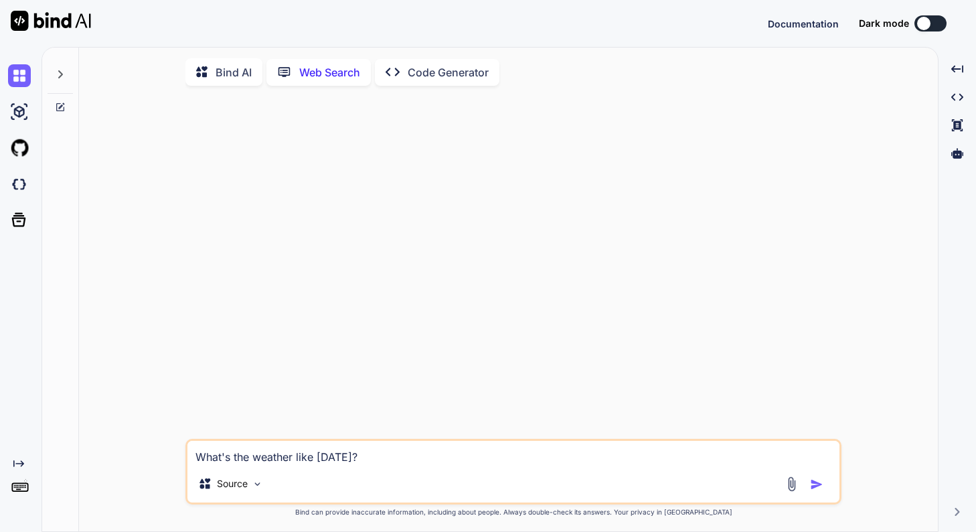
scroll to position [5, 0]
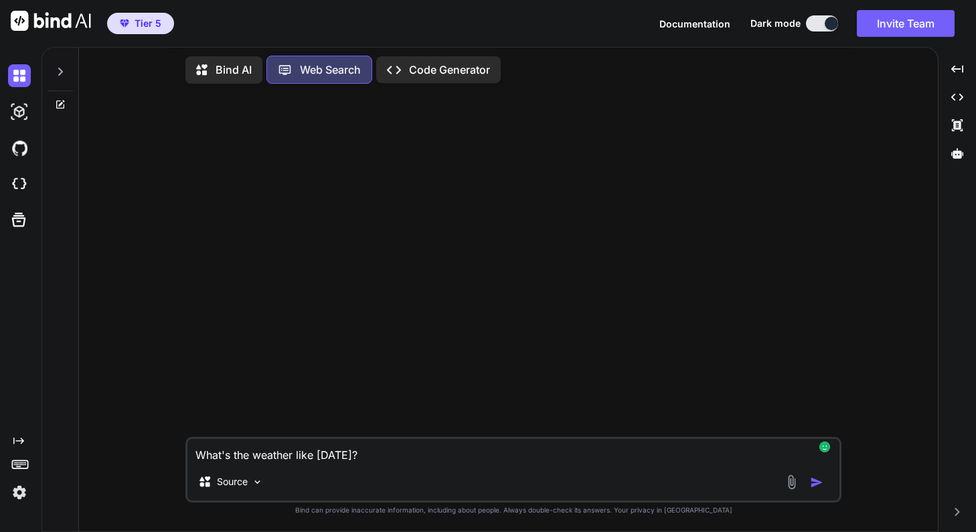
type textarea "x"
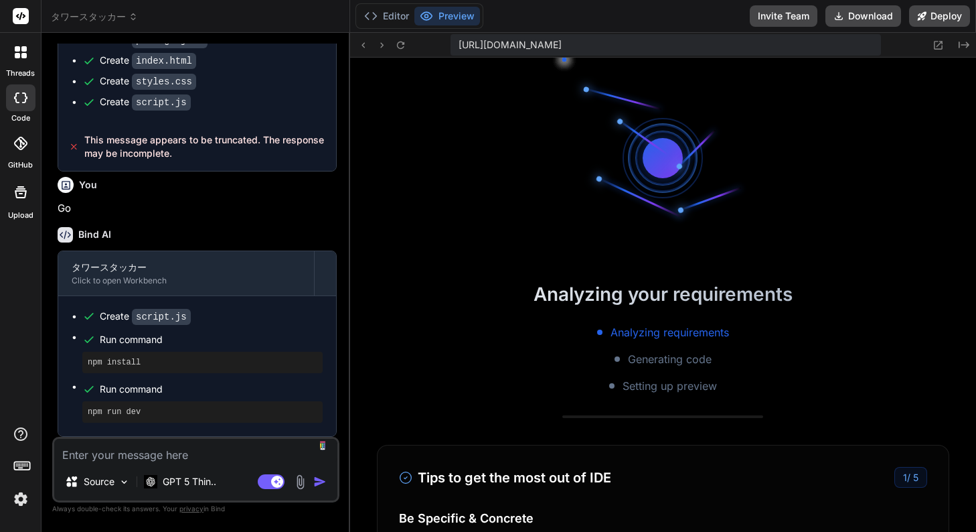
scroll to position [382, 0]
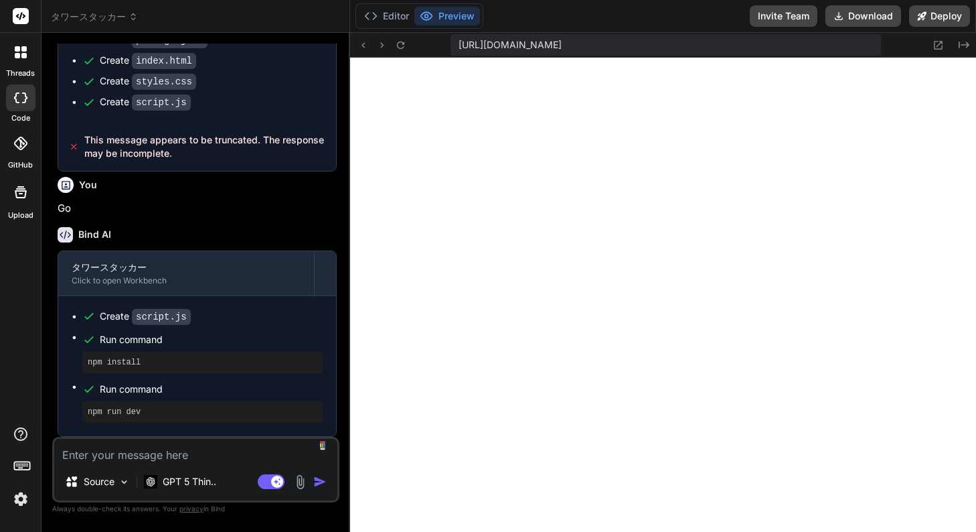
type textarea "x"
click at [19, 531] on icon "button" at bounding box center [11, 540] width 13 height 13
click at [159, 459] on textarea at bounding box center [195, 451] width 283 height 24
click at [180, 452] on textarea at bounding box center [195, 451] width 283 height 24
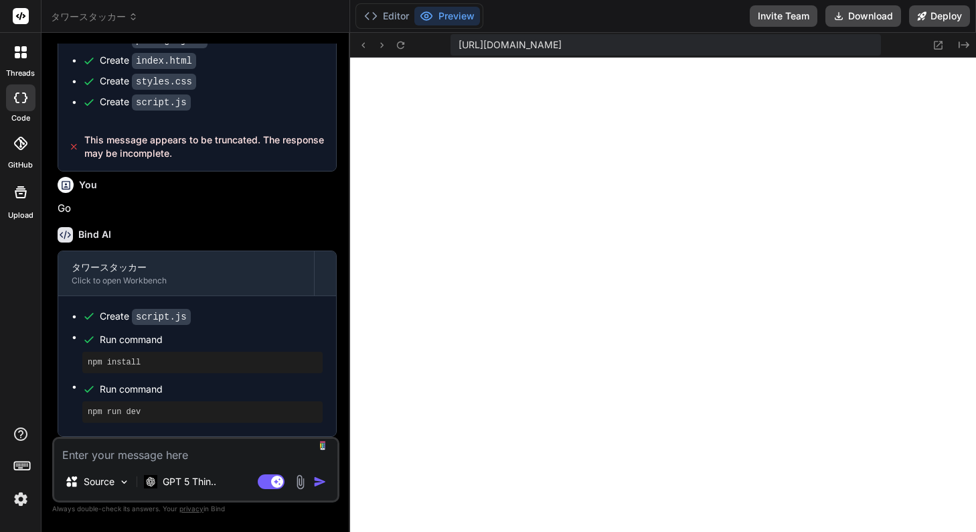
type textarea "d"
type textarea "x"
type textarea "ど"
type textarea "x"
type textarea "どう"
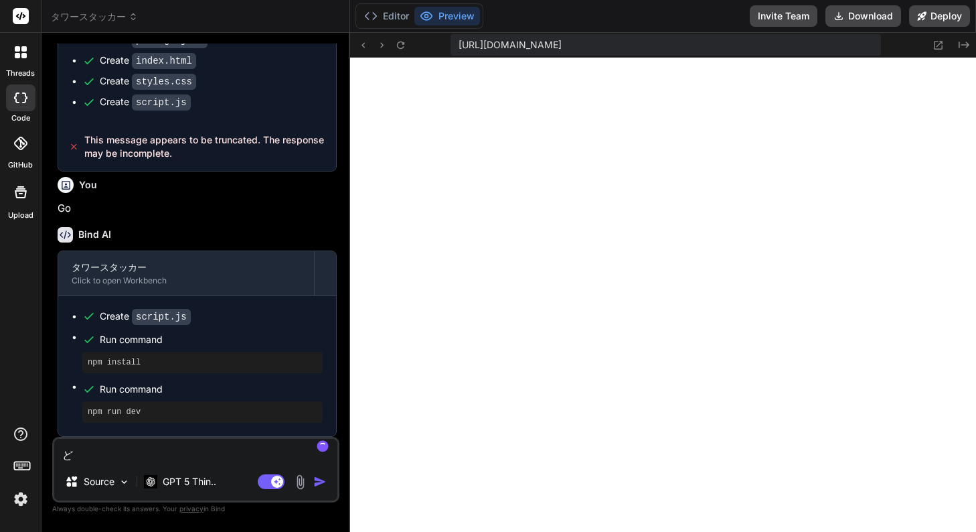
type textarea "x"
type textarea "どうs"
type textarea "x"
type textarea "どうさ"
type textarea "x"
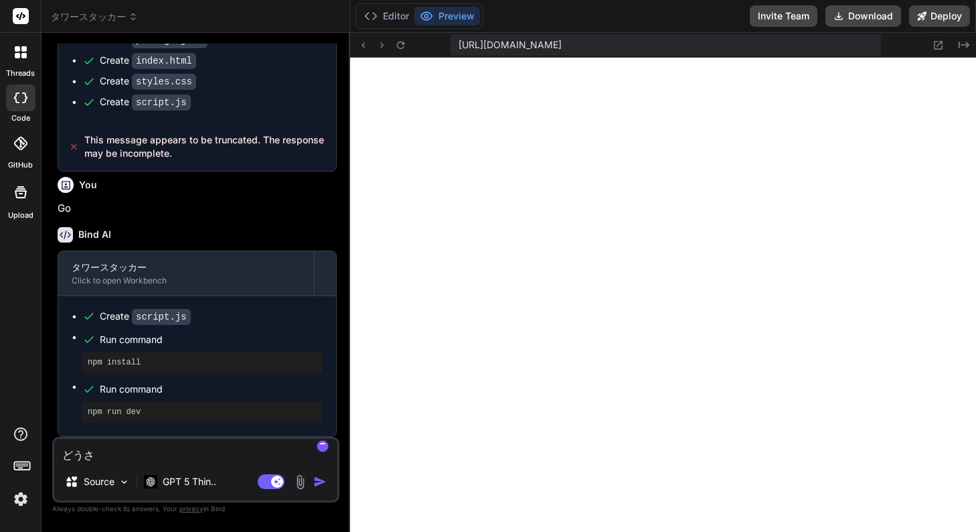
type textarea "どうさs"
type textarea "x"
type textarea "どうさし"
type textarea "x"
type textarea "どうさしn"
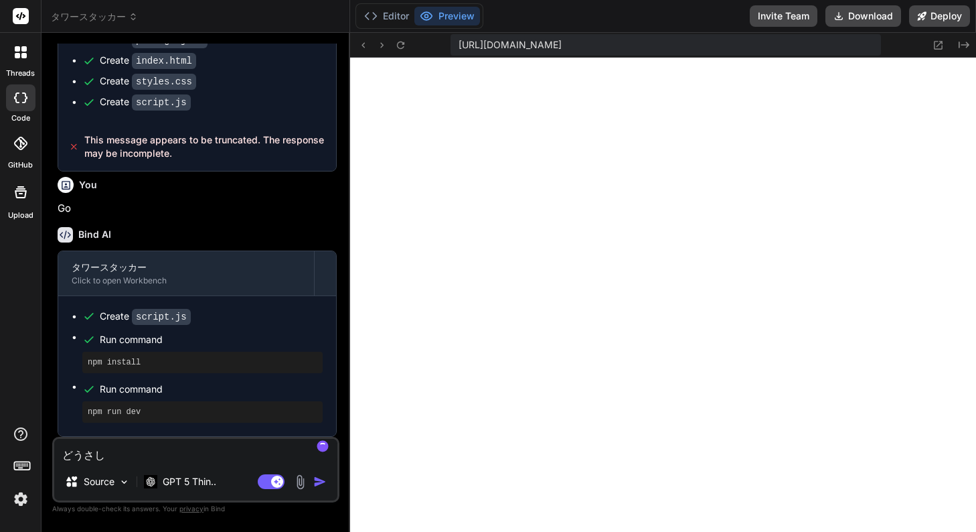
type textarea "x"
type textarea "動作しな"
type textarea "x"
type textarea "動作しない"
type textarea "x"
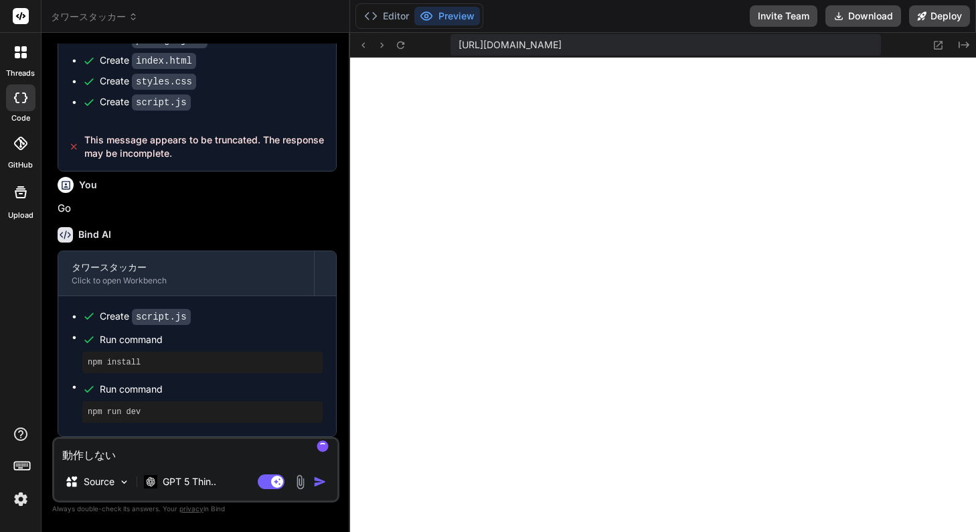
type textarea "動作しないn"
type textarea "x"
type textarea "動作しないん"
type textarea "x"
type textarea "動作しないんd"
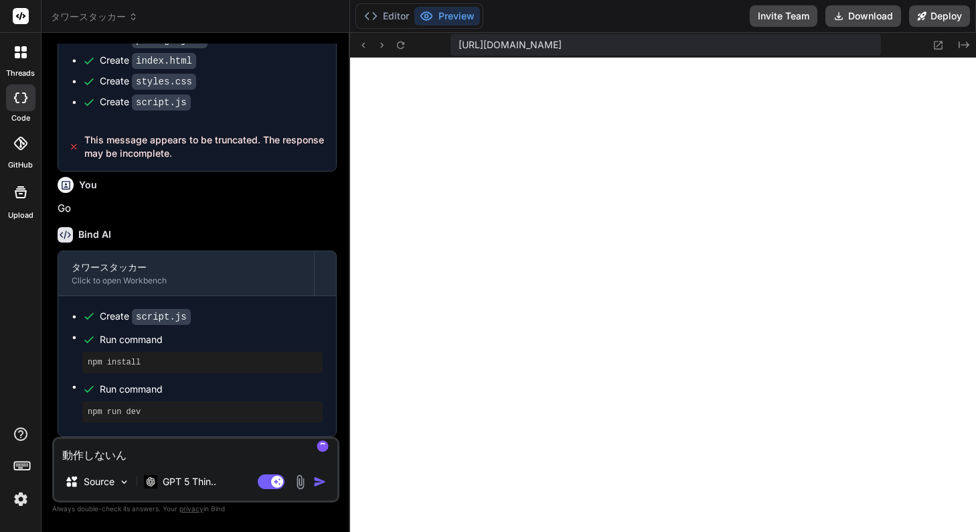
type textarea "x"
type textarea "動作しないんだ"
type textarea "x"
type textarea "動作しないんだk"
type textarea "x"
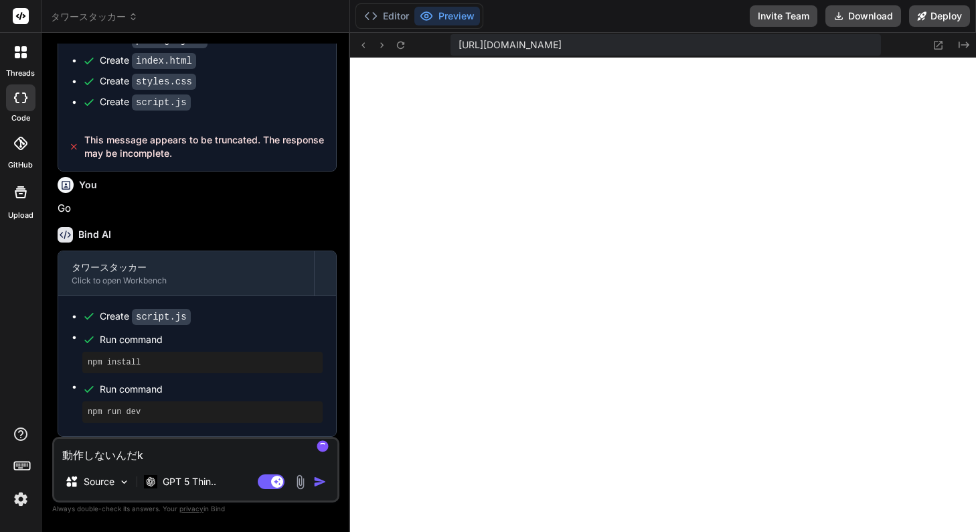
type textarea "動作しないんだけ"
type textarea "x"
type textarea "動作しないんだけd"
type textarea "x"
type textarea "動作しないんだけど"
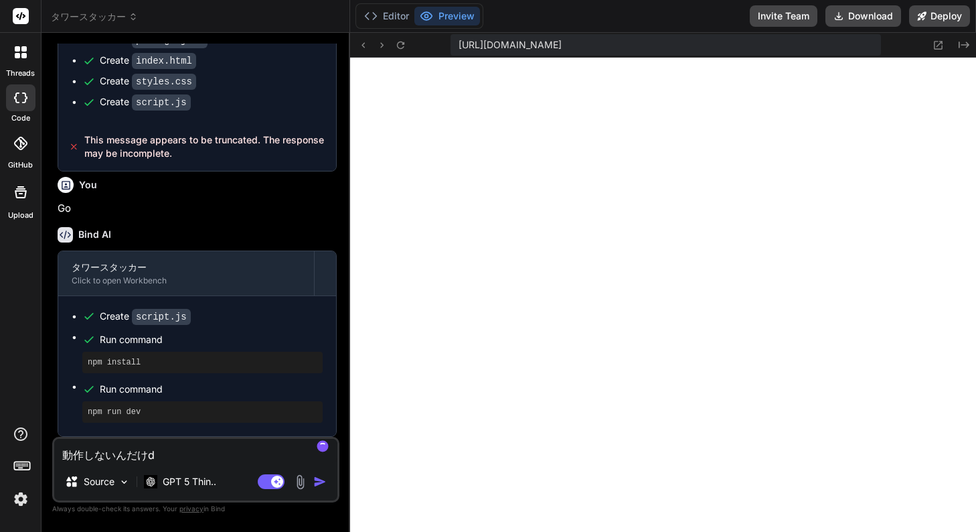
type textarea "x"
type textarea "動作しないんだけど"
click at [319, 483] on img "button" at bounding box center [319, 481] width 13 height 13
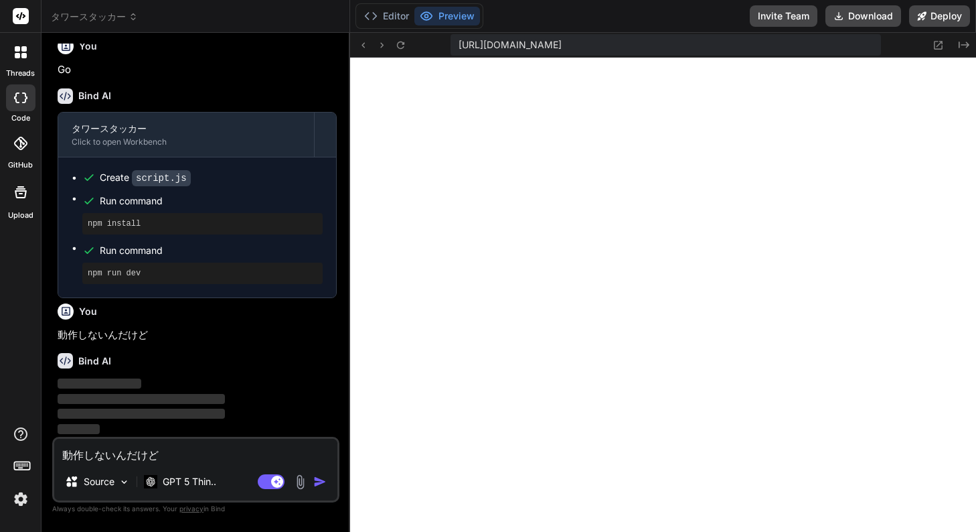
scroll to position [684, 0]
click at [394, 23] on button "Editor" at bounding box center [387, 16] width 56 height 19
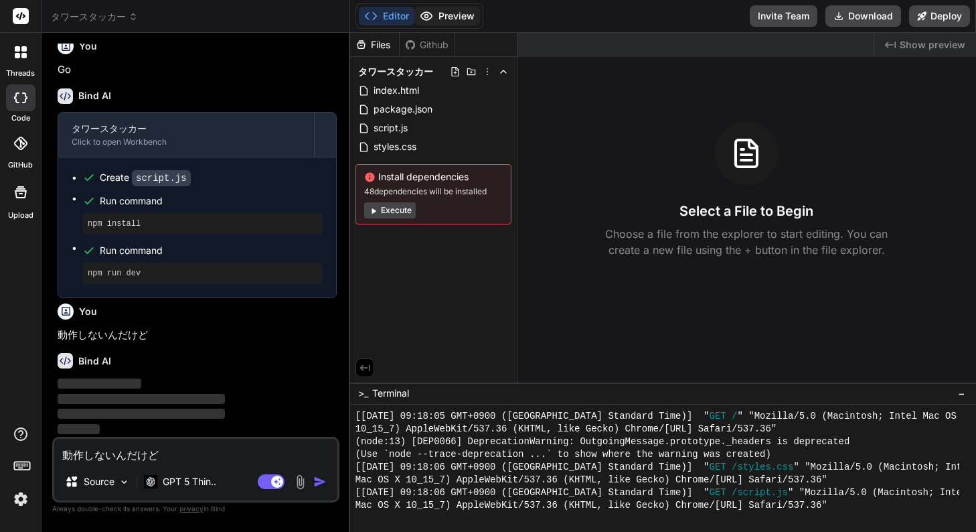
click at [449, 19] on button "Preview" at bounding box center [448, 16] width 66 height 19
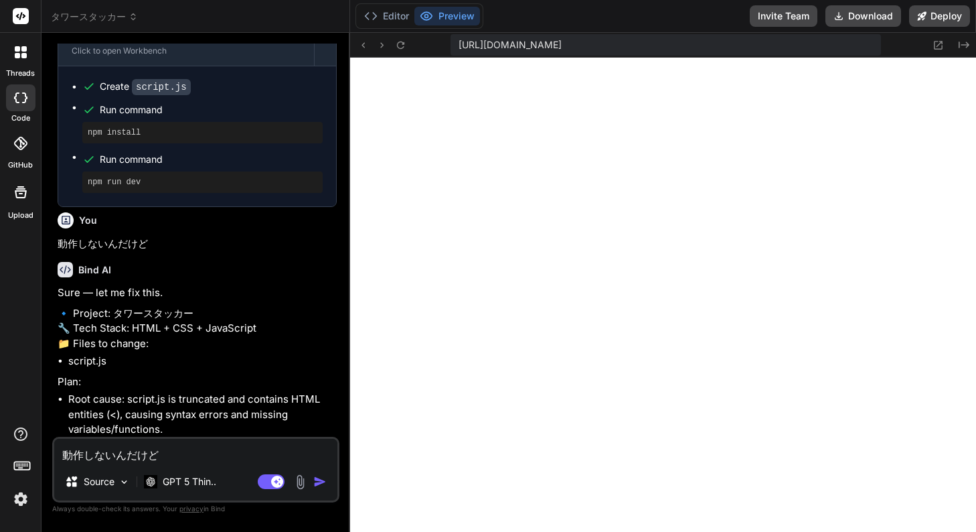
scroll to position [889, 0]
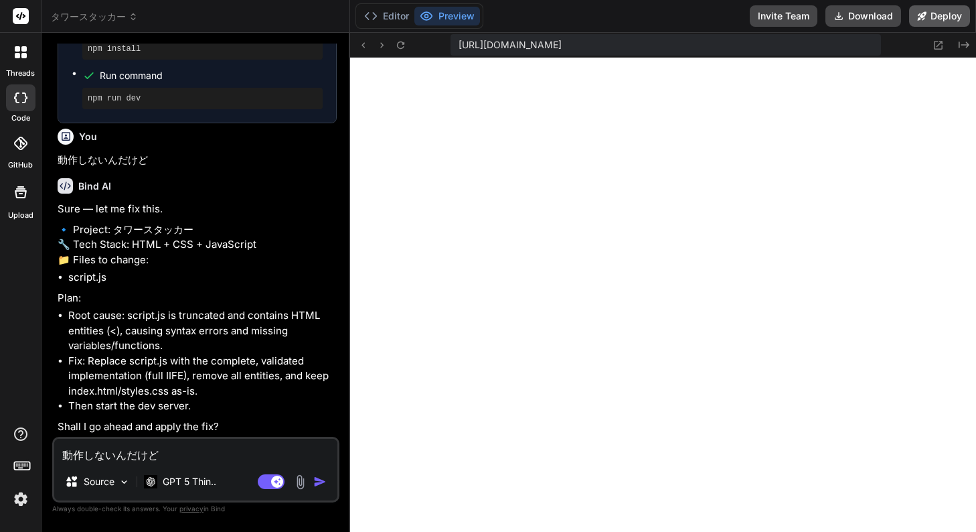
click at [929, 11] on button "Deploy" at bounding box center [939, 15] width 61 height 21
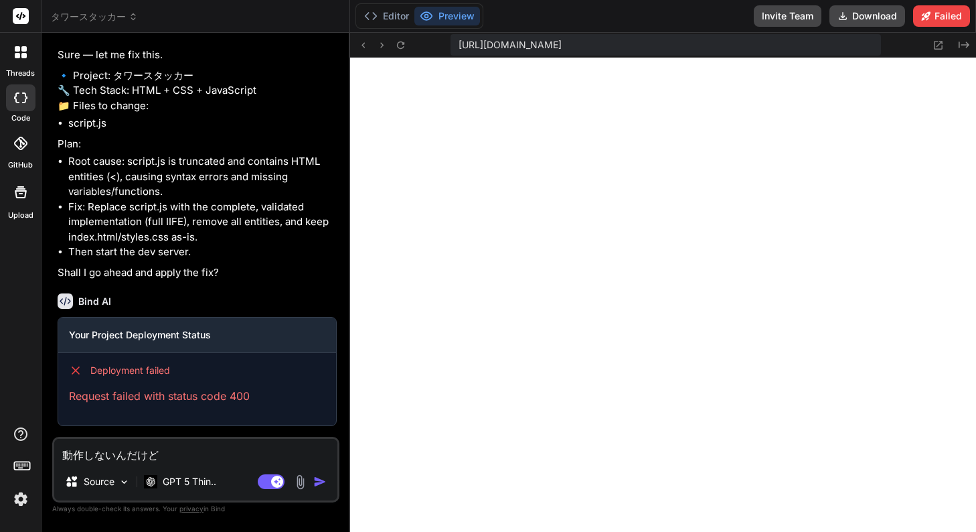
scroll to position [1043, 0]
click at [401, 48] on icon at bounding box center [400, 44] width 7 height 7
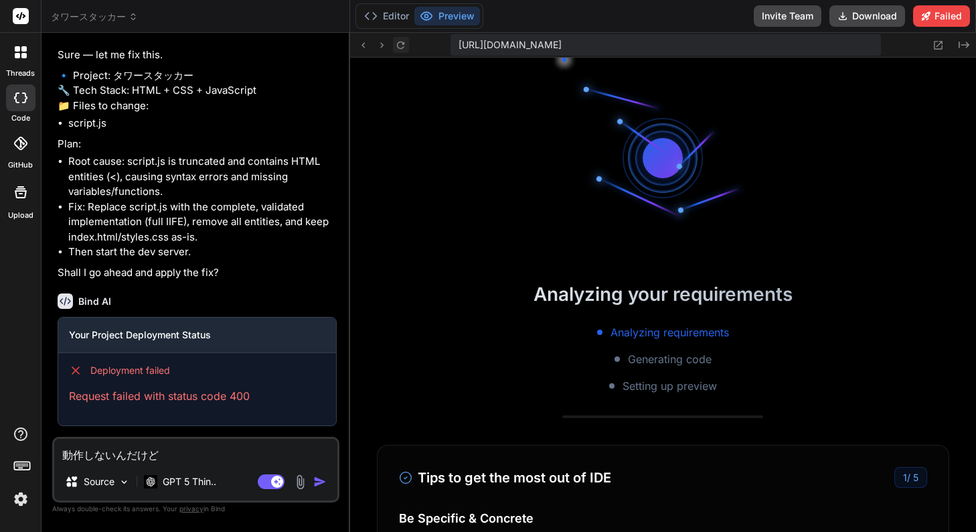
scroll to position [585, 0]
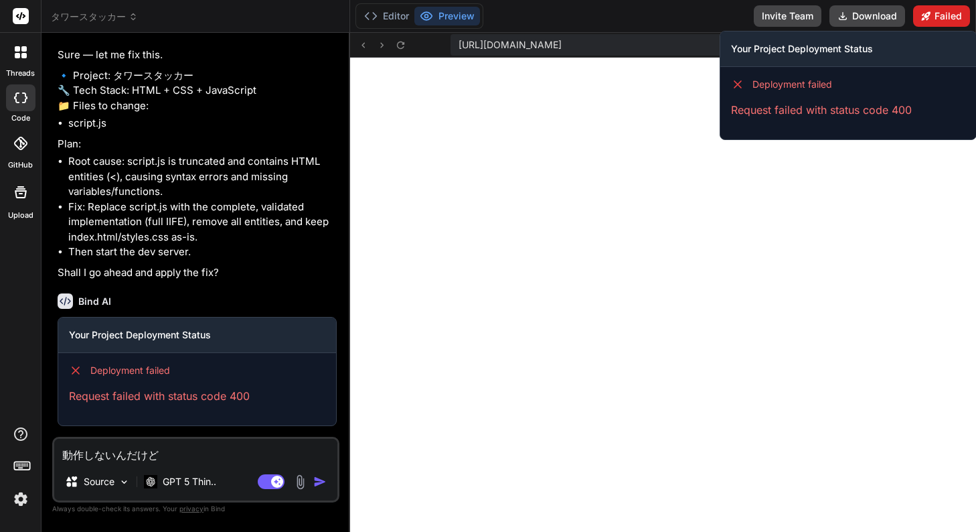
click at [937, 23] on button "Failed" at bounding box center [941, 15] width 57 height 21
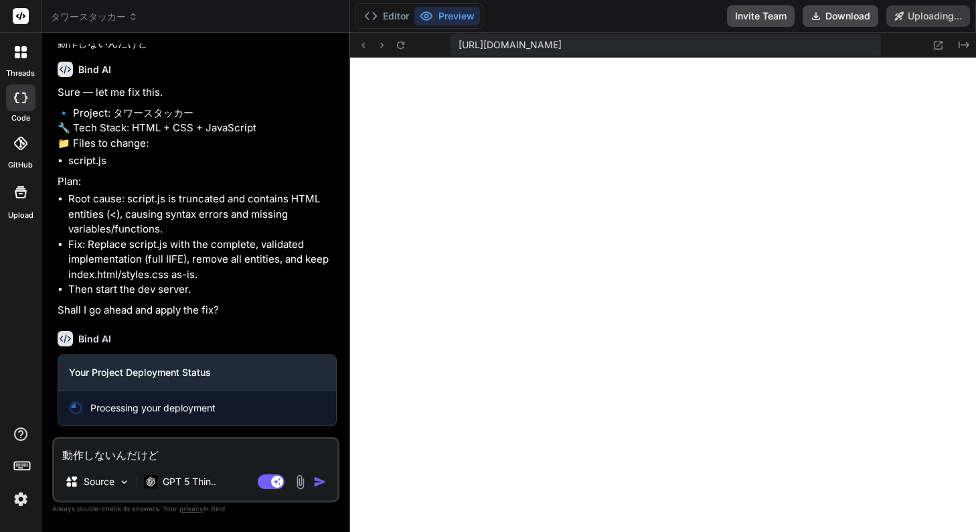
type textarea "x"
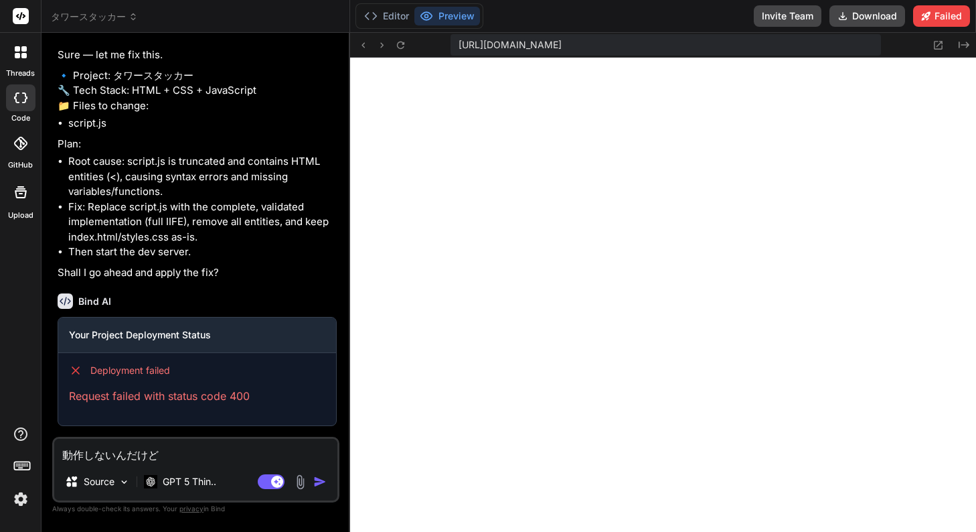
scroll to position [1043, 0]
click at [219, 463] on div "動作しないんだけど Source GPT 5 Thin.. Agent Mode. When this toggle is activated, AI aut…" at bounding box center [195, 470] width 287 height 66
click at [216, 459] on textarea "動作しないんだけど" at bounding box center [195, 451] width 283 height 24
type textarea "h"
type textarea "x"
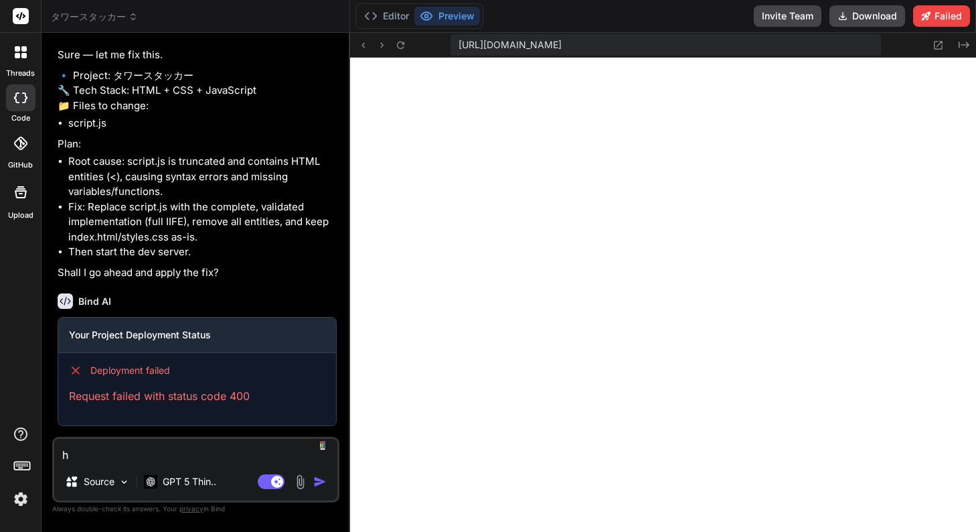
type textarea "は"
type textarea "x"
type textarea "はn"
type textarea "x"
type textarea "版"
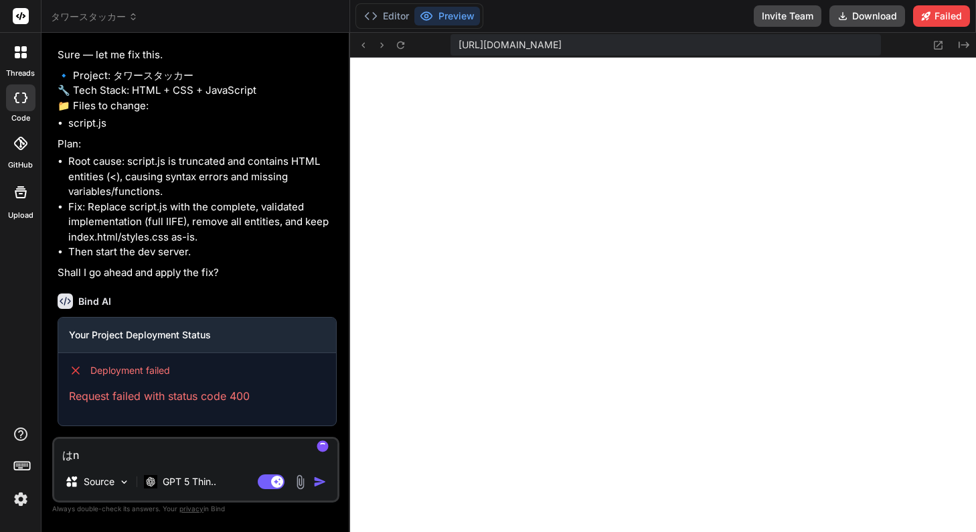
type textarea "x"
type textarea "はんn"
type textarea "x"
type textarea "はんの"
type textarea "x"
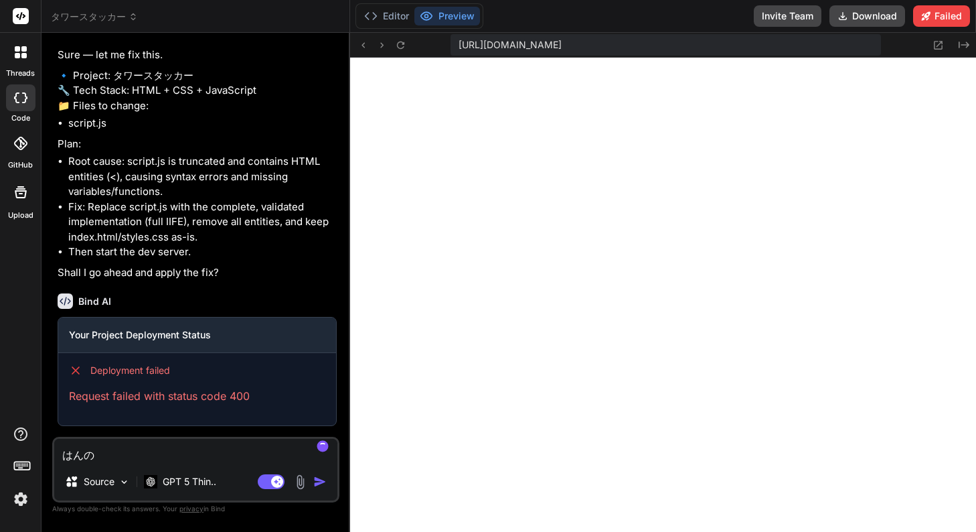
type textarea "反応"
type textarea "x"
type textarea "反応s"
type textarea "x"
type textarea "反応し"
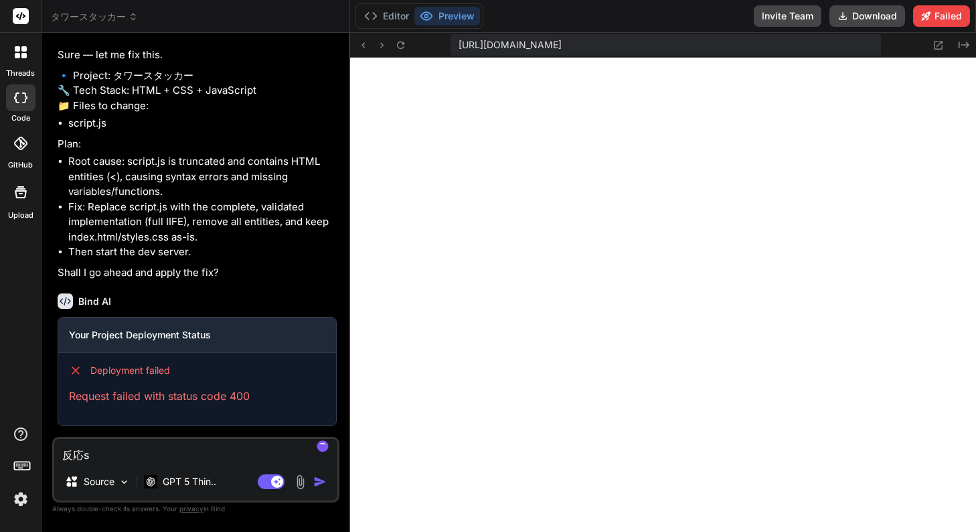
type textarea "x"
type textarea "反応しm"
type textarea "x"
type textarea "反応しま"
type textarea "x"
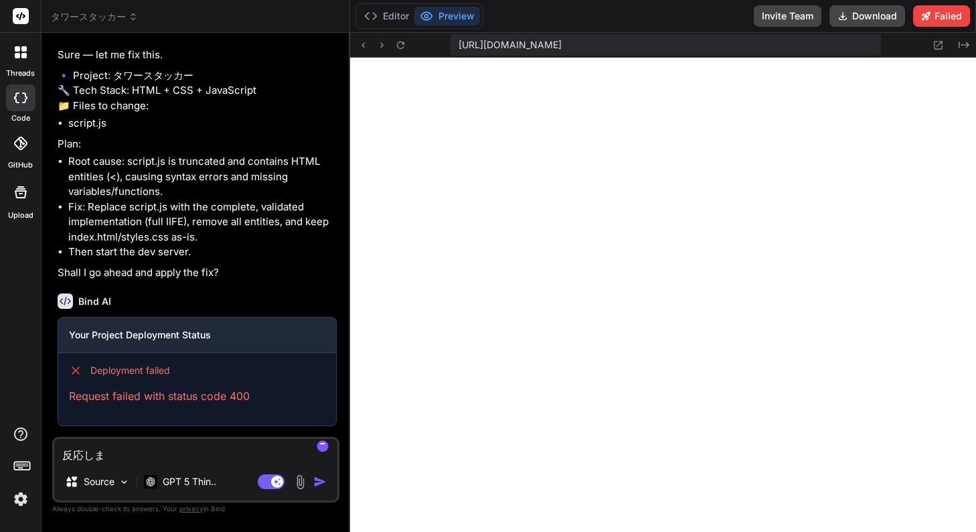
type textarea "反応しまs"
type textarea "x"
type textarea "反応しませ"
type textarea "x"
type textarea "反応しませn"
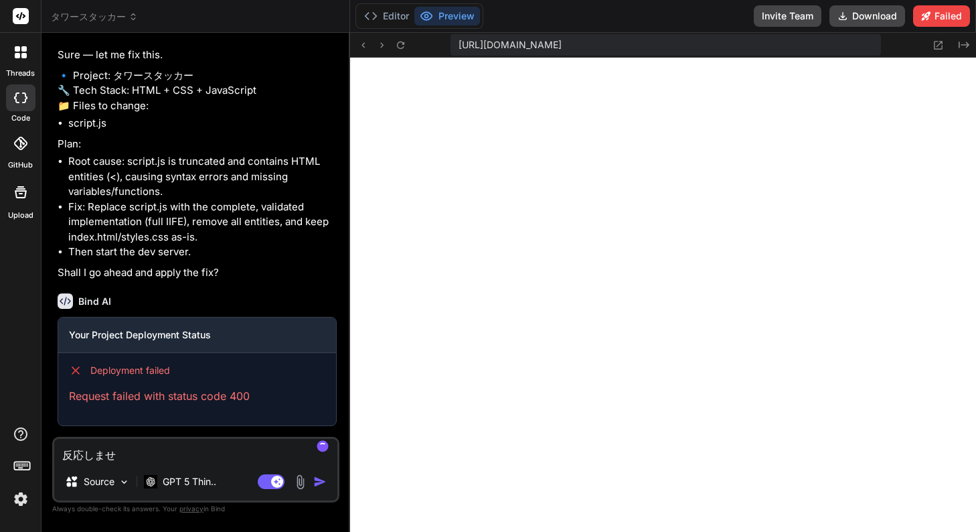
type textarea "x"
type textarea "反応しません"
type textarea "x"
type textarea "反応しません"
click at [327, 486] on button "button" at bounding box center [322, 481] width 19 height 13
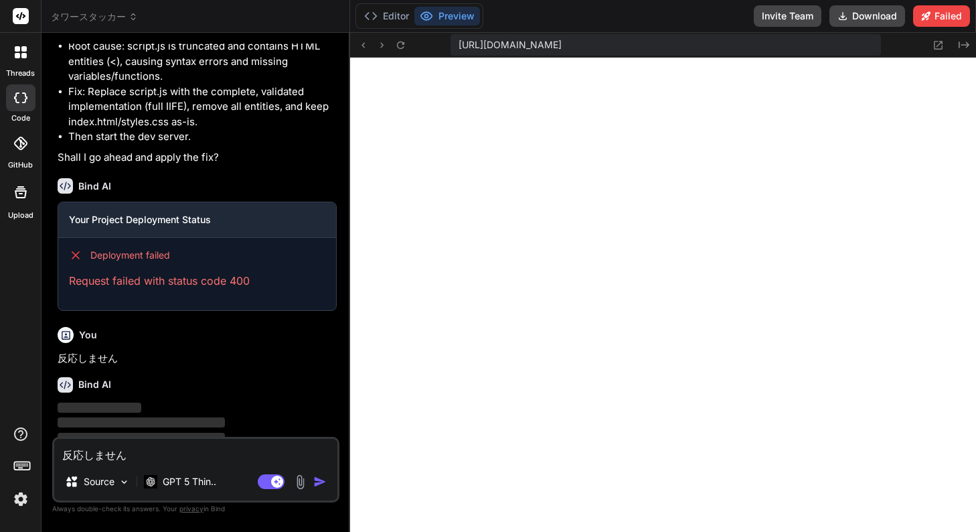
scroll to position [1084, 0]
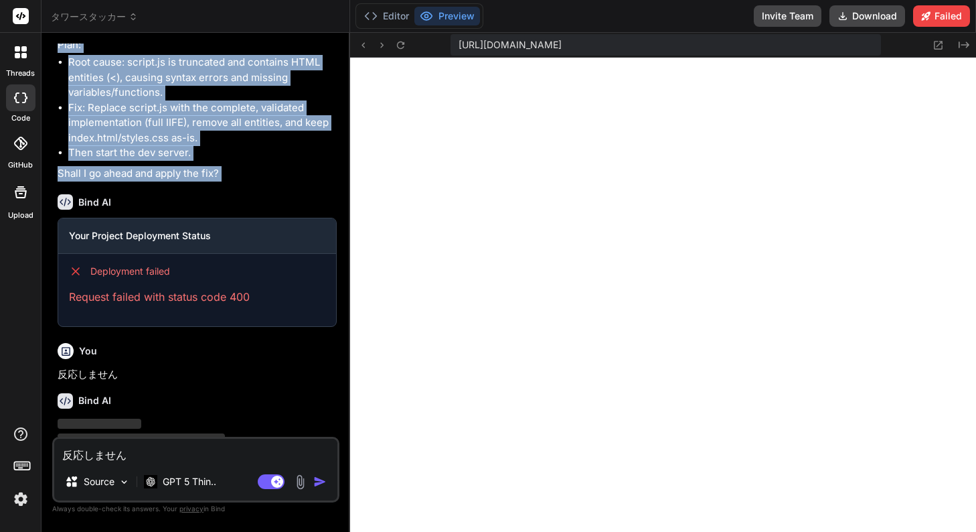
copy div "📁 Files to change: script.js Plan: Root cause: script.js is truncated and conta…"
drag, startPoint x: 223, startPoint y: 242, endPoint x: 54, endPoint y: 70, distance: 241.0
click at [54, 70] on div "You 面白いタワーゲーム作って Bind AI 🔹 Project: タワースタッカー (Tower Stacker) 🔧 Tech Stack: HTML…" at bounding box center [195, 288] width 287 height 488
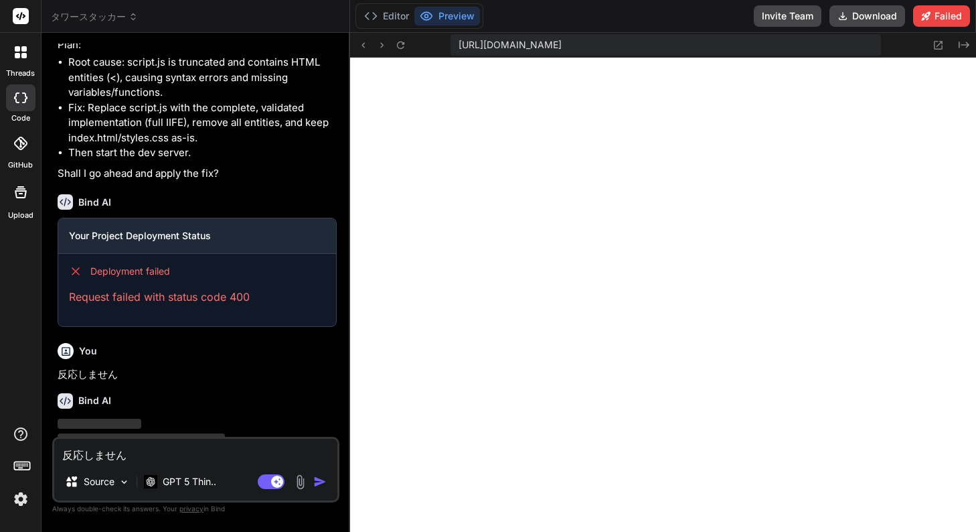
copy div "Bind AI Sure — let me fix this. 🔹 Project: タワースタッカー 🔧 Tech Stack: HTML + CSS + …"
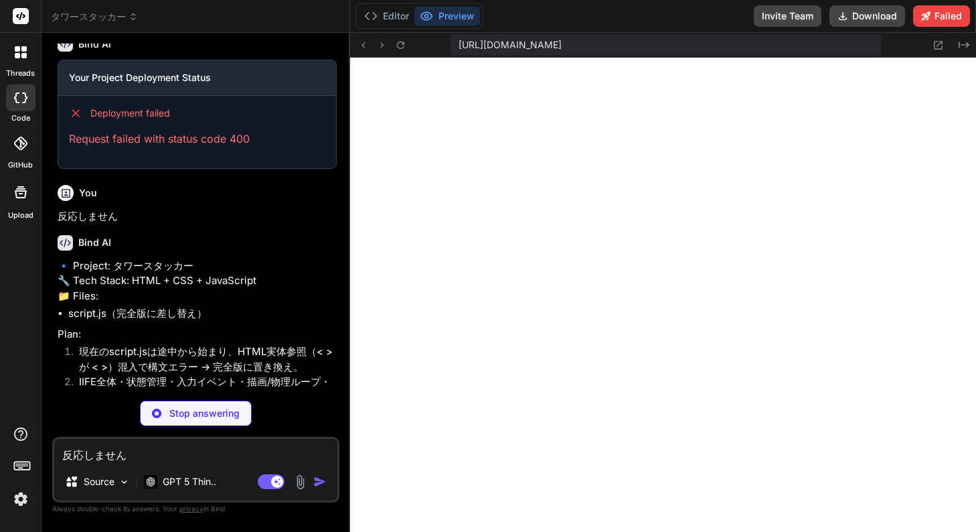
scroll to position [1366, 0]
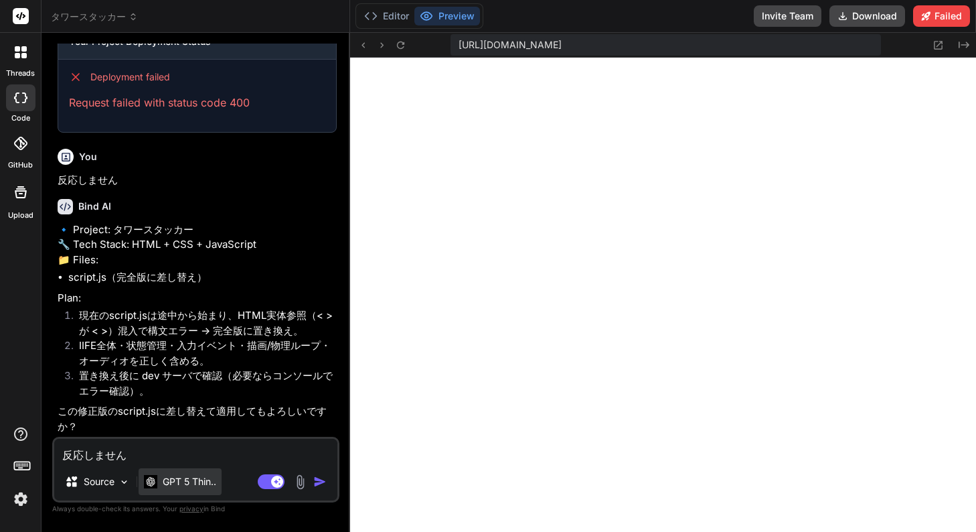
drag, startPoint x: 145, startPoint y: 474, endPoint x: 157, endPoint y: 472, distance: 12.9
click at [157, 472] on div "GPT 5 Thin.." at bounding box center [180, 481] width 83 height 27
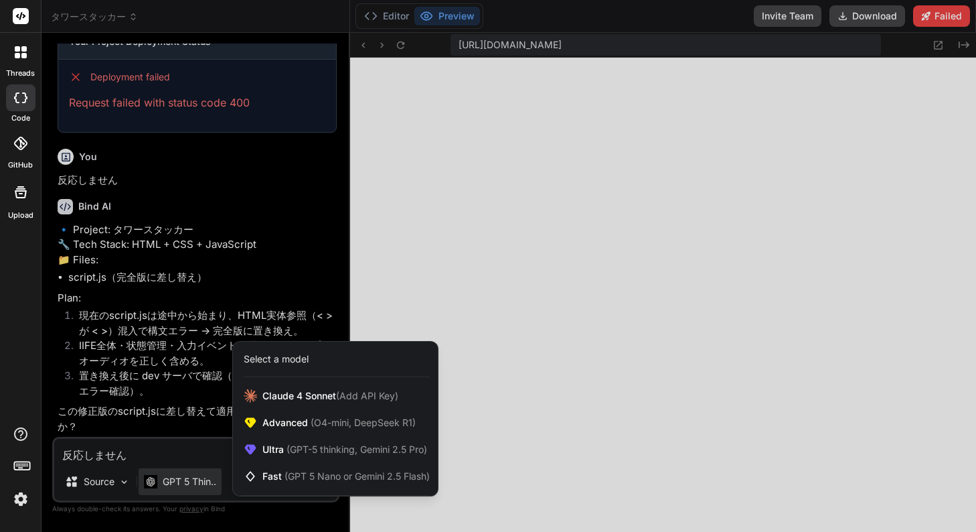
click at [175, 454] on div at bounding box center [488, 266] width 976 height 532
type textarea "x"
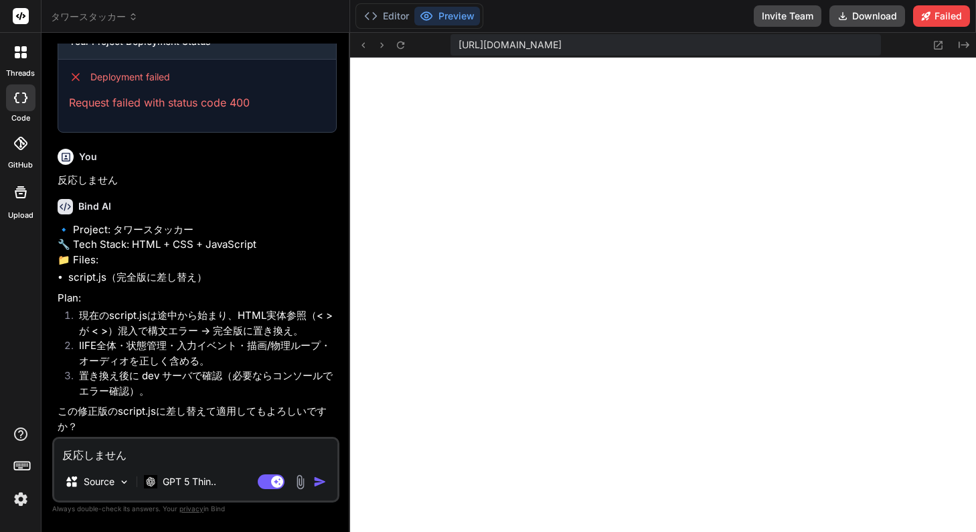
click at [177, 453] on textarea "反応しません" at bounding box center [195, 451] width 283 height 24
type textarea "s"
type textarea "x"
type textarea "さ"
type textarea "x"
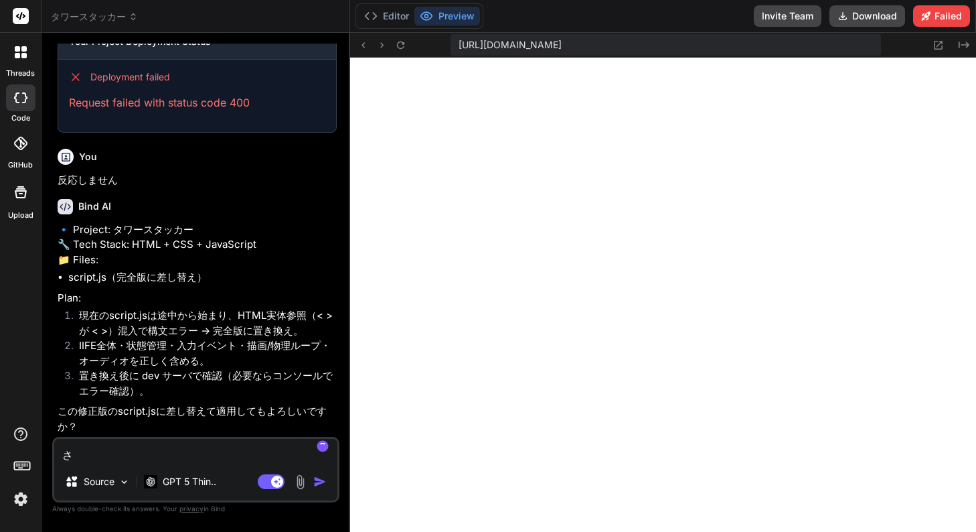
type textarea "さs"
type textarea "x"
type textarea "さし"
type textarea "x"
type textarea "さしk"
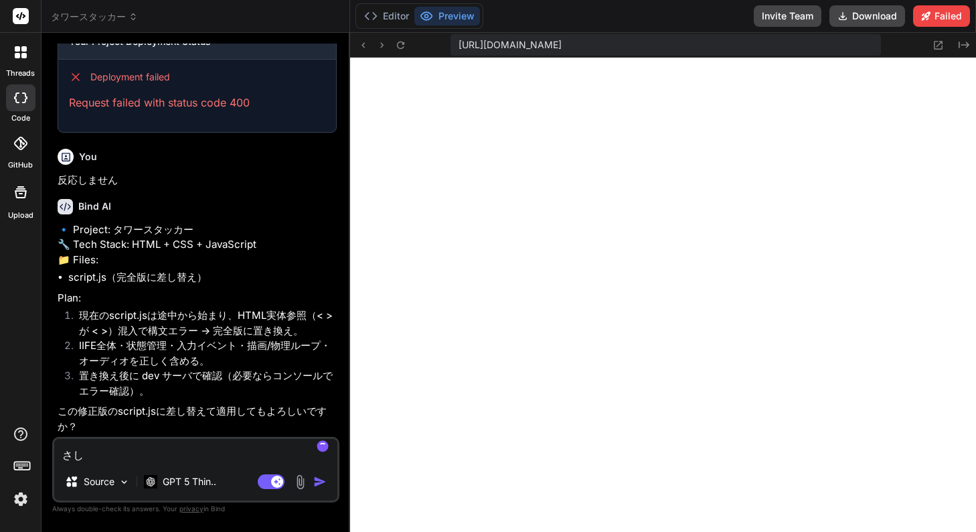
type textarea "x"
type textarea "さしか"
type textarea "x"
type textarea "差し替え"
type textarea "x"
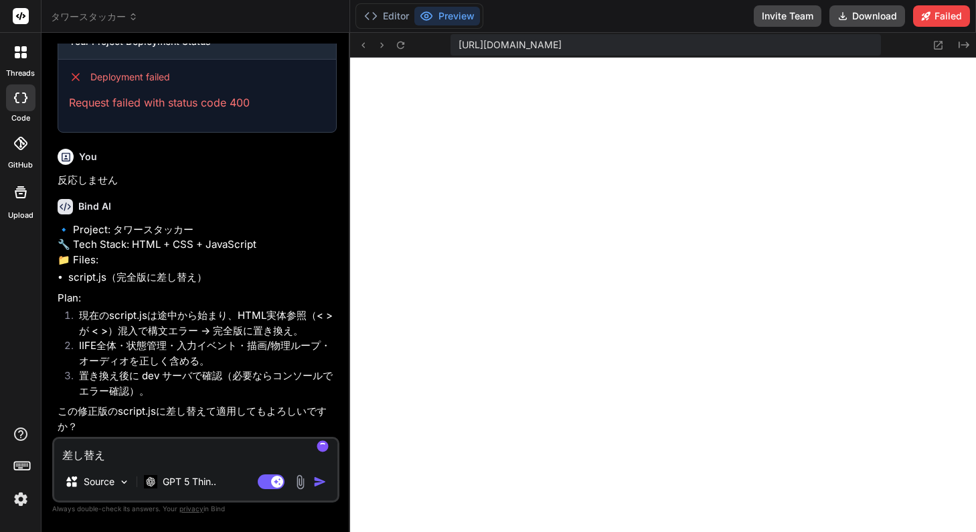
type textarea "差し替えt"
type textarea "x"
type textarea "差し替えて"
type textarea "x"
type textarea "差し替えて"
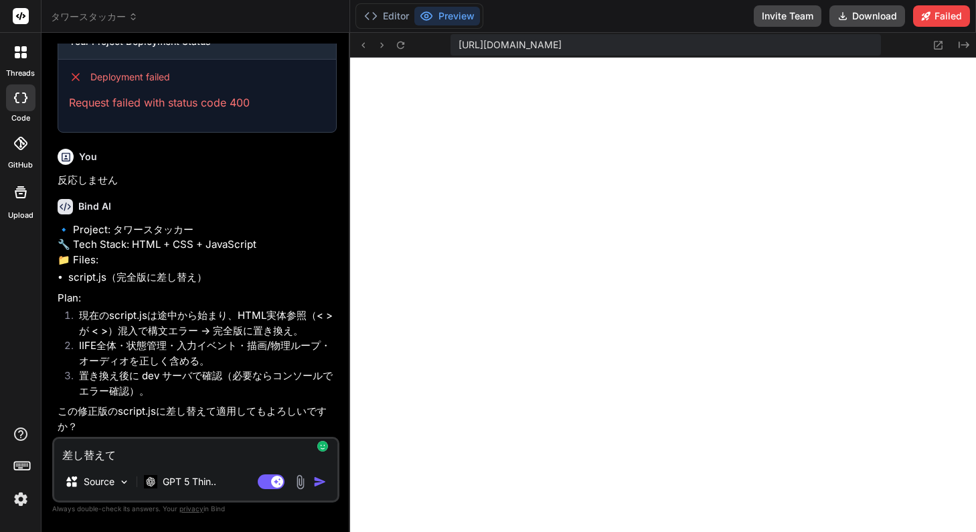
click at [319, 482] on img "button" at bounding box center [319, 481] width 13 height 13
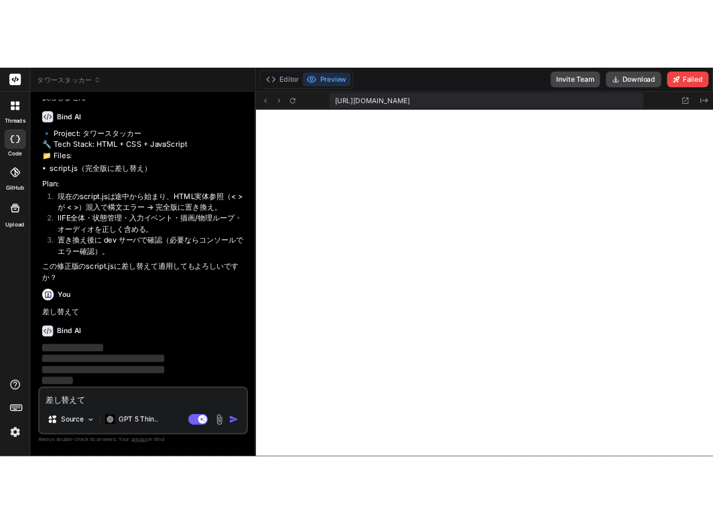
scroll to position [1505, 0]
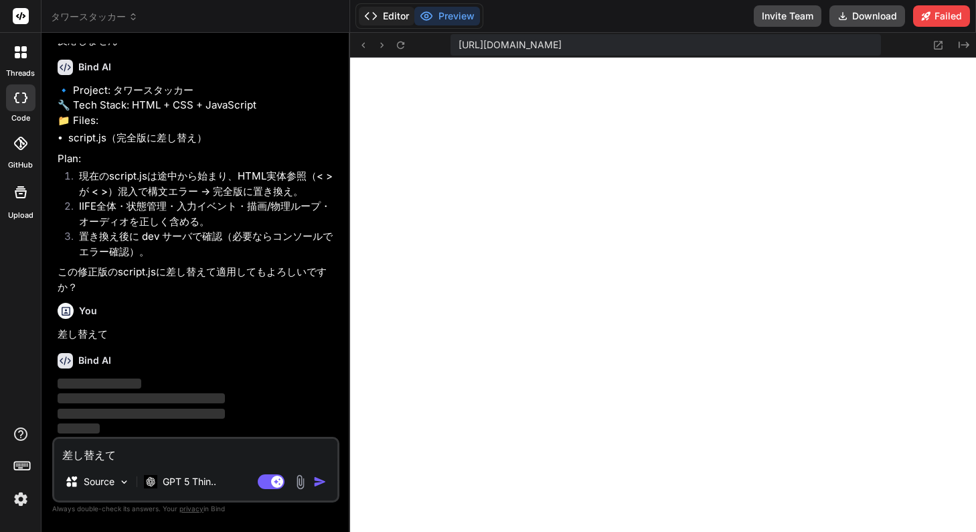
click at [393, 19] on button "Editor" at bounding box center [387, 16] width 56 height 19
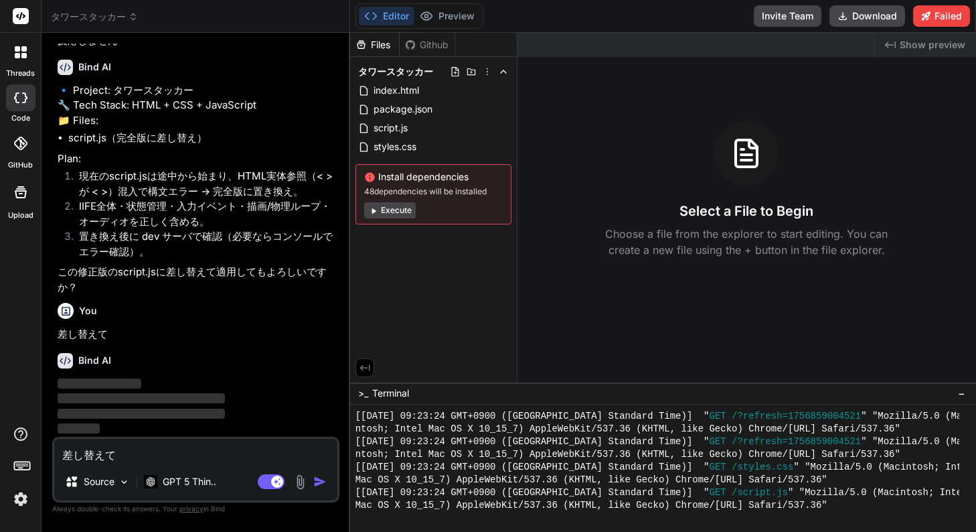
drag, startPoint x: 496, startPoint y: 192, endPoint x: 371, endPoint y: 181, distance: 125.0
click at [371, 181] on div "Install dependencies 48 dependencies will be installed Execute" at bounding box center [434, 194] width 156 height 60
copy div "Install dependencies 48 dependencies will be installed"
drag, startPoint x: 448, startPoint y: 208, endPoint x: 371, endPoint y: 179, distance: 82.5
click at [371, 179] on div "Install dependencies 48 dependencies will be installed Execute" at bounding box center [434, 194] width 156 height 60
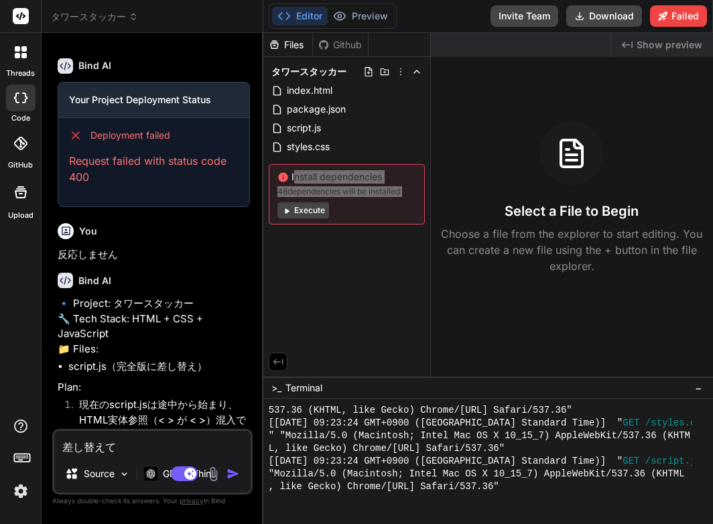
scroll to position [1708, 0]
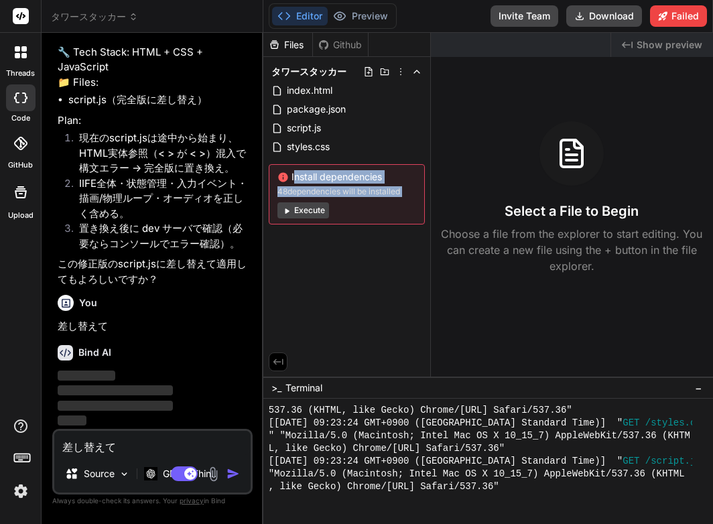
click at [293, 210] on button "Execute" at bounding box center [303, 210] width 52 height 16
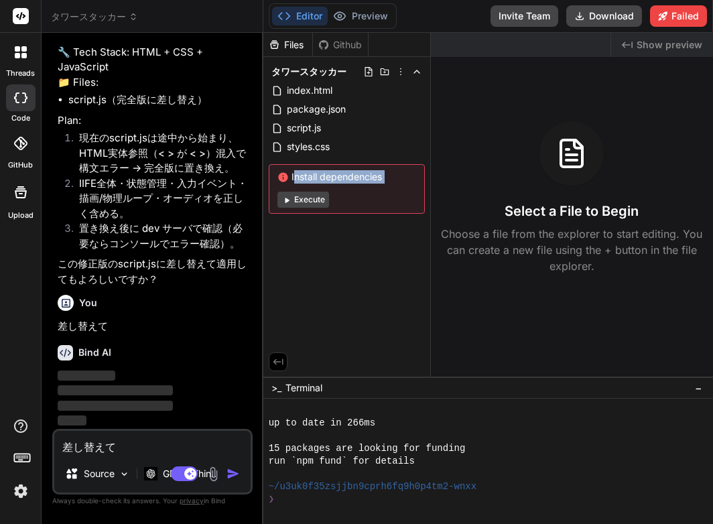
scroll to position [878, 0]
type textarea "x"
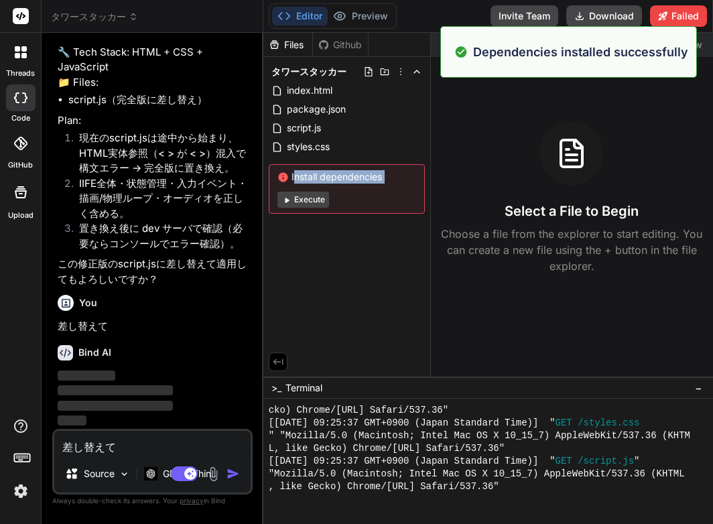
scroll to position [1361, 0]
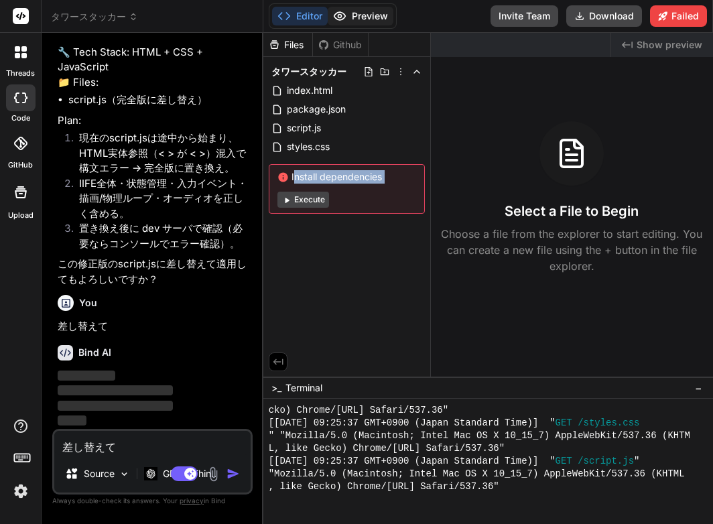
click at [354, 14] on button "Preview" at bounding box center [360, 16] width 66 height 19
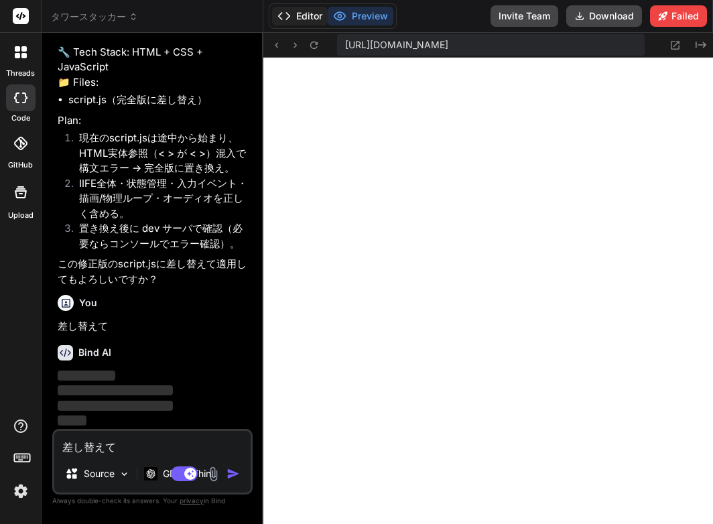
click at [301, 17] on button "Editor" at bounding box center [300, 16] width 56 height 19
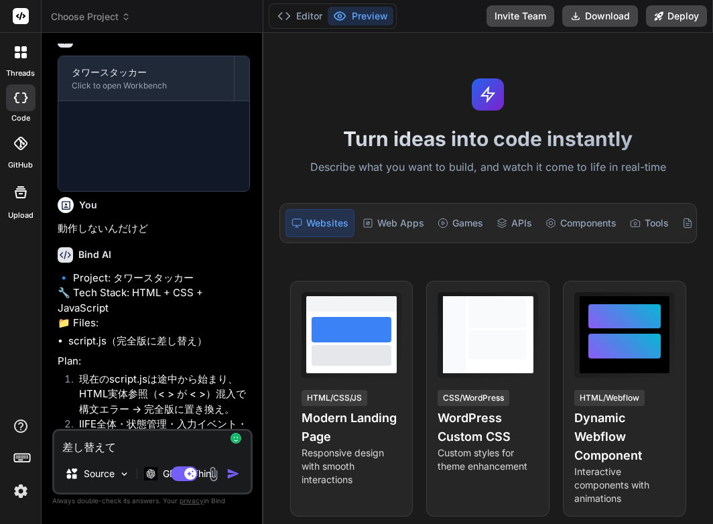
scroll to position [769, 0]
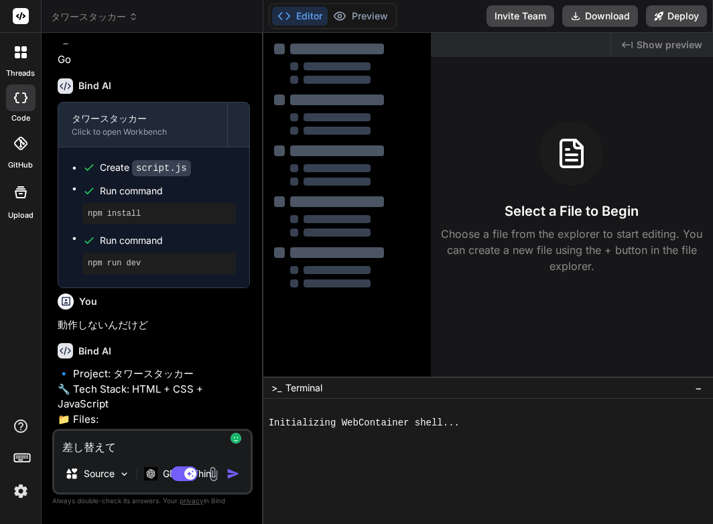
type textarea "x"
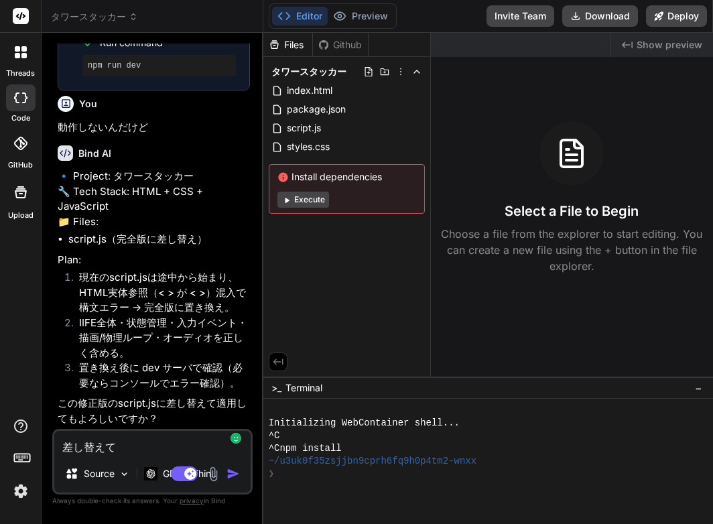
scroll to position [1011, 0]
type textarea "差し替えてk"
type textarea "x"
type textarea "差し替えてく"
type textarea "x"
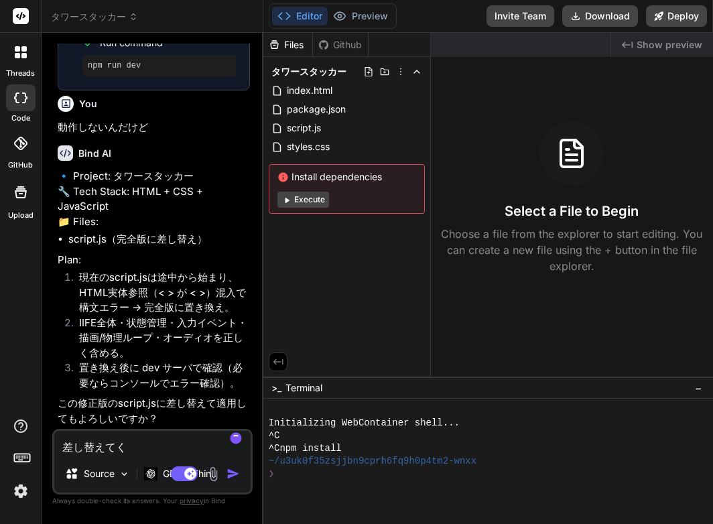
type textarea "差し替えてくd"
type textarea "x"
type textarea "差し替えてくだ"
type textarea "x"
type textarea "差し替えてくだs"
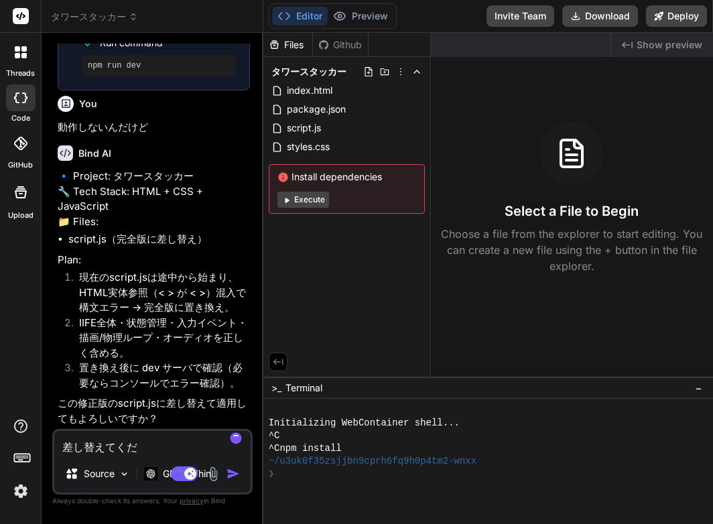
type textarea "x"
type textarea "差し替えてくださ"
type textarea "x"
type textarea "差し替えてください"
type textarea "x"
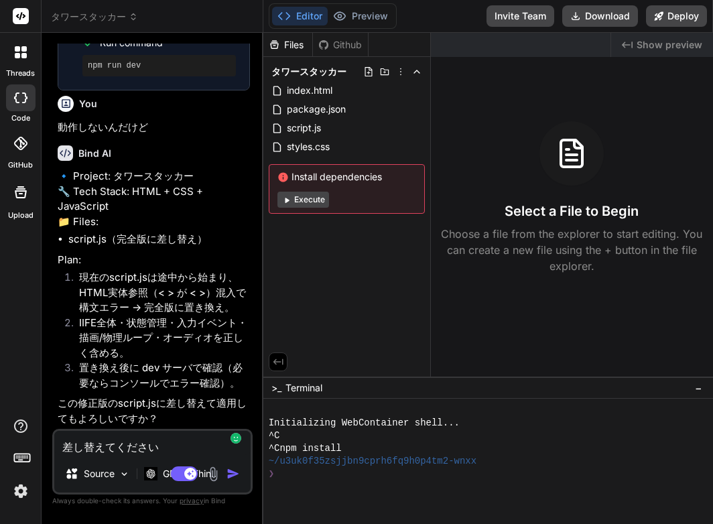
type textarea "差し替えてください"
click at [233, 473] on img "button" at bounding box center [232, 473] width 13 height 13
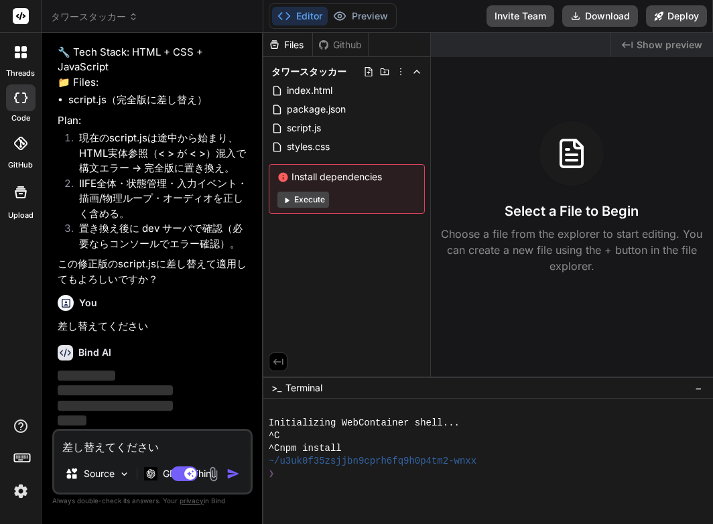
scroll to position [1149, 0]
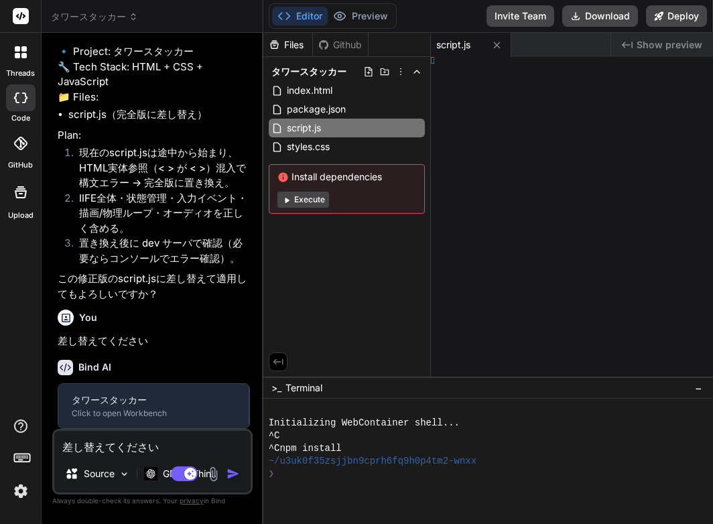
type textarea "x"
